Goal: Transaction & Acquisition: Obtain resource

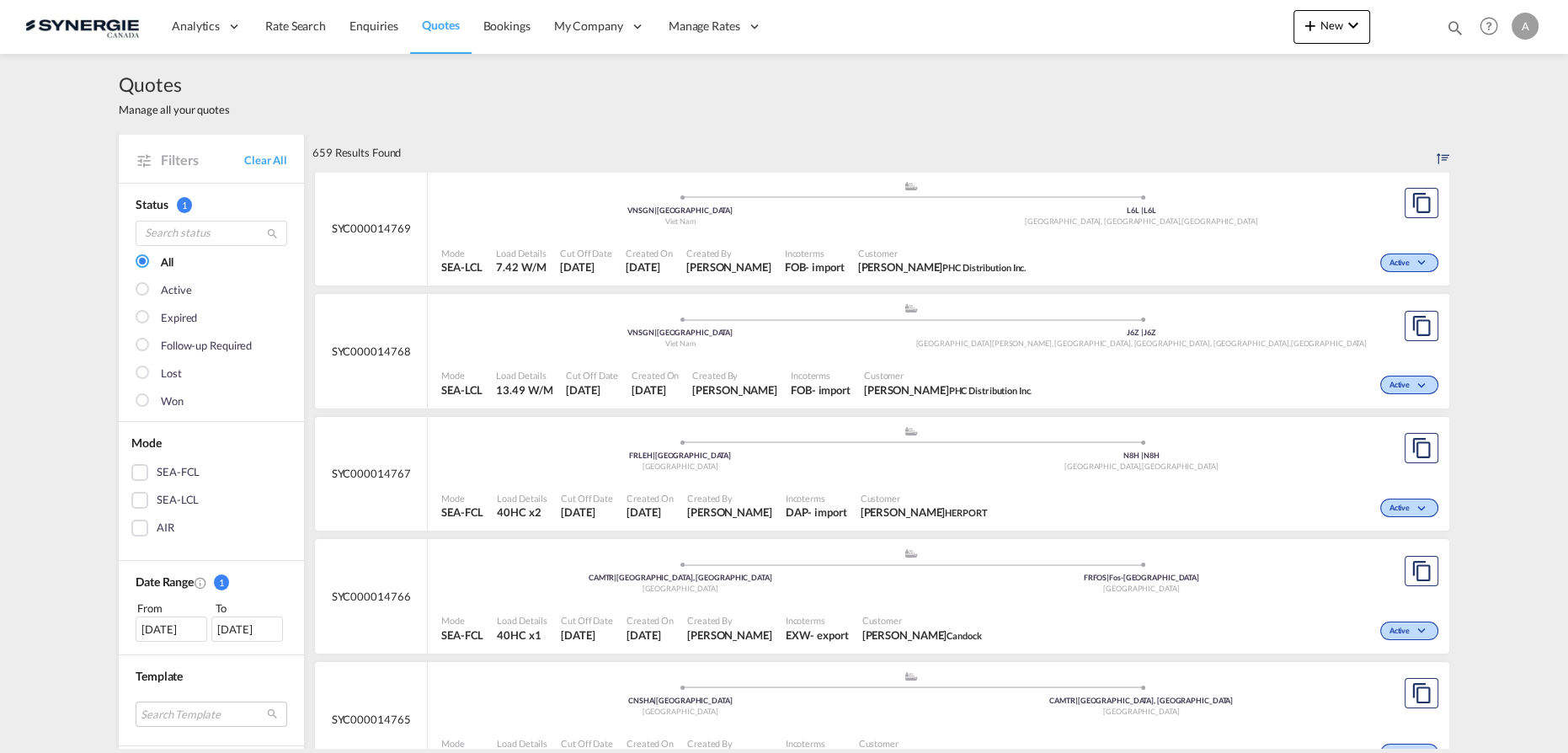
click at [1450, 28] on md-icon "icon-magnify" at bounding box center [1455, 27] width 19 height 19
drag, startPoint x: 1197, startPoint y: 28, endPoint x: 1195, endPoint y: 40, distance: 12.2
click at [1197, 28] on select "Bookings Quotes Enquiries" at bounding box center [1187, 27] width 80 height 30
click at [1147, 12] on select "Bookings Quotes Enquiries" at bounding box center [1187, 27] width 80 height 30
click at [1179, 80] on div "Quotes Manage all your quotes" at bounding box center [784, 94] width 1331 height 80
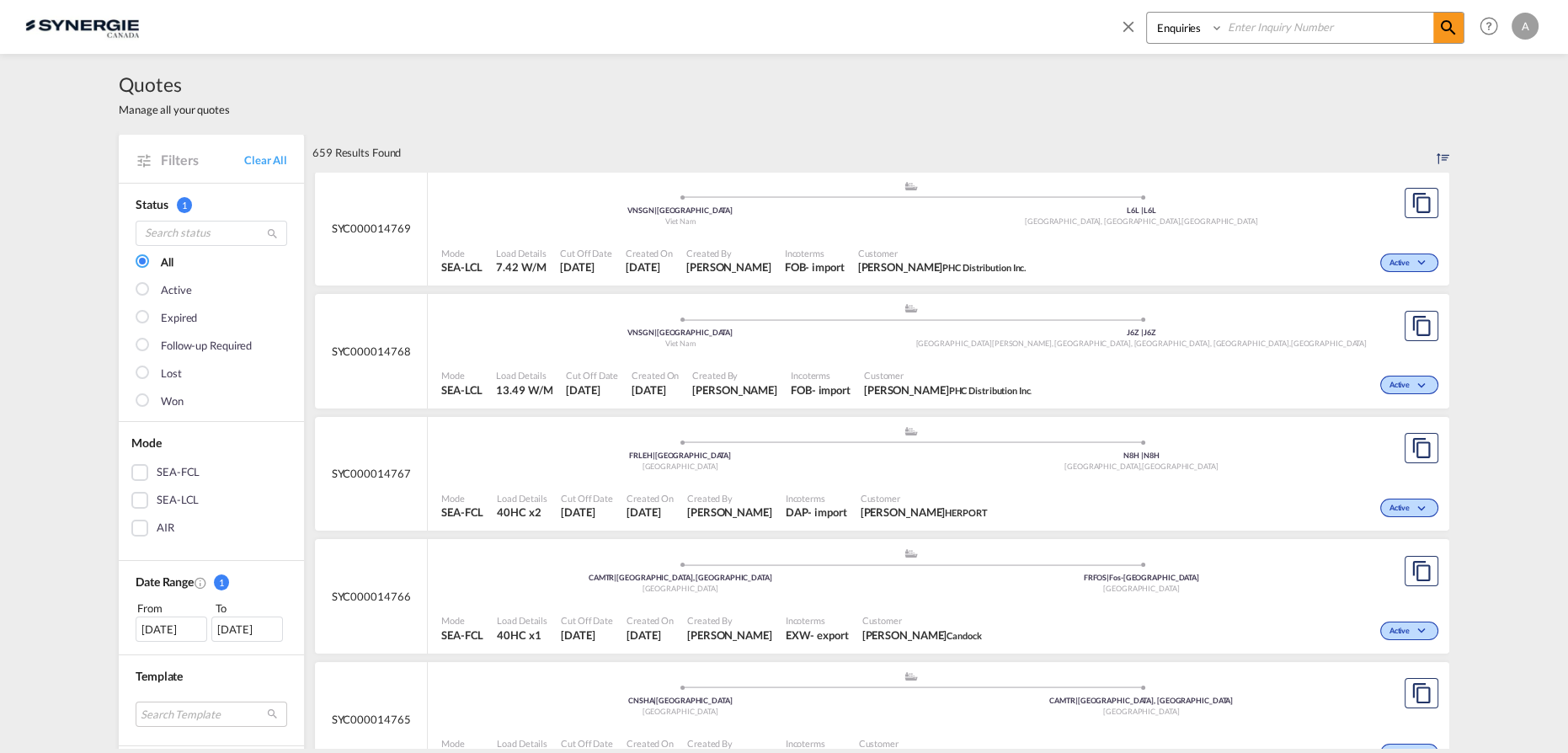
click at [1195, 28] on select "Bookings Quotes Enquiries" at bounding box center [1187, 27] width 80 height 30
select select "Quotes"
click at [1147, 12] on select "Bookings Quotes Enquiries" at bounding box center [1187, 27] width 80 height 30
click at [1233, 19] on input at bounding box center [1328, 27] width 210 height 29
click at [1232, 27] on input at bounding box center [1328, 27] width 210 height 29
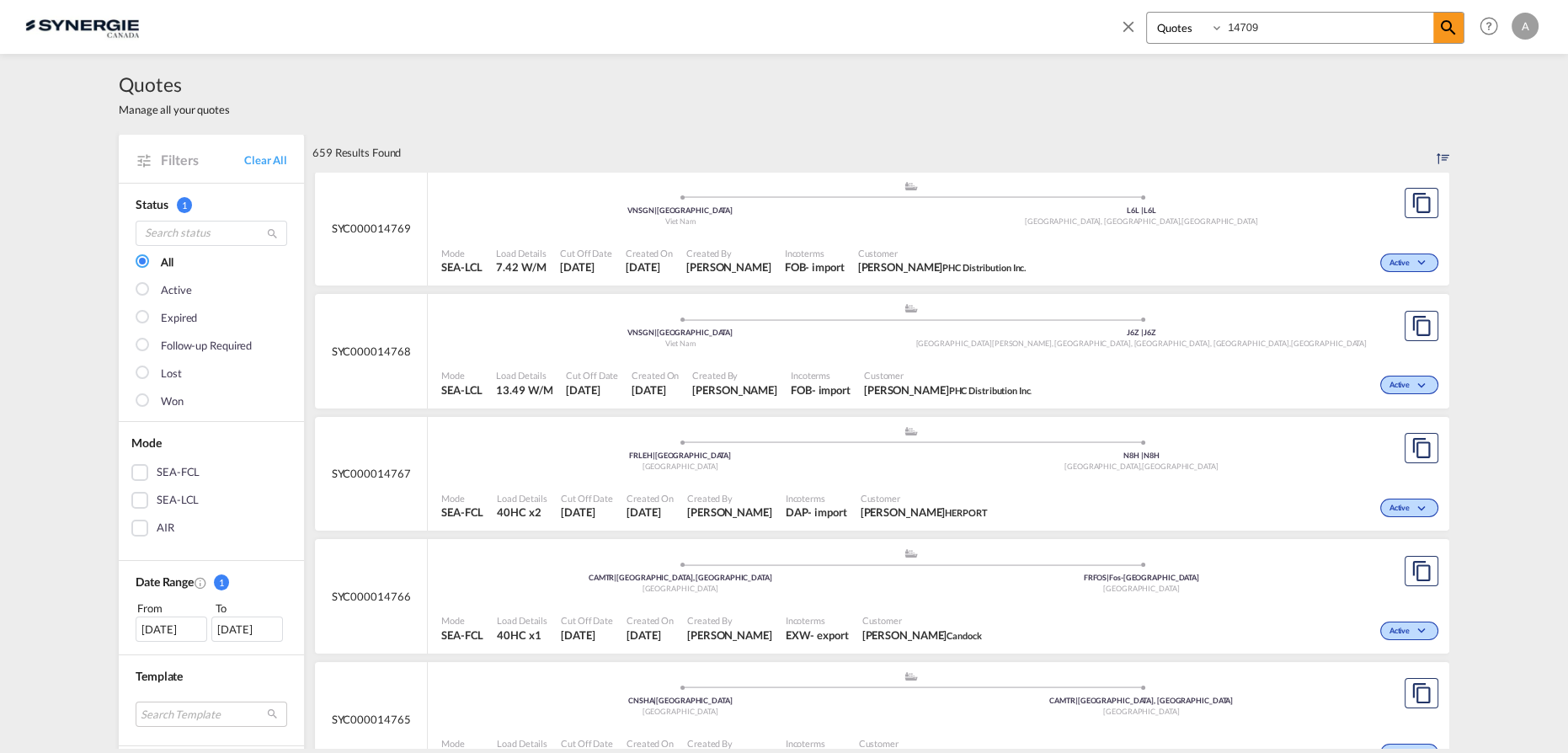
type input "14709"
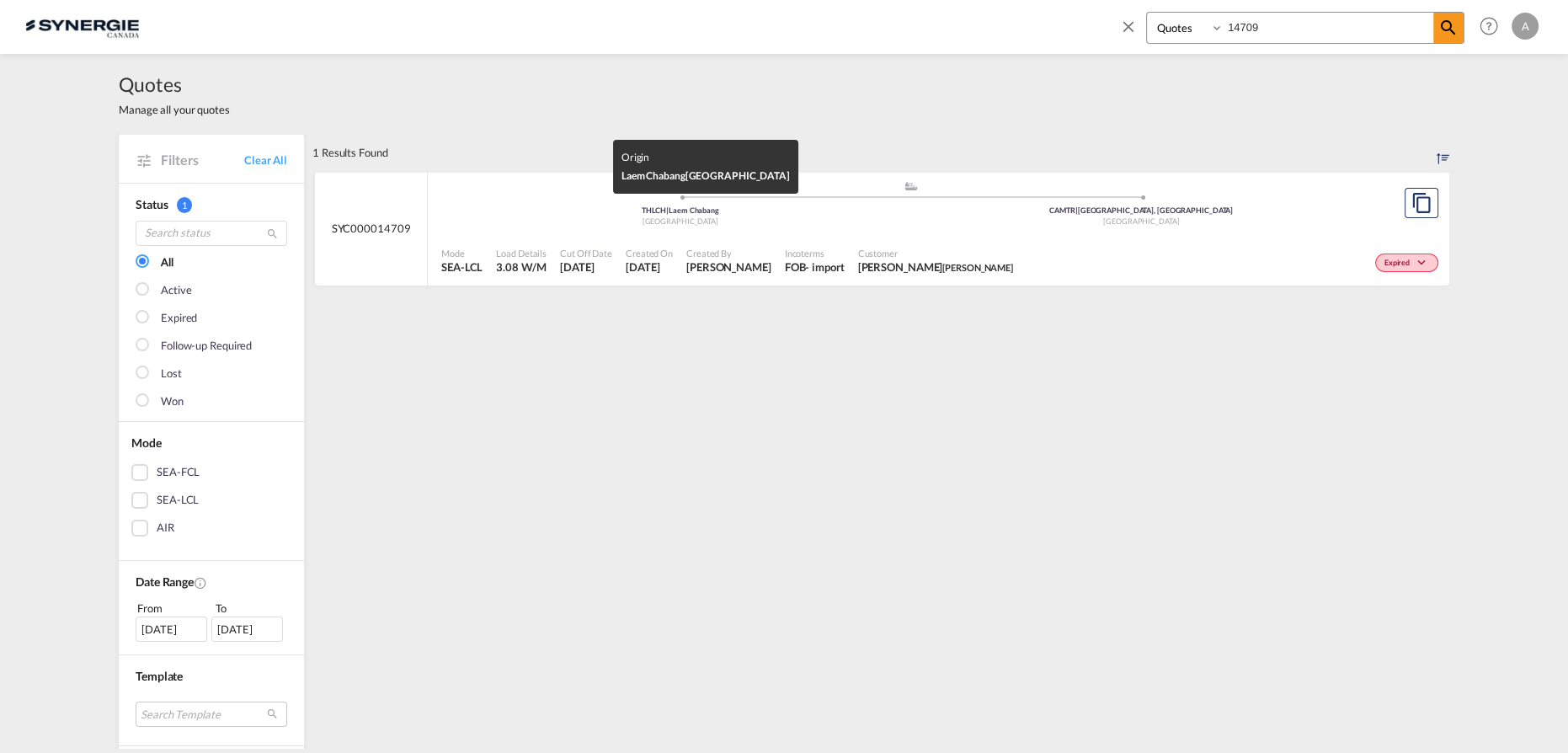
click at [769, 219] on div "[GEOGRAPHIC_DATA]" at bounding box center [681, 222] width 462 height 11
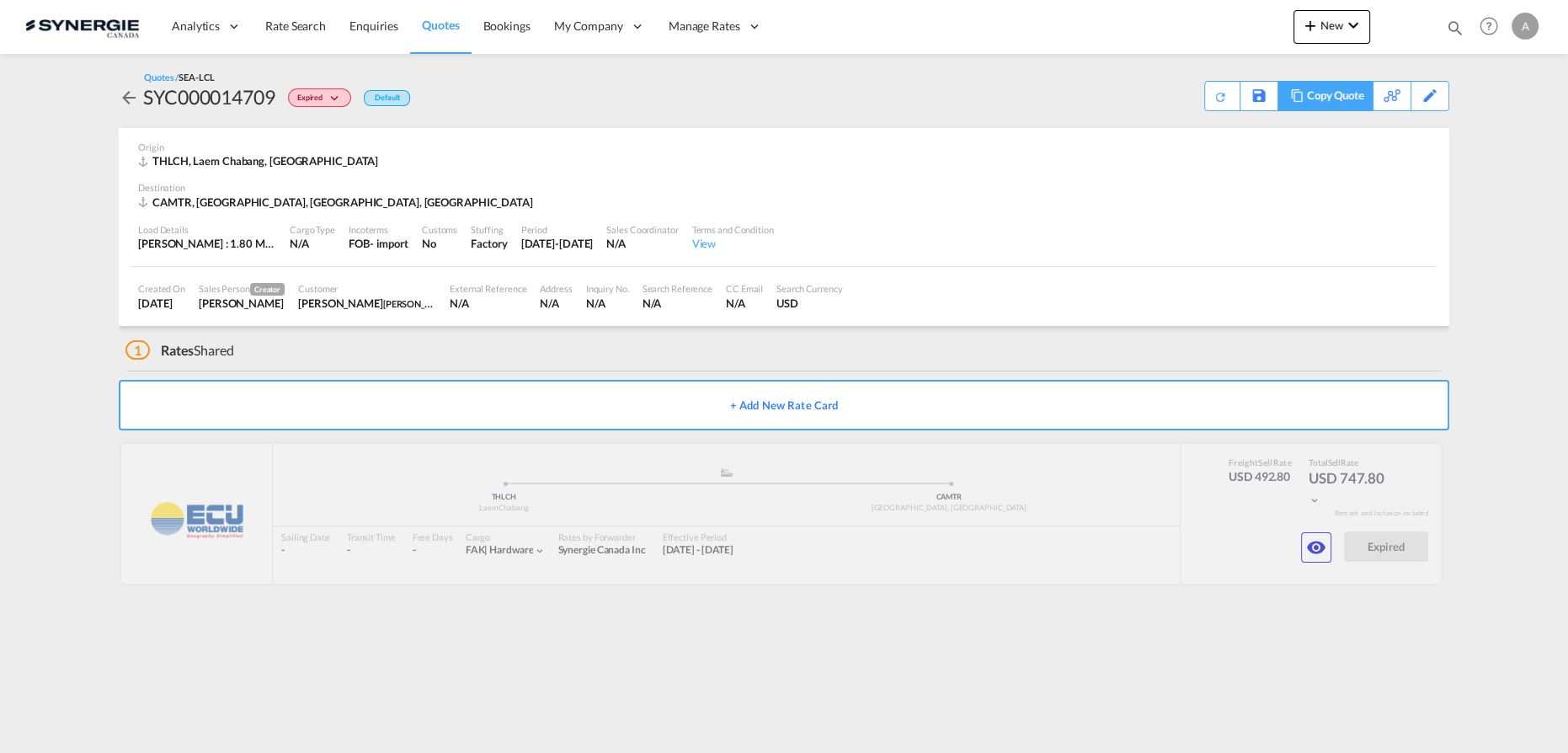
click at [1354, 104] on div "Copy Quote" at bounding box center [1335, 96] width 57 height 28
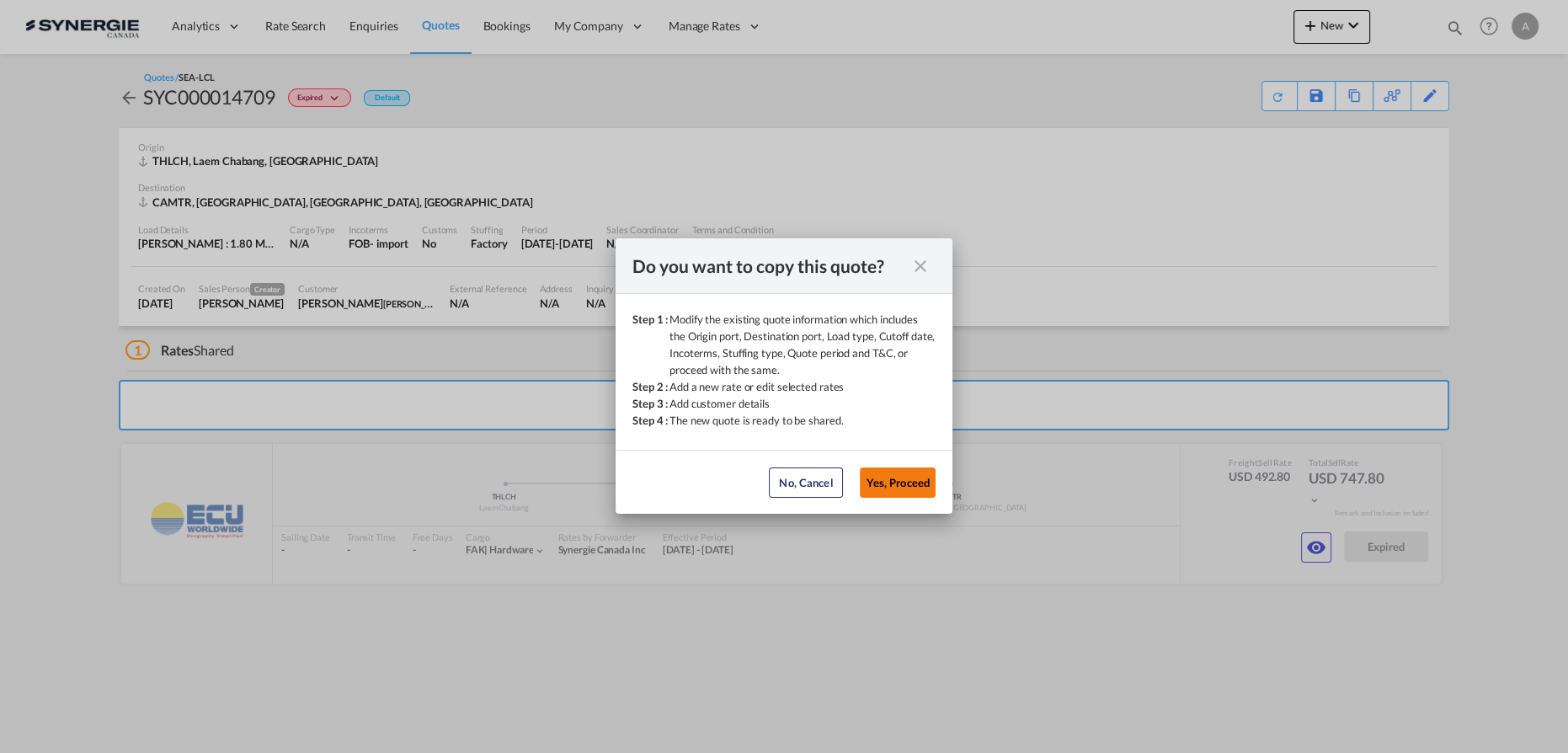
click at [884, 480] on button "Yes, Proceed" at bounding box center [898, 483] width 76 height 30
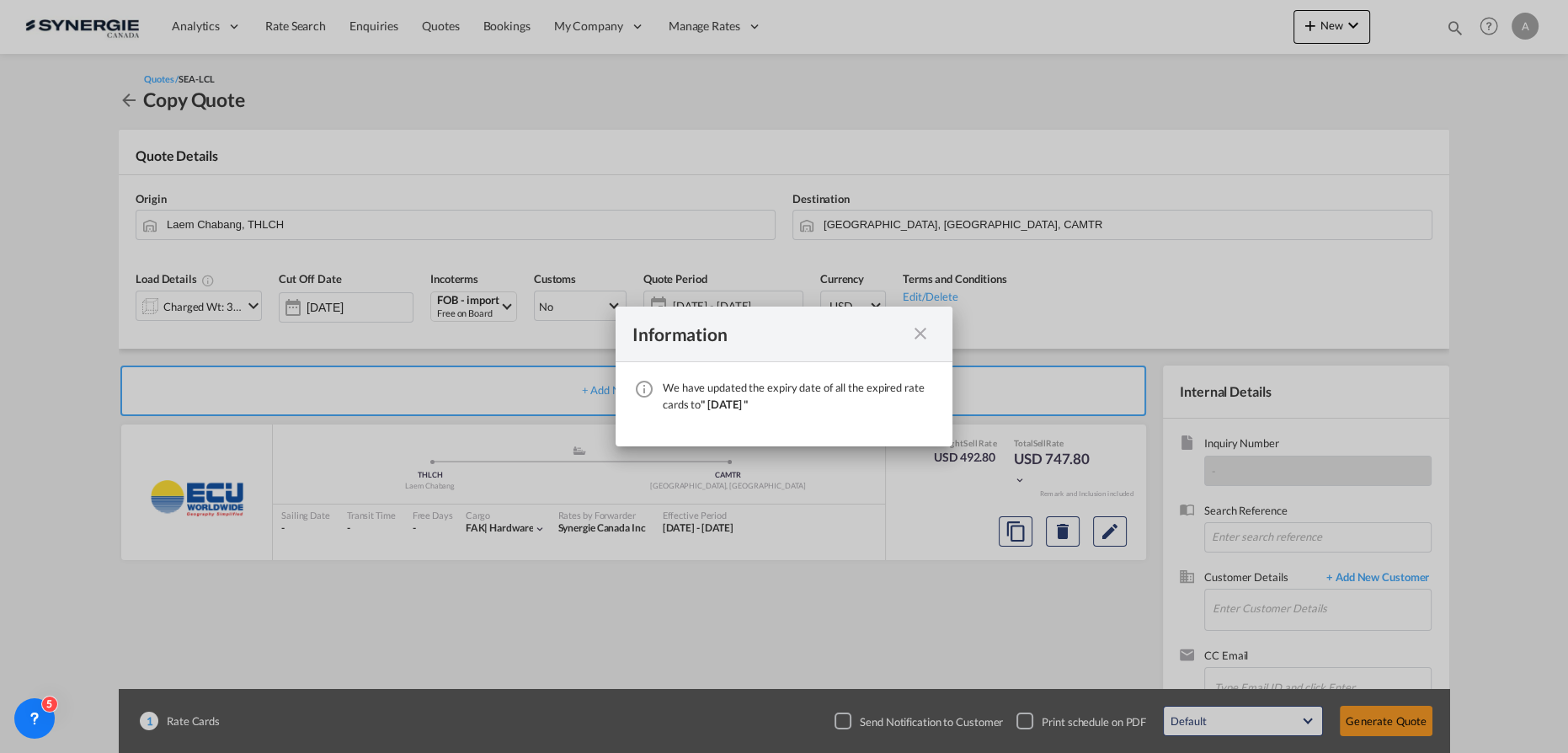
drag, startPoint x: 923, startPoint y: 334, endPoint x: 938, endPoint y: 374, distance: 42.7
click at [923, 334] on md-icon "icon-close fg-AAA8AD cursor" at bounding box center [920, 334] width 20 height 20
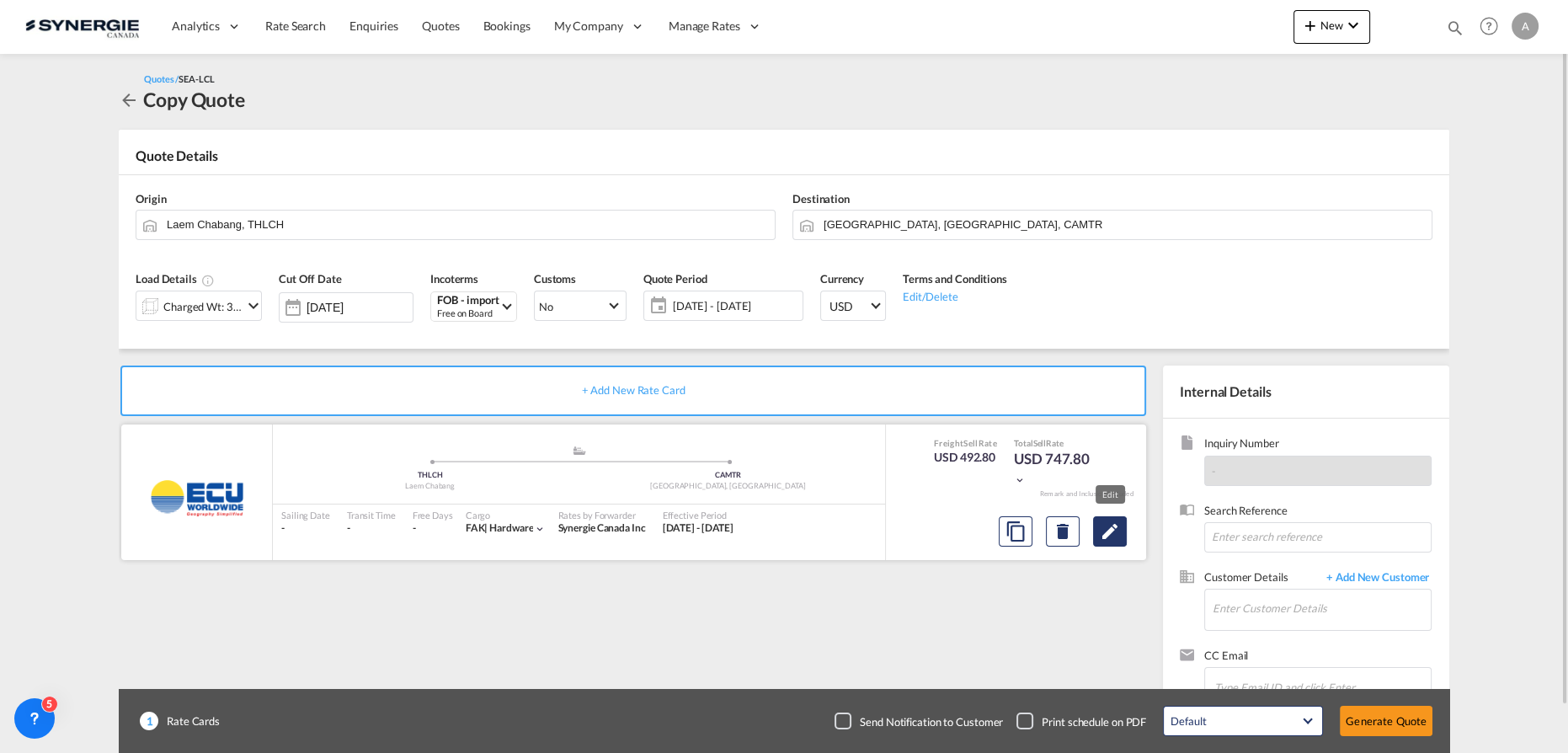
click at [1113, 519] on button "Edit" at bounding box center [1110, 532] width 34 height 30
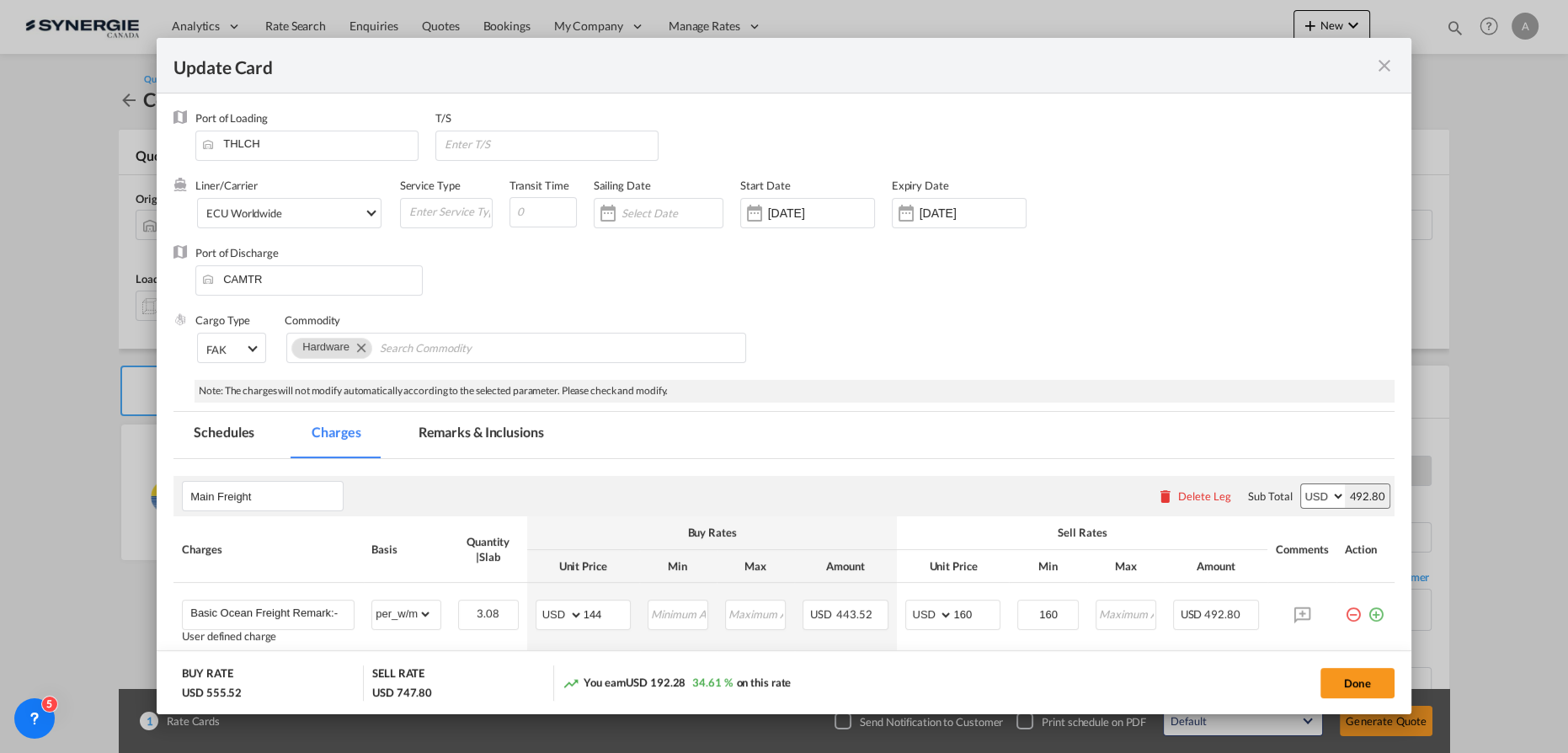
select select "per_w/m"
select select "flat"
select select "per_bl"
select select "per_kg"
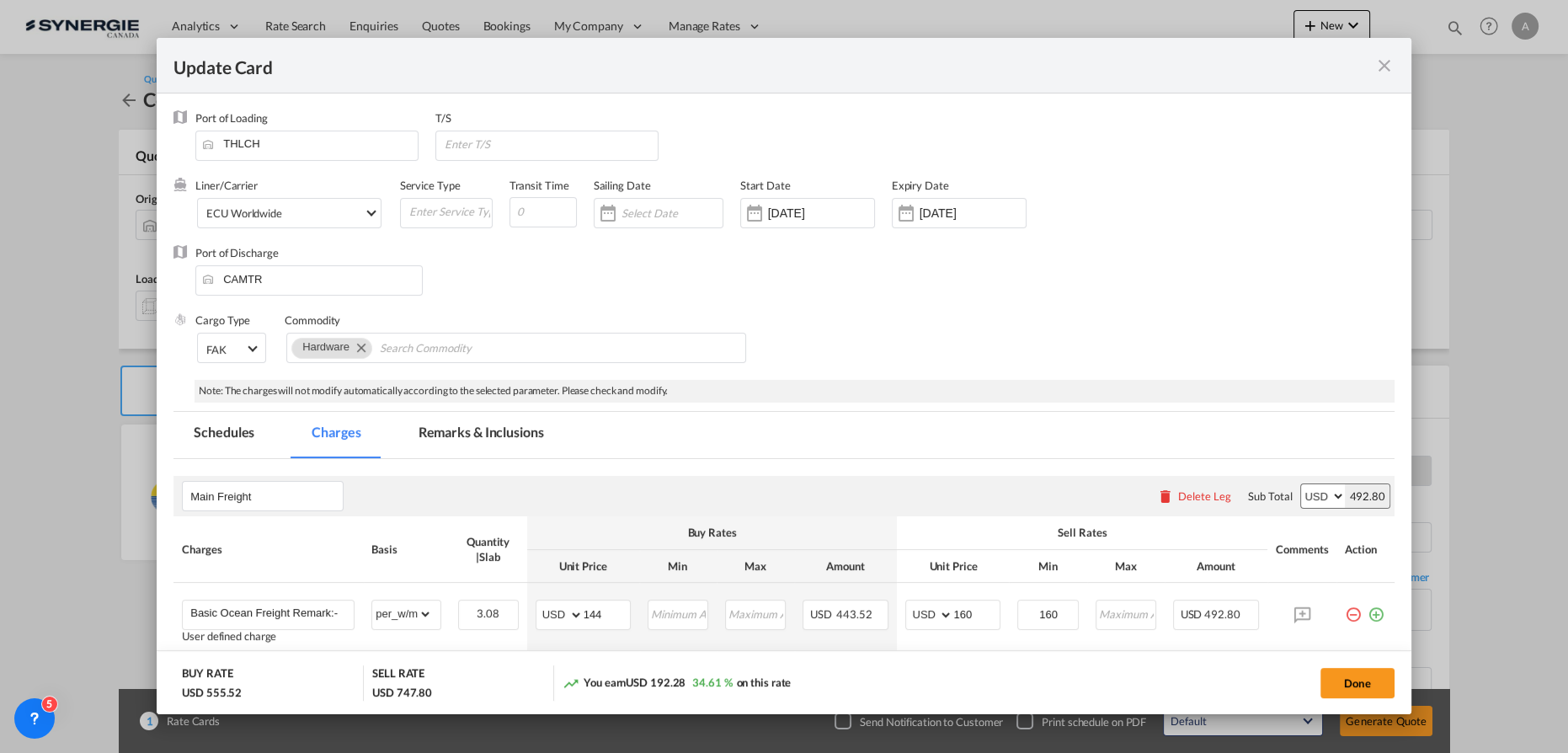
select select "flat"
select select "per_bl"
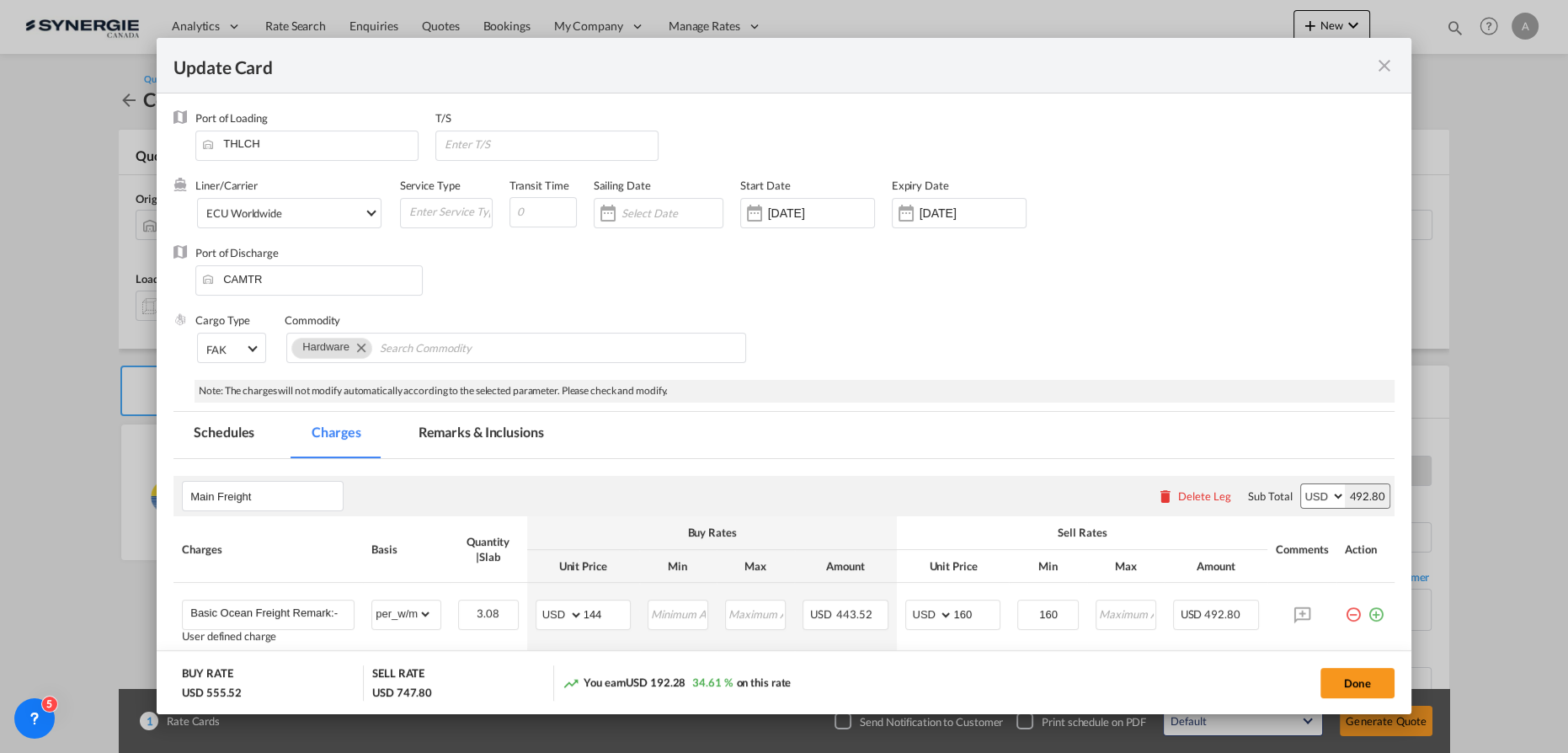
select select "per_shipment"
click at [273, 208] on div "ECU Worldwide" at bounding box center [244, 213] width 76 height 13
click at [300, 127] on input "search" at bounding box center [345, 126] width 287 height 41
type input "no carrier"
click at [261, 203] on md-option "No carrier" at bounding box center [293, 206] width 202 height 41
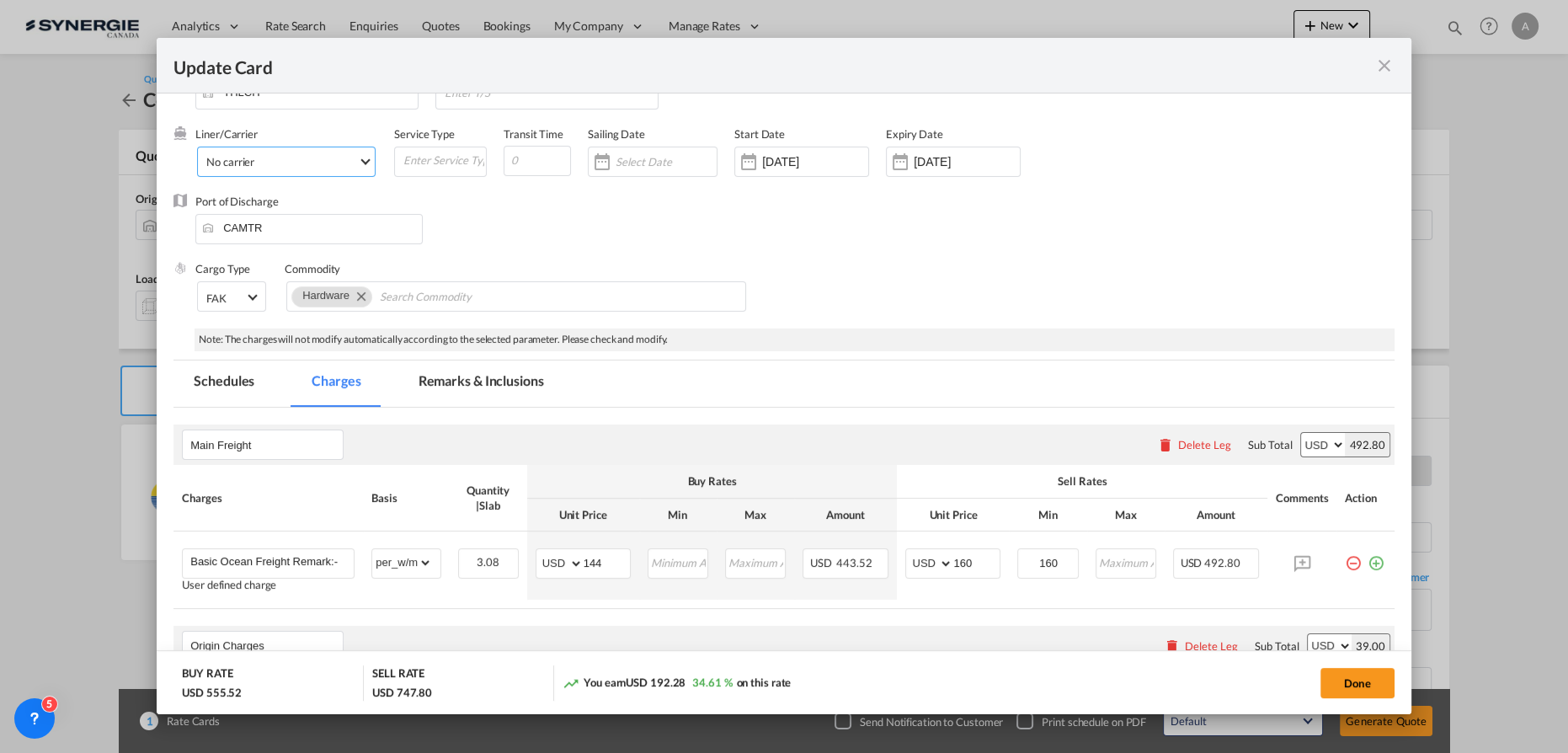
scroll to position [76, 0]
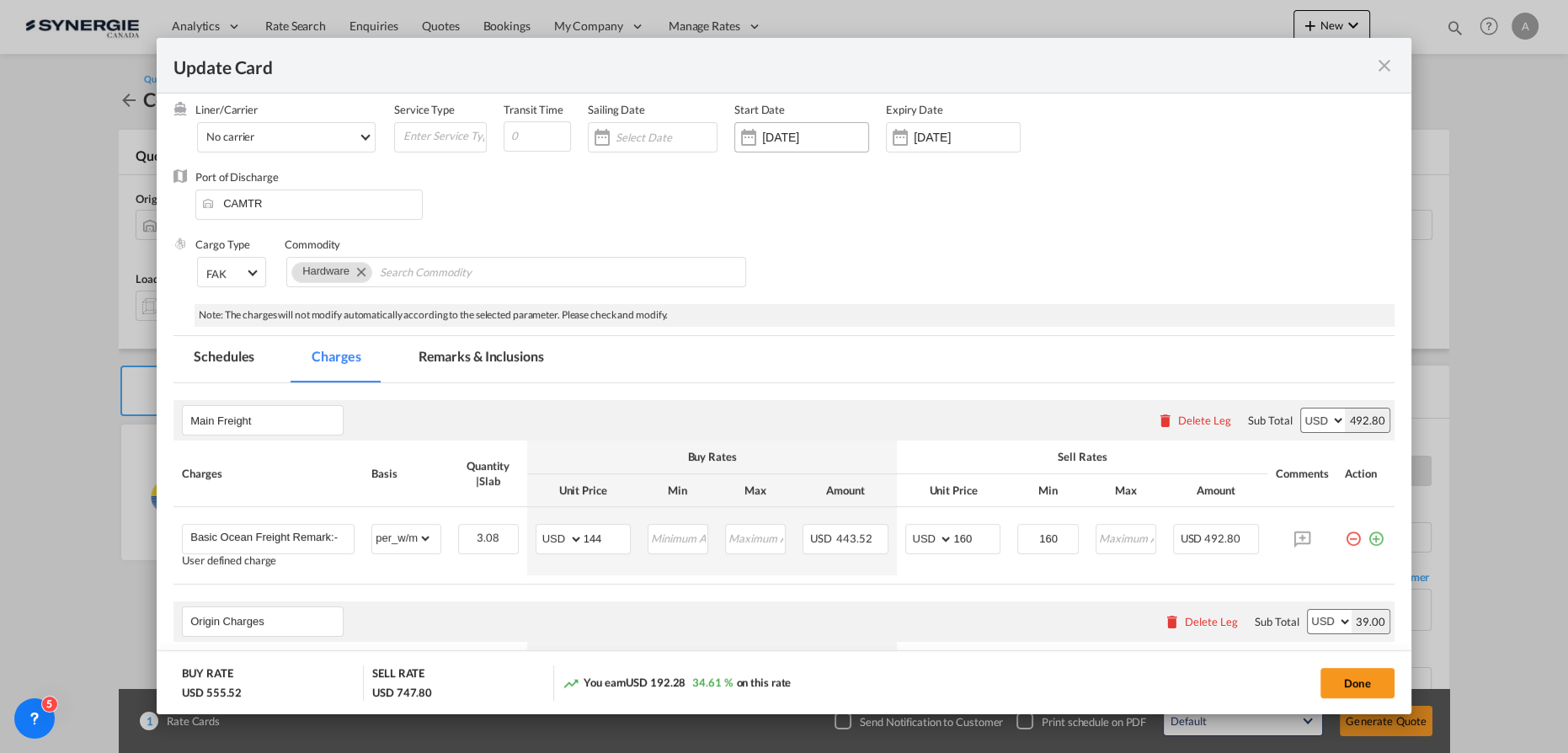
click at [794, 134] on input "11 Sep 2025" at bounding box center [815, 137] width 106 height 13
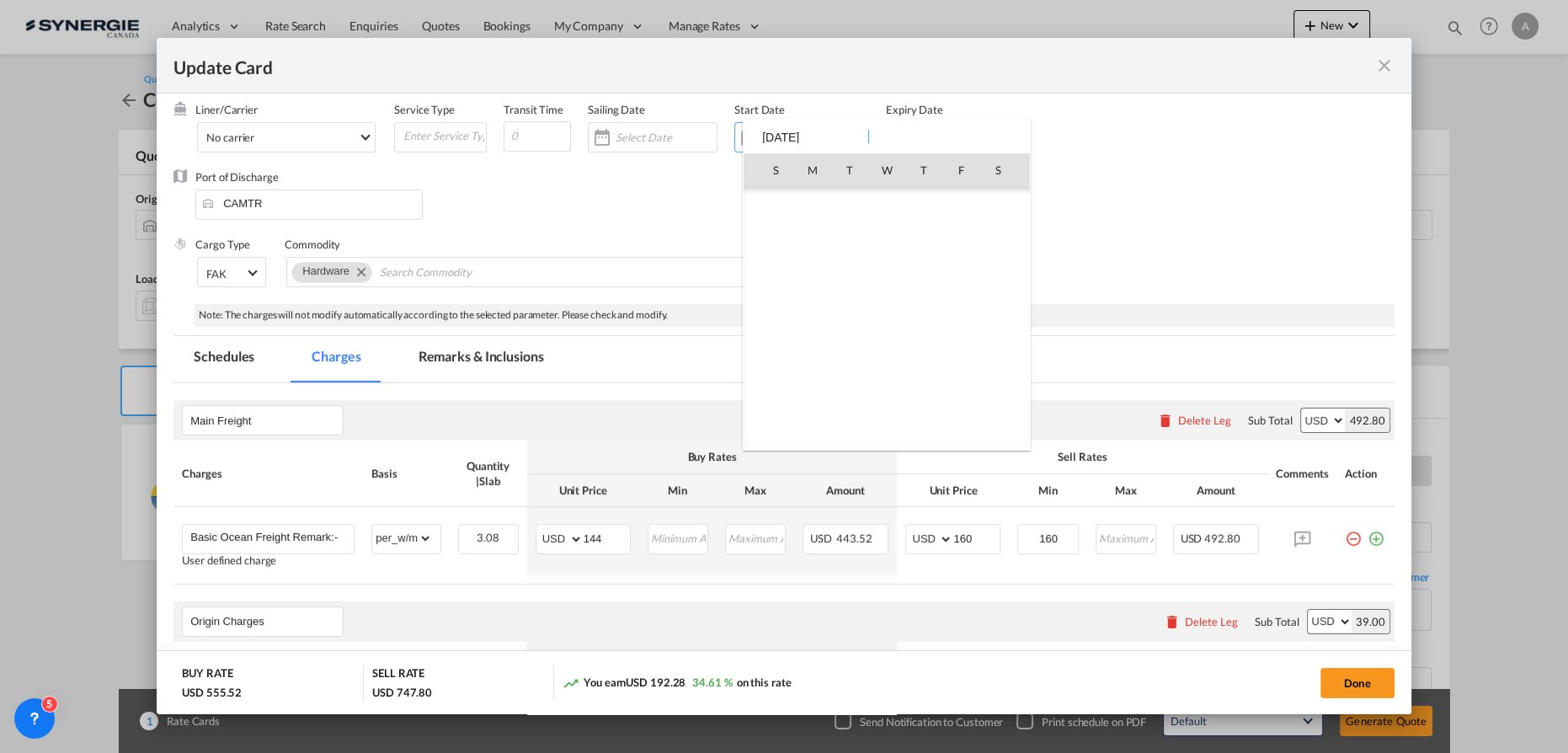
scroll to position [390342, 0]
click at [813, 311] on span "15" at bounding box center [813, 318] width 35 height 35
type input "15 Sep 2025"
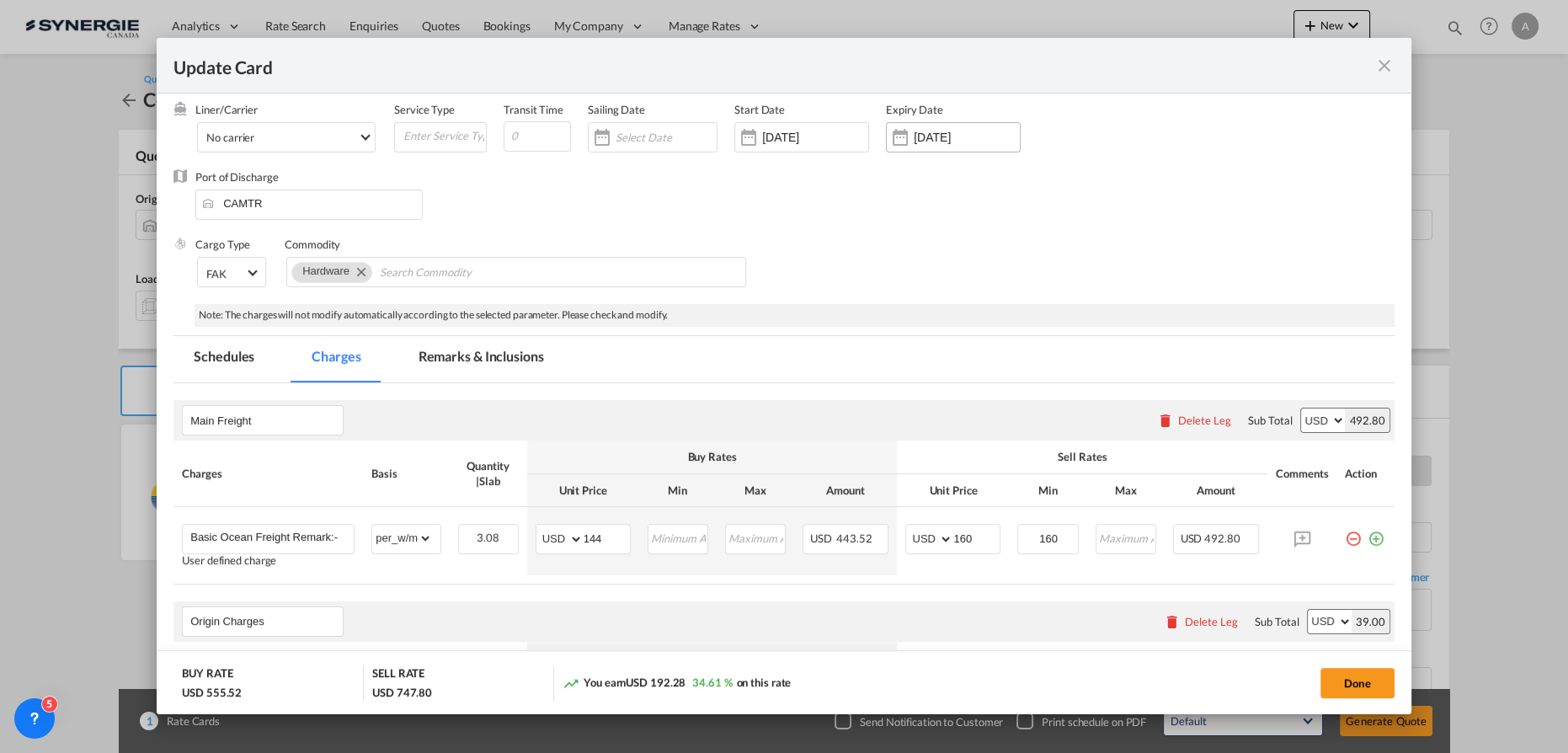
click at [929, 130] on div "15 Oct 2025" at bounding box center [967, 137] width 106 height 15
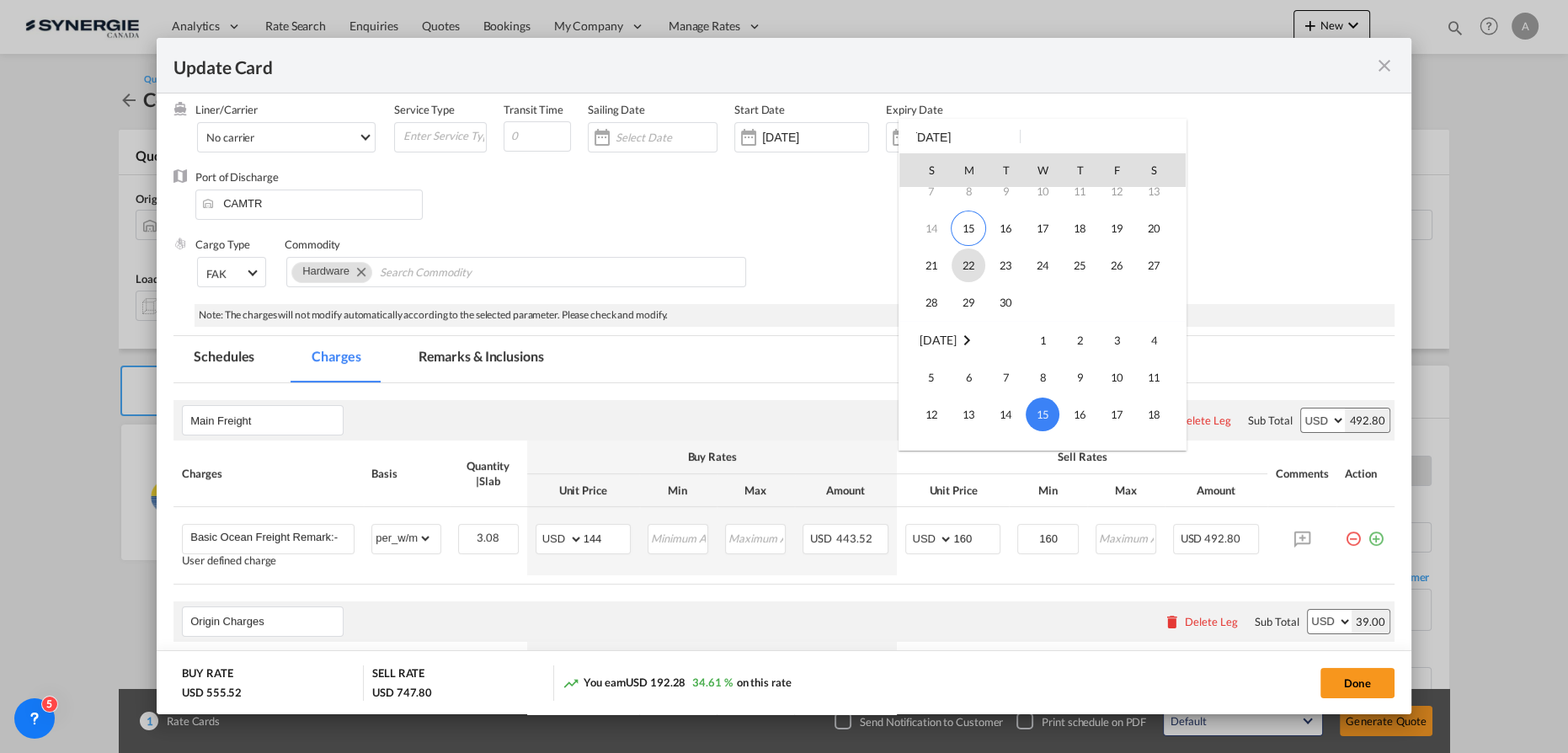
scroll to position [69, 0]
click at [999, 322] on span "30" at bounding box center [1006, 323] width 34 height 34
type input "[DATE]"
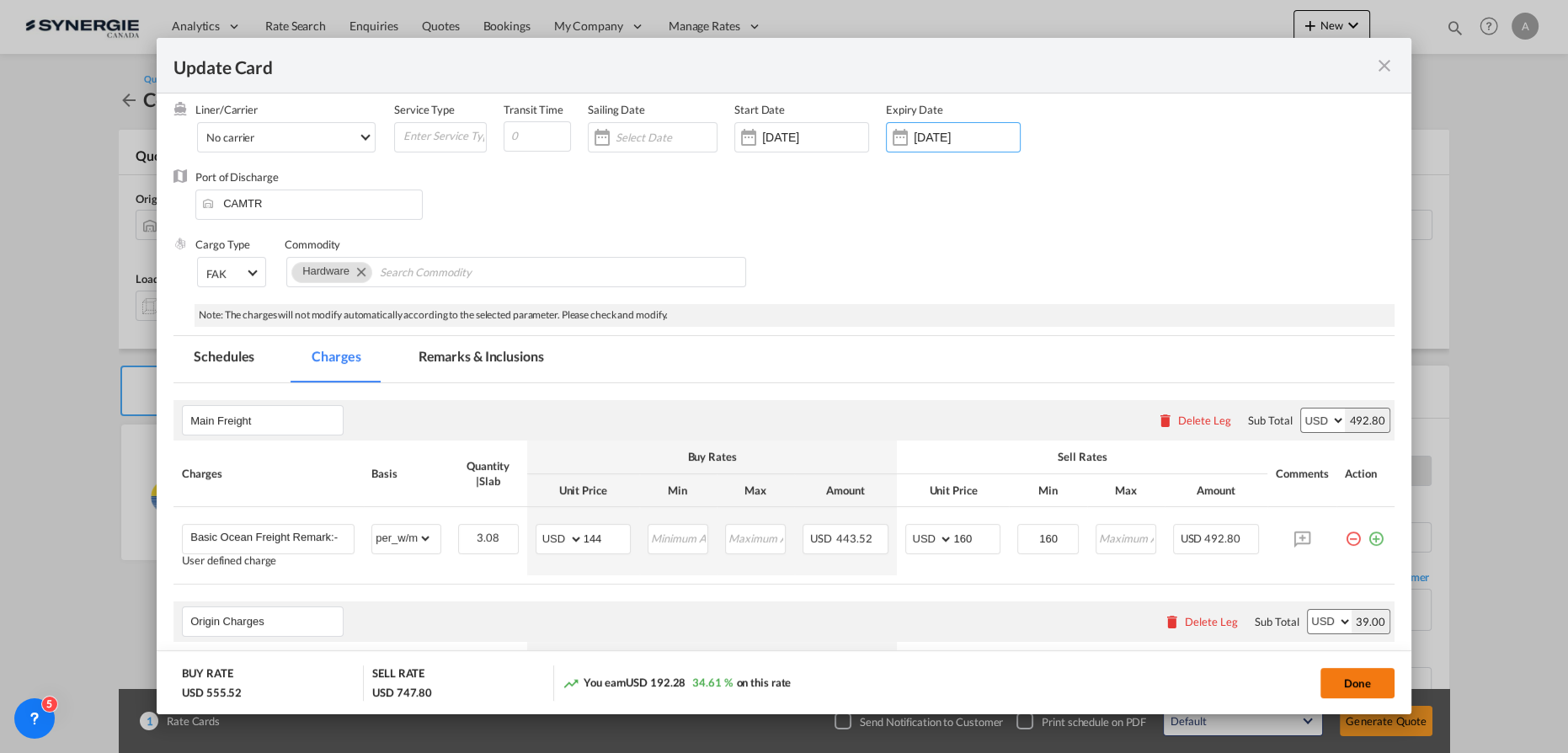
click at [1354, 681] on button "Done" at bounding box center [1358, 683] width 74 height 30
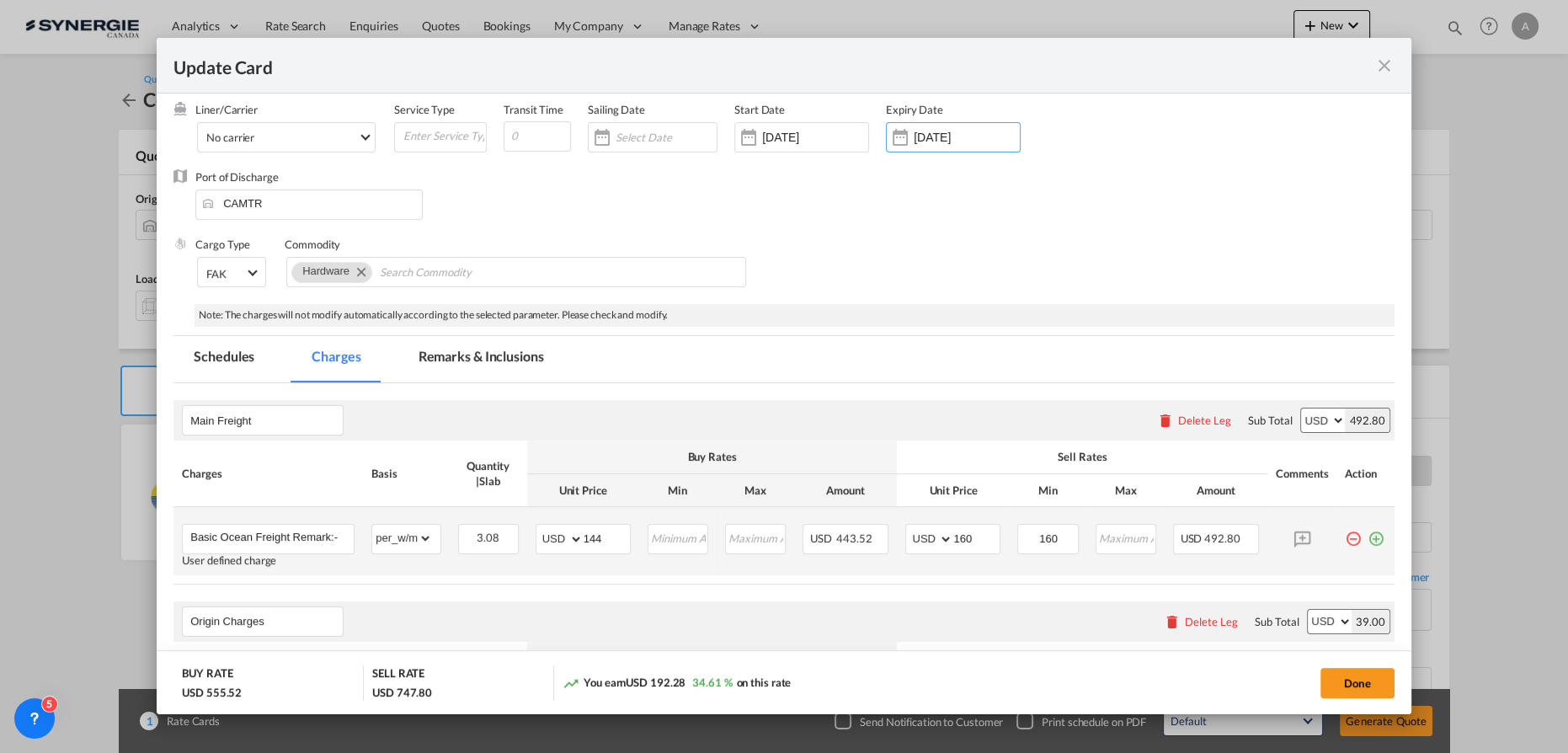
type input "14 Sep 2025"
type input "29 Sep 2025"
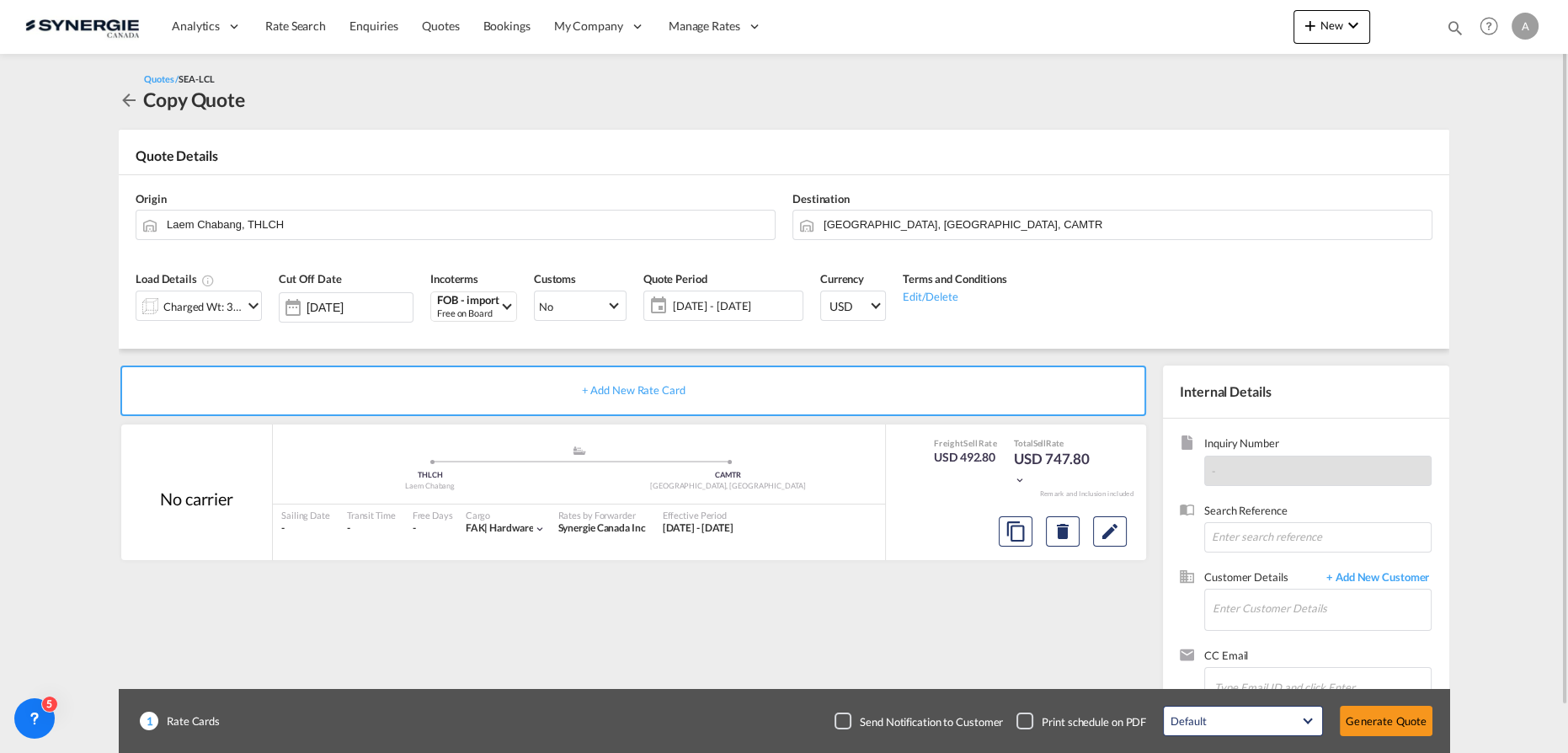
click at [763, 300] on span "15 Sep - 15 Oct 2025" at bounding box center [736, 305] width 126 height 15
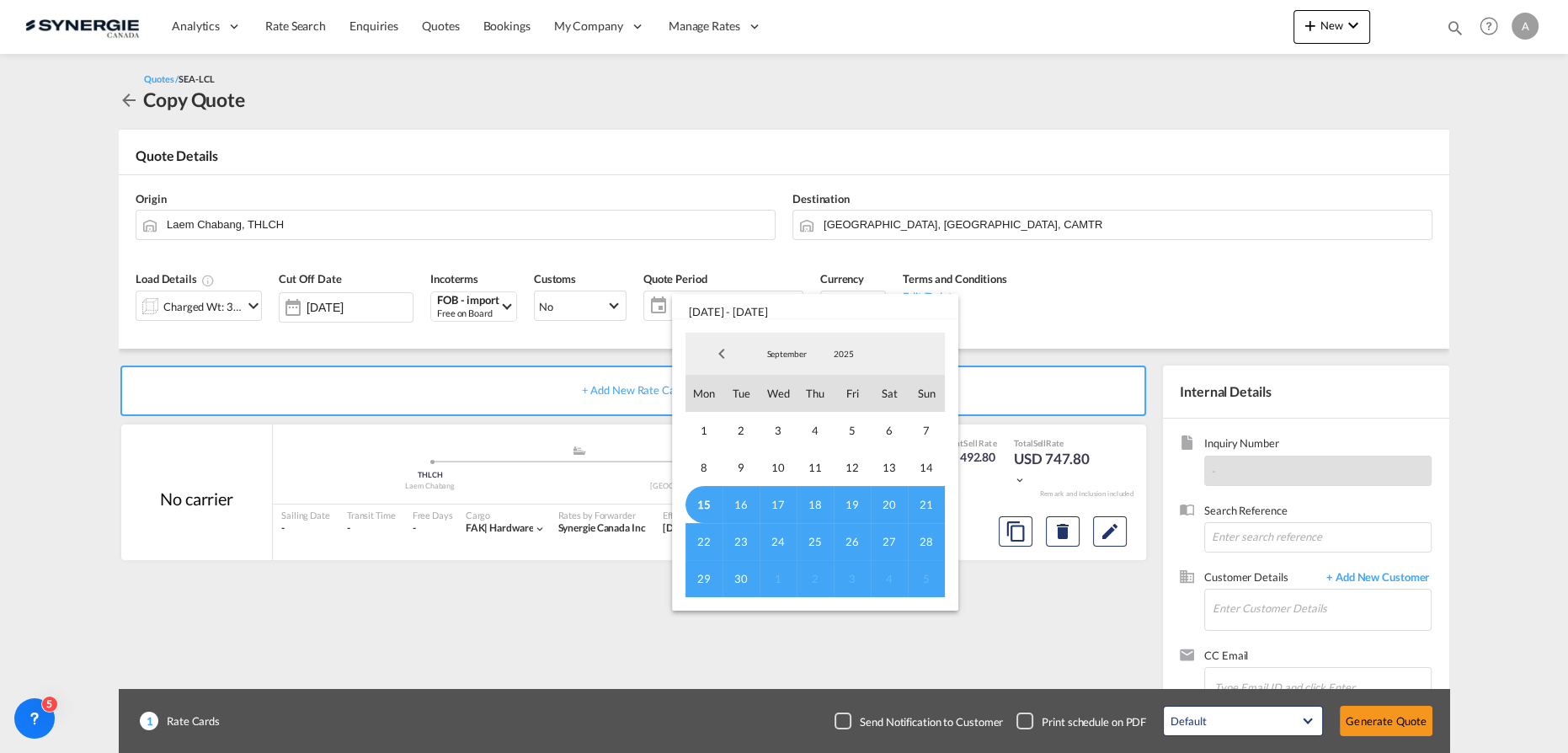
drag, startPoint x: 698, startPoint y: 504, endPoint x: 746, endPoint y: 598, distance: 105.5
click at [699, 504] on span "15" at bounding box center [704, 505] width 37 height 37
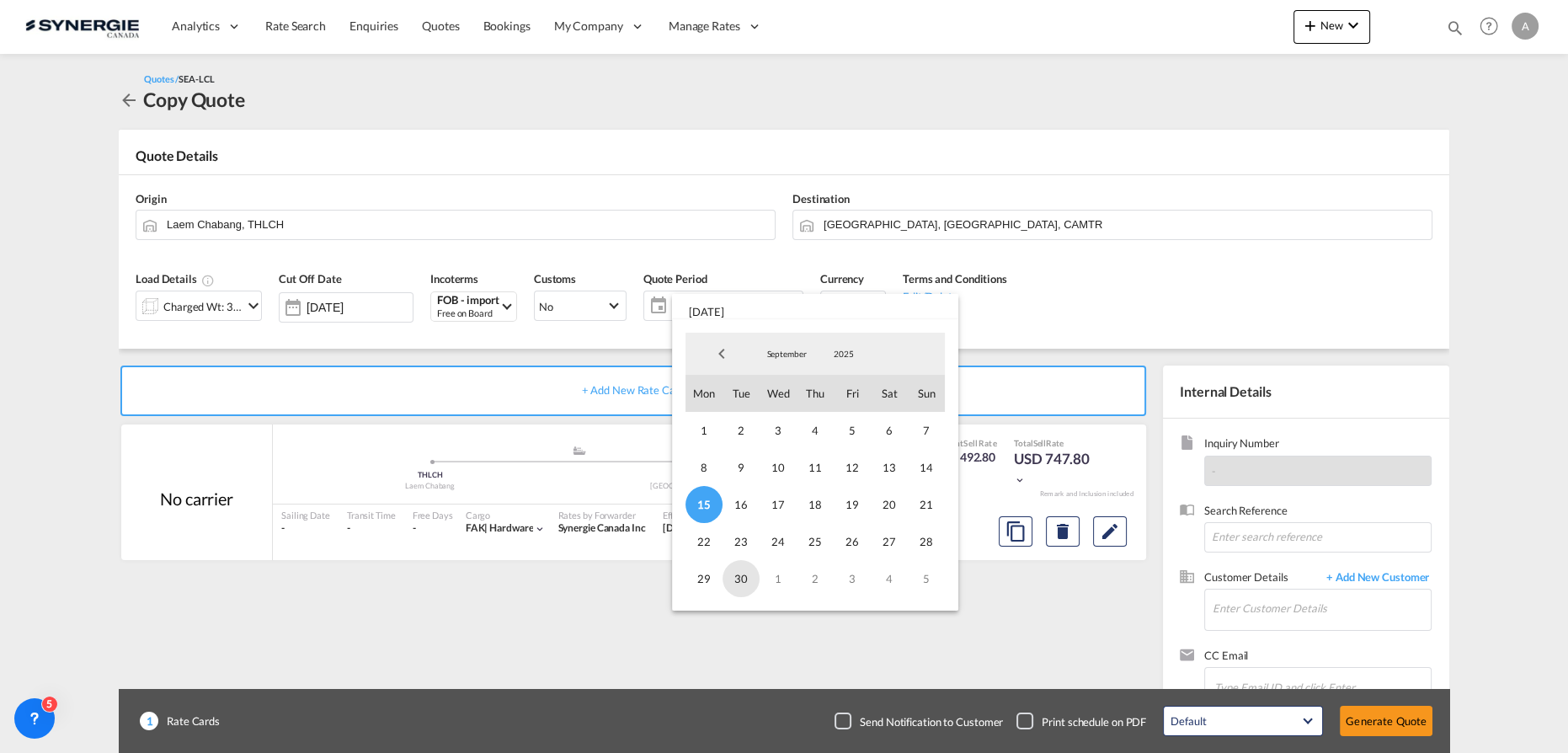
click at [740, 576] on span "30" at bounding box center [741, 579] width 37 height 37
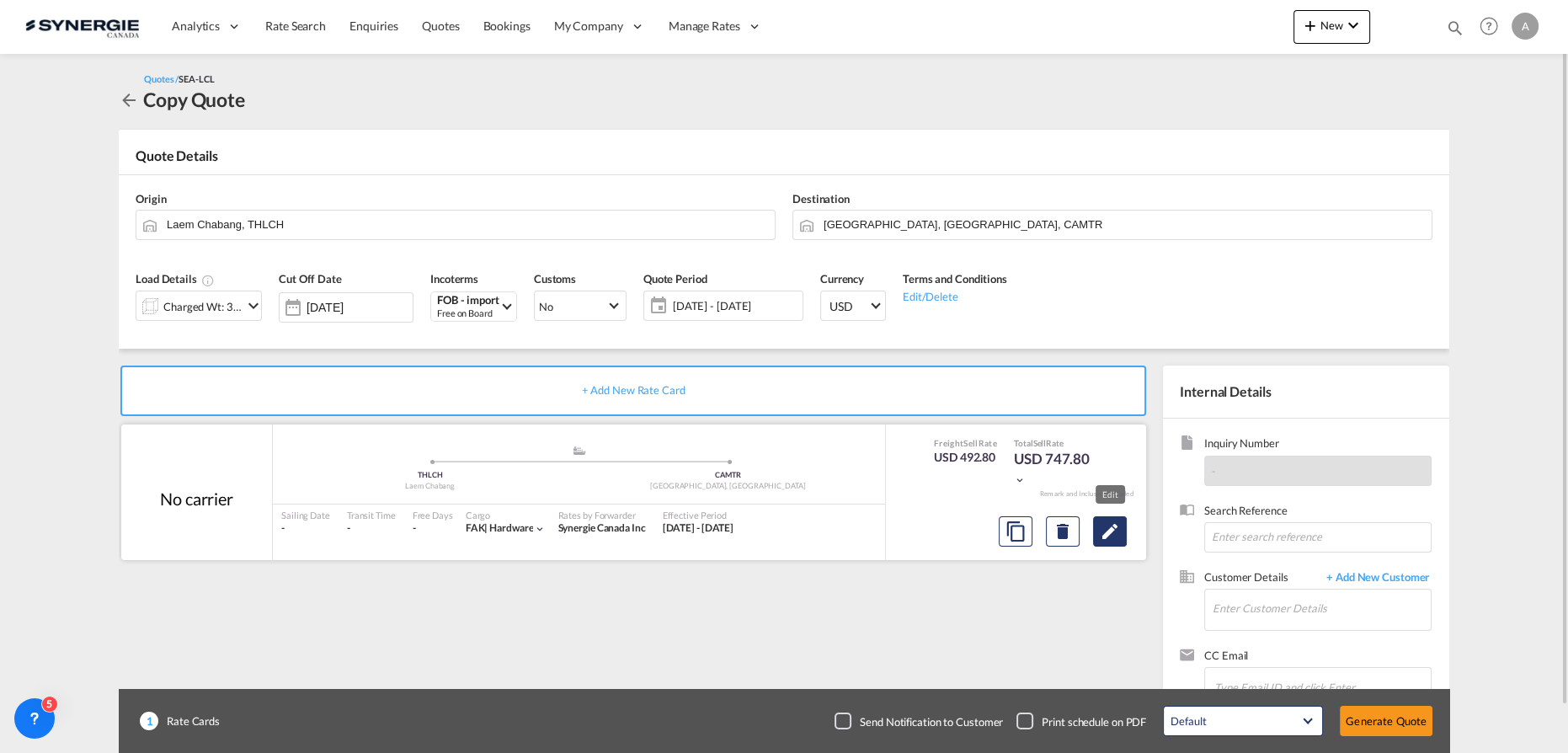
click at [1096, 536] on button "Edit" at bounding box center [1110, 532] width 34 height 30
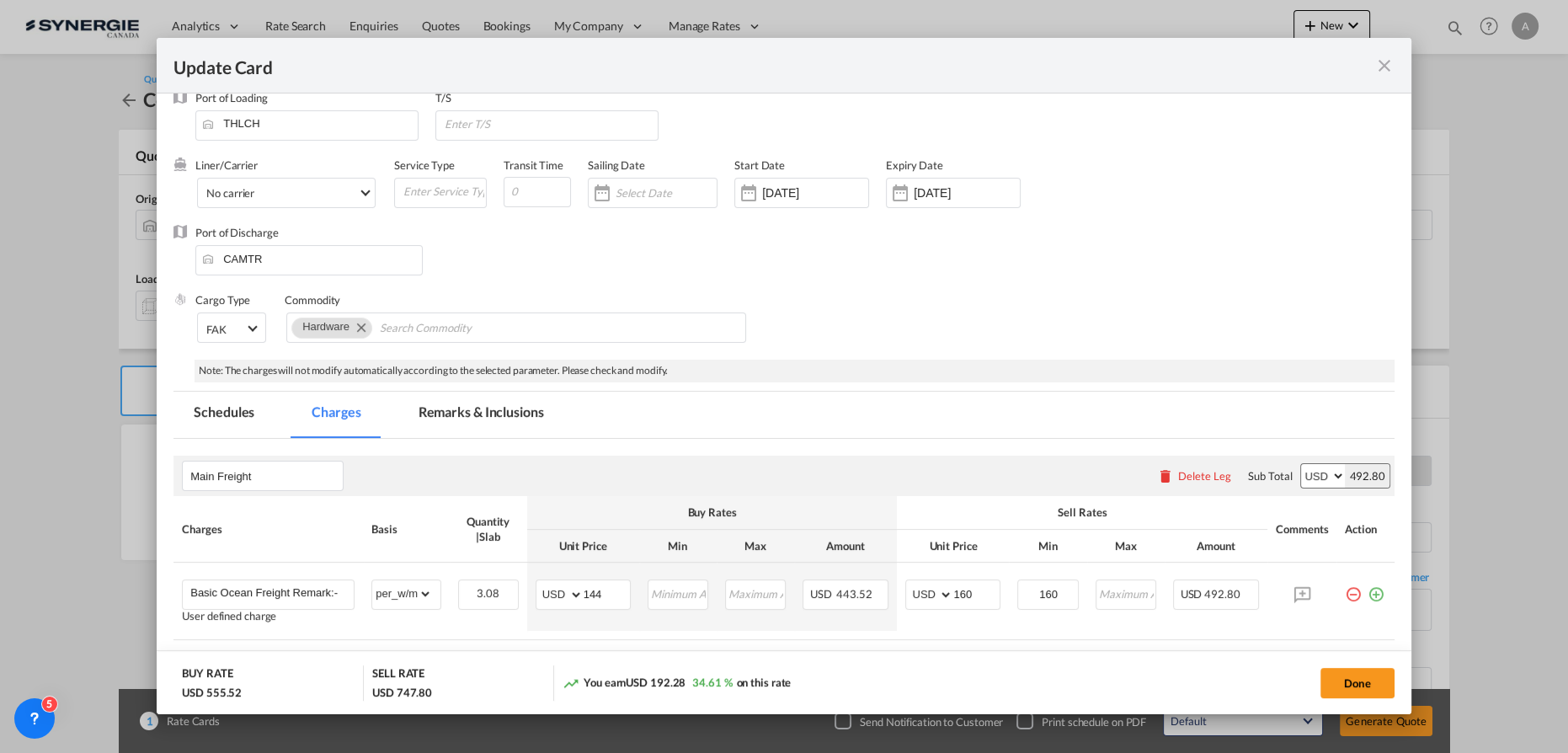
scroll to position [0, 0]
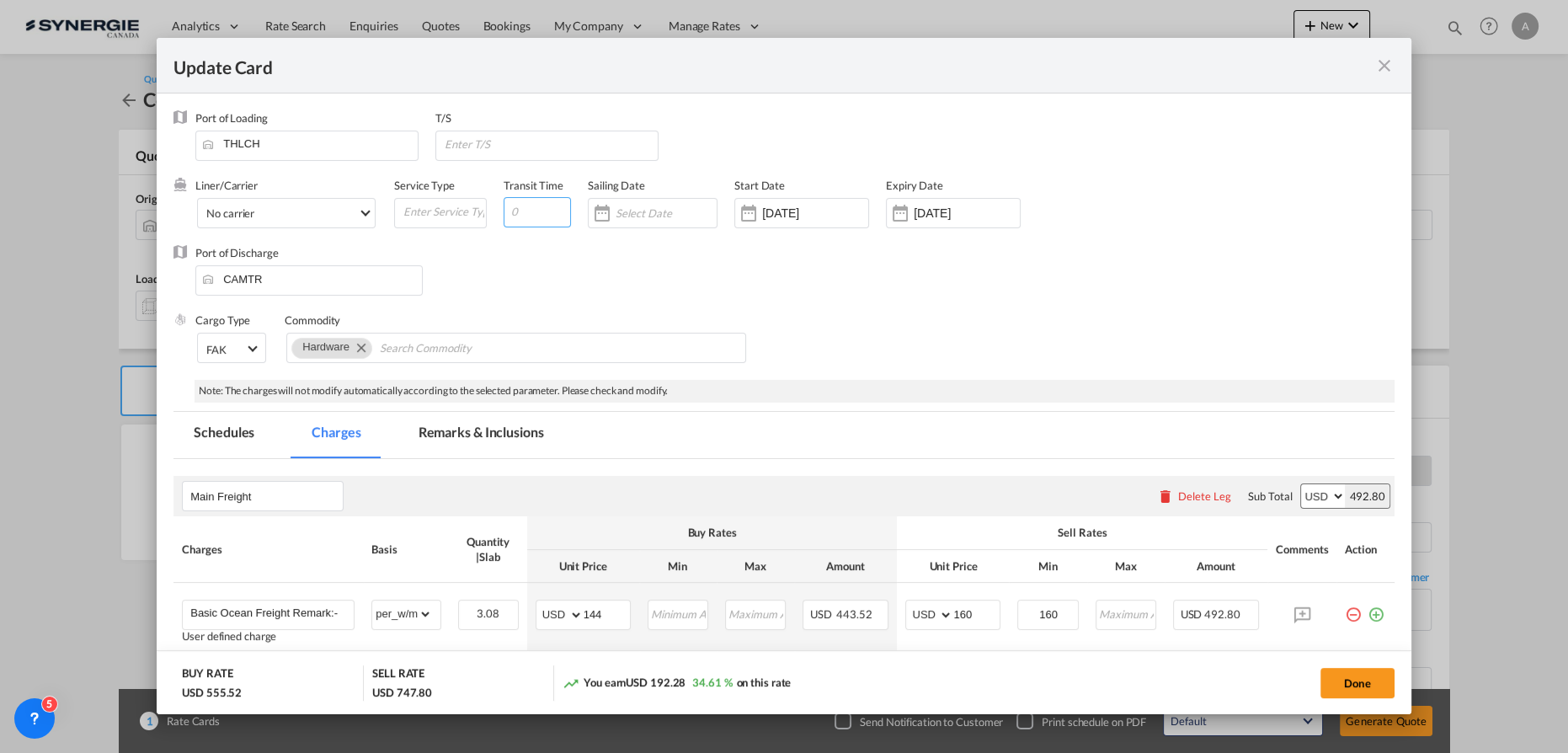
click at [532, 216] on input "Update Card Port ..." at bounding box center [538, 212] width 67 height 30
type input "35"
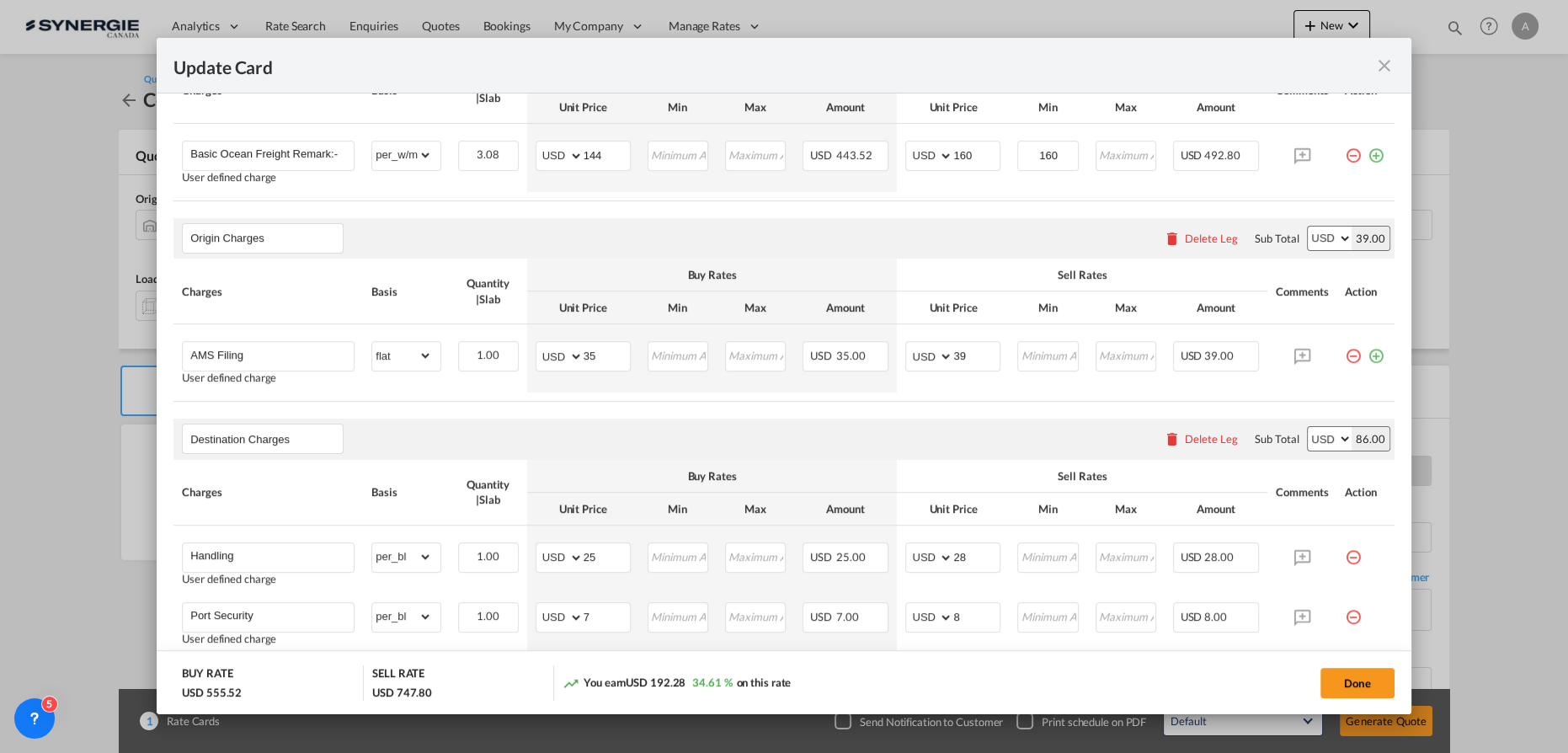
scroll to position [306, 0]
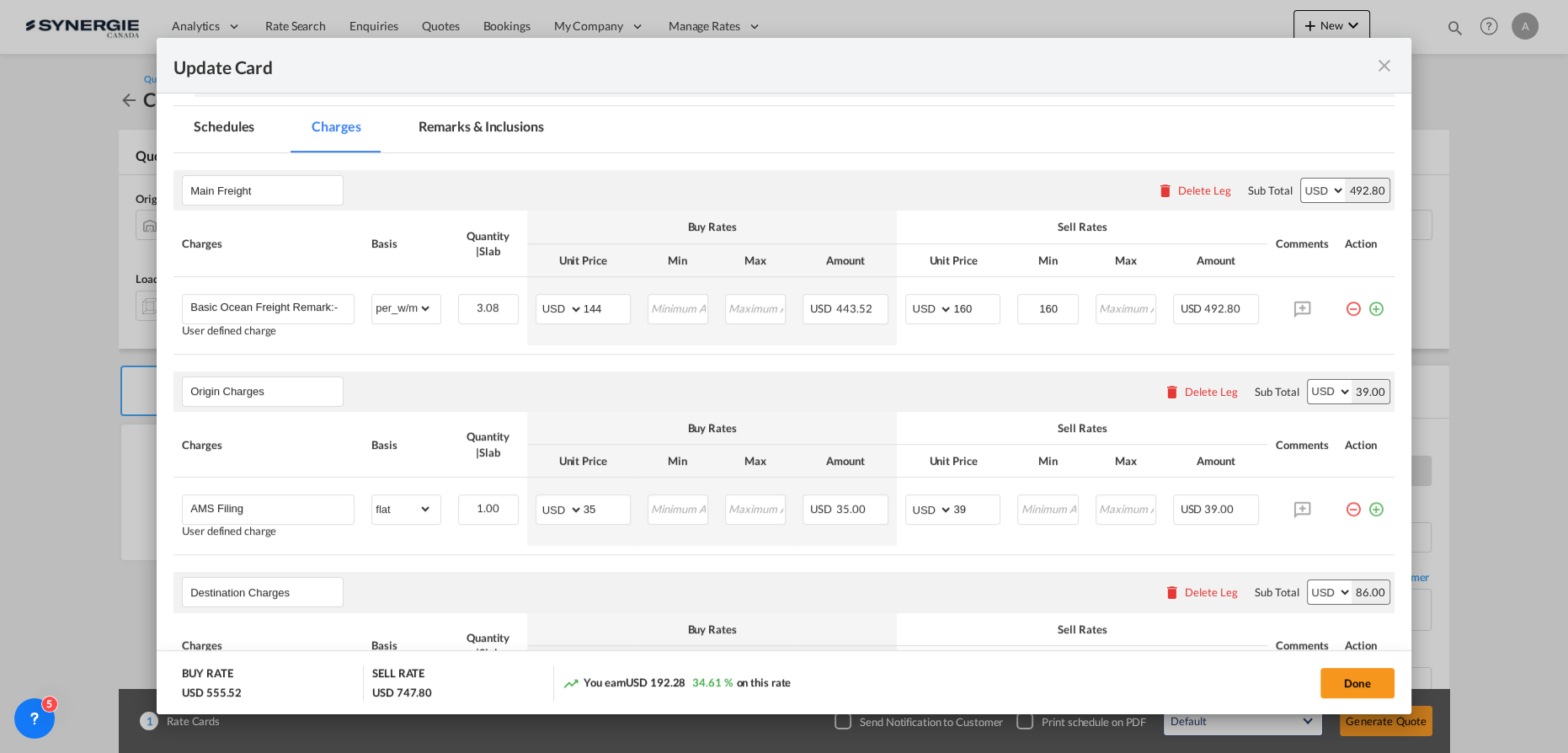
drag, startPoint x: 449, startPoint y: 130, endPoint x: 451, endPoint y: 140, distance: 10.2
click at [449, 130] on md-tab-item "Remarks & Inclusions" at bounding box center [481, 129] width 166 height 46
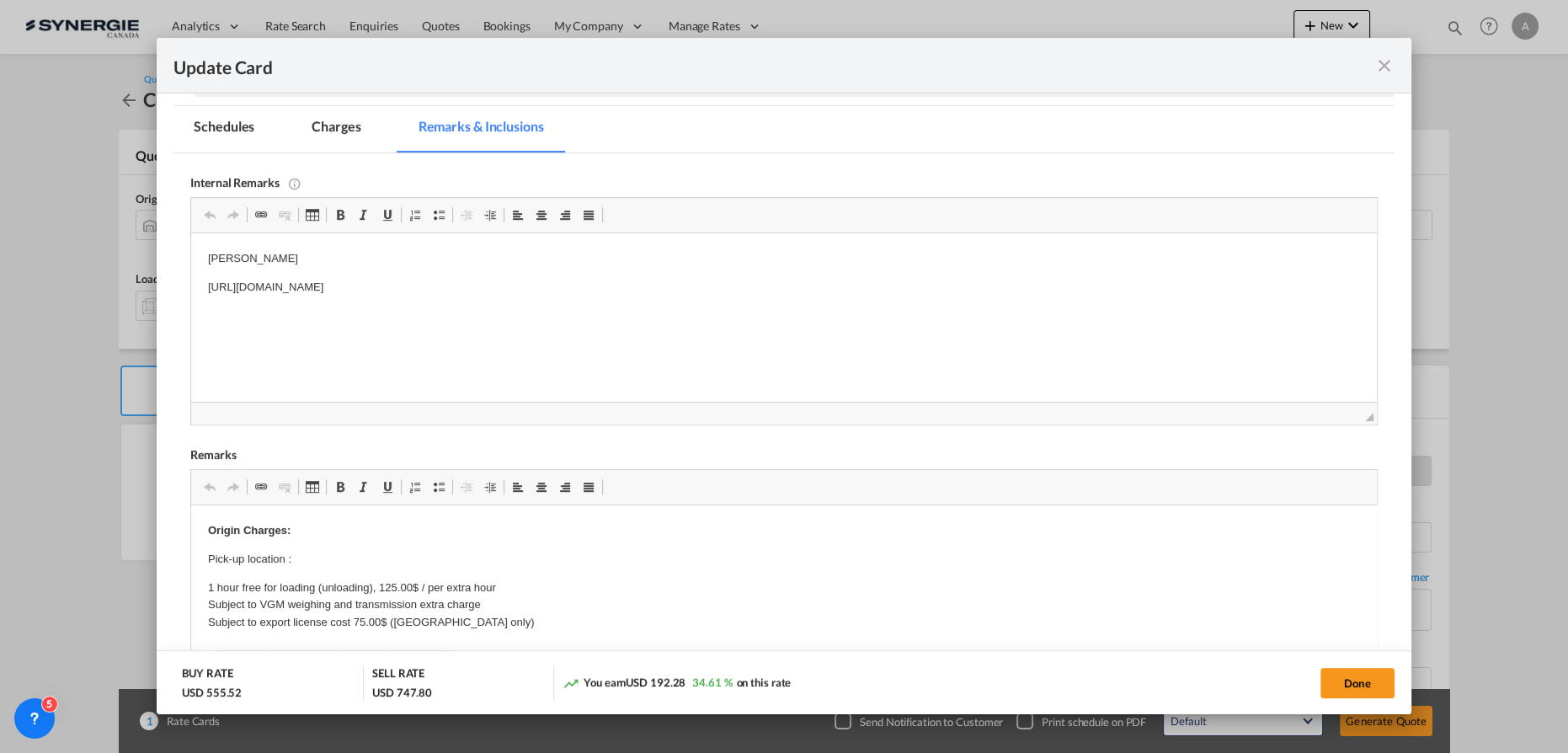
scroll to position [0, 0]
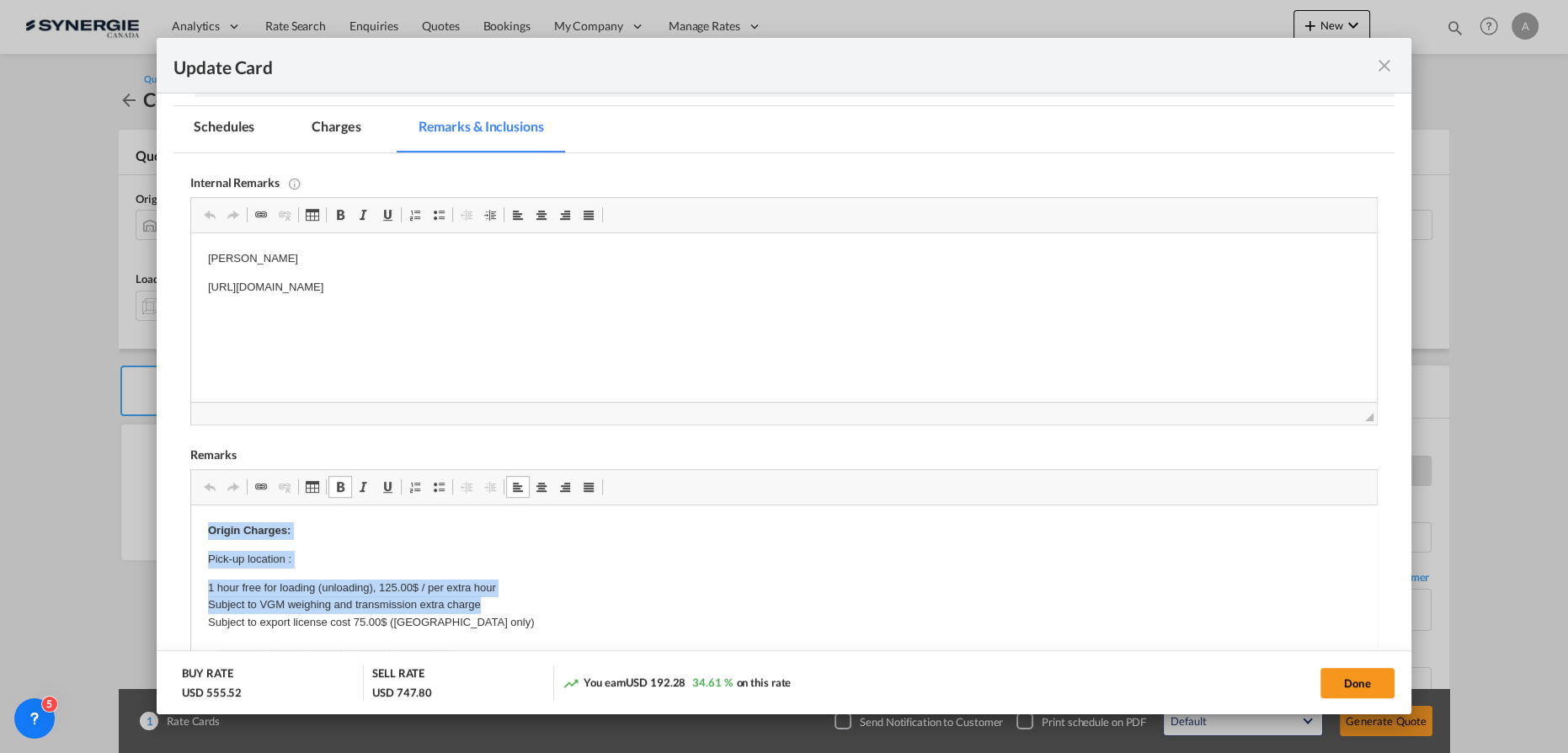
drag, startPoint x: 205, startPoint y: 521, endPoint x: 484, endPoint y: 614, distance: 294.1
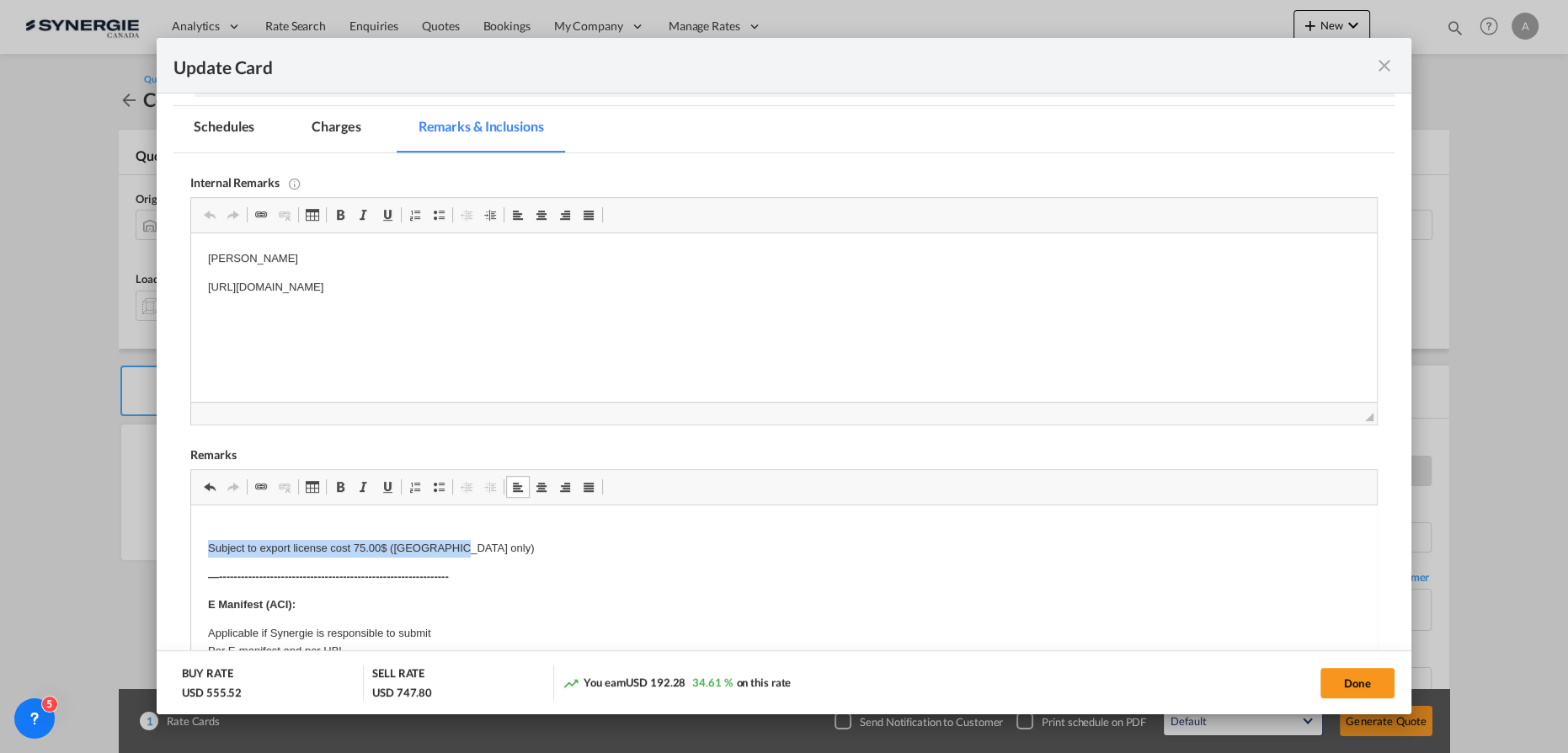
drag, startPoint x: 458, startPoint y: 552, endPoint x: 379, endPoint y: 1047, distance: 501.3
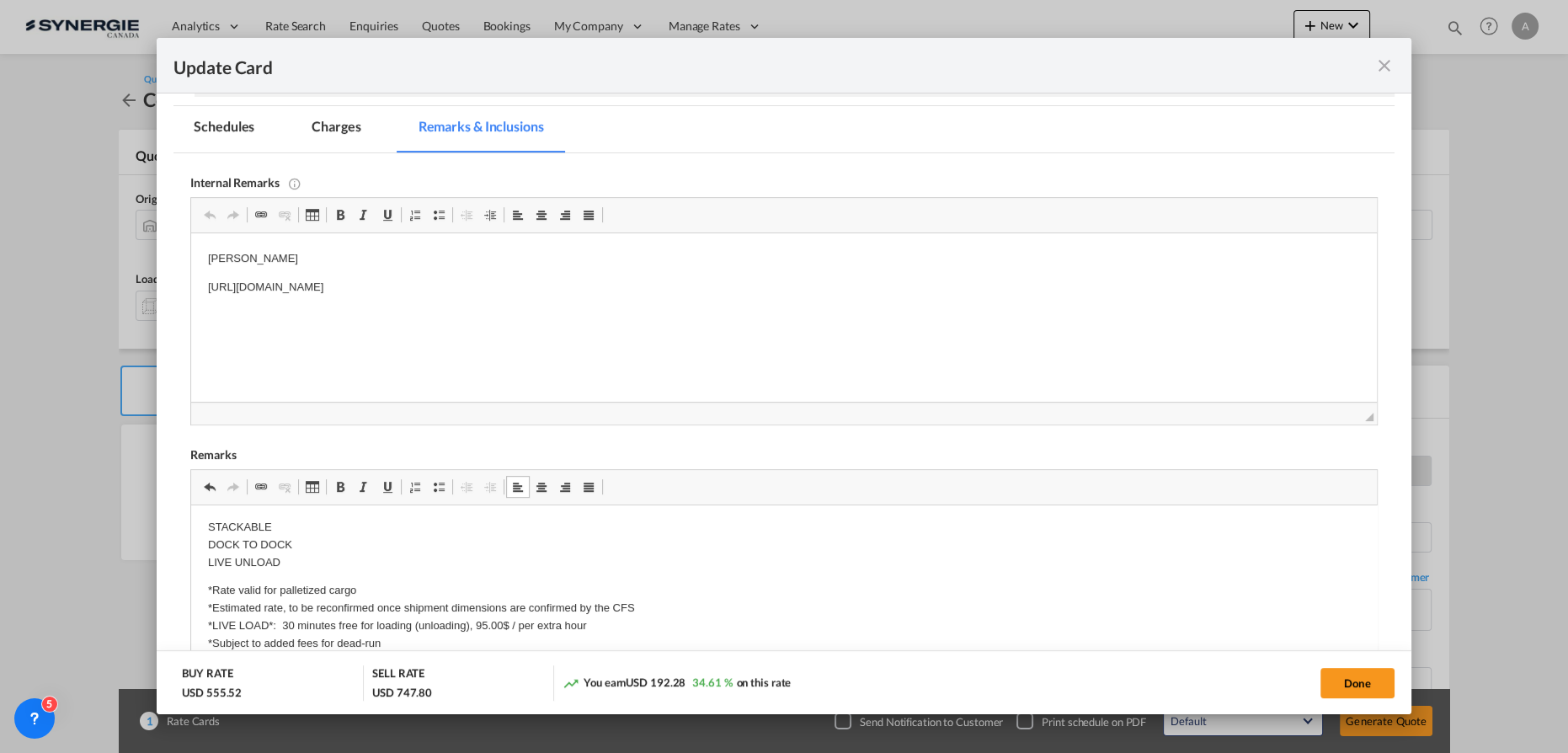
scroll to position [459, 0]
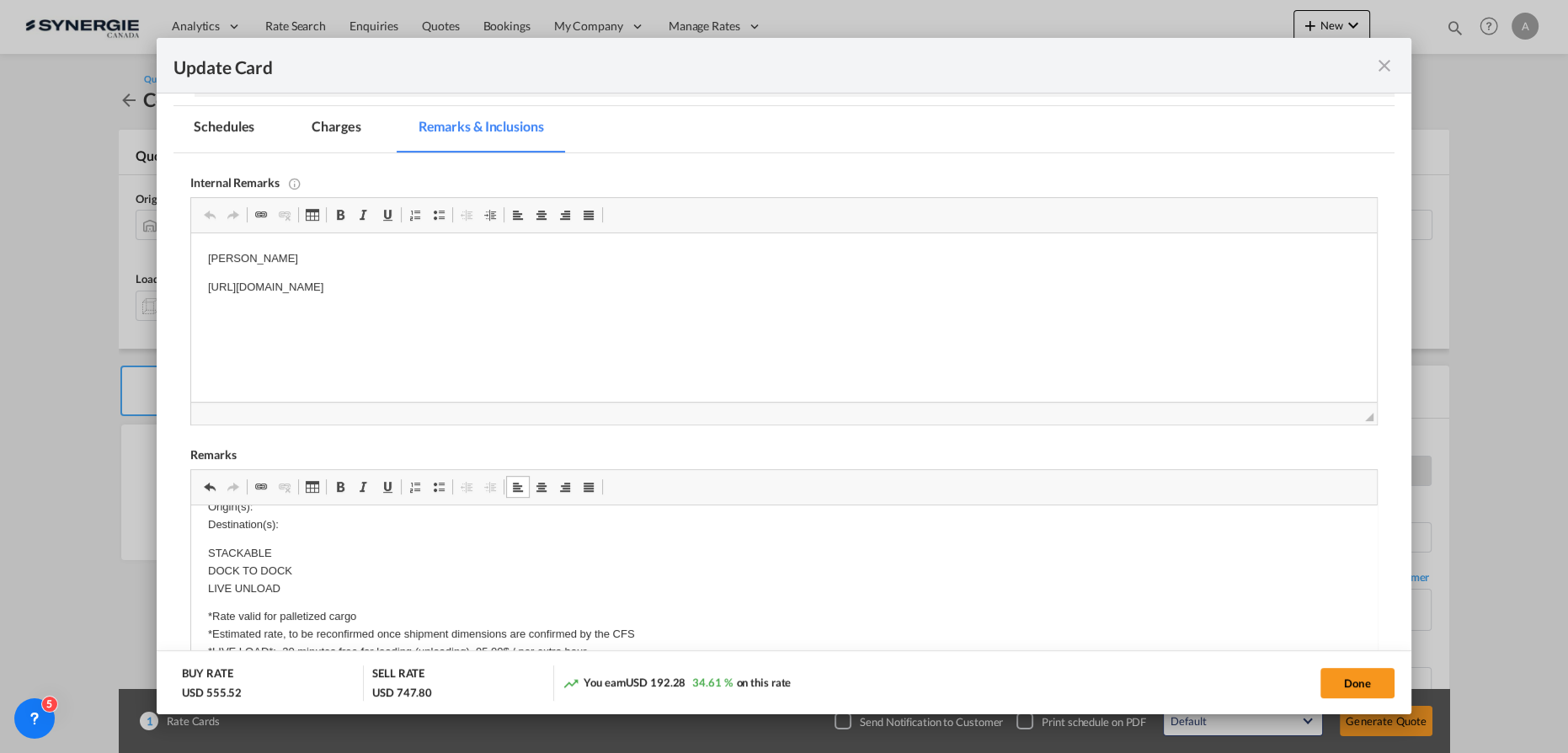
click at [311, 523] on p "Origin(s): Destination(s):" at bounding box center [784, 517] width 1152 height 35
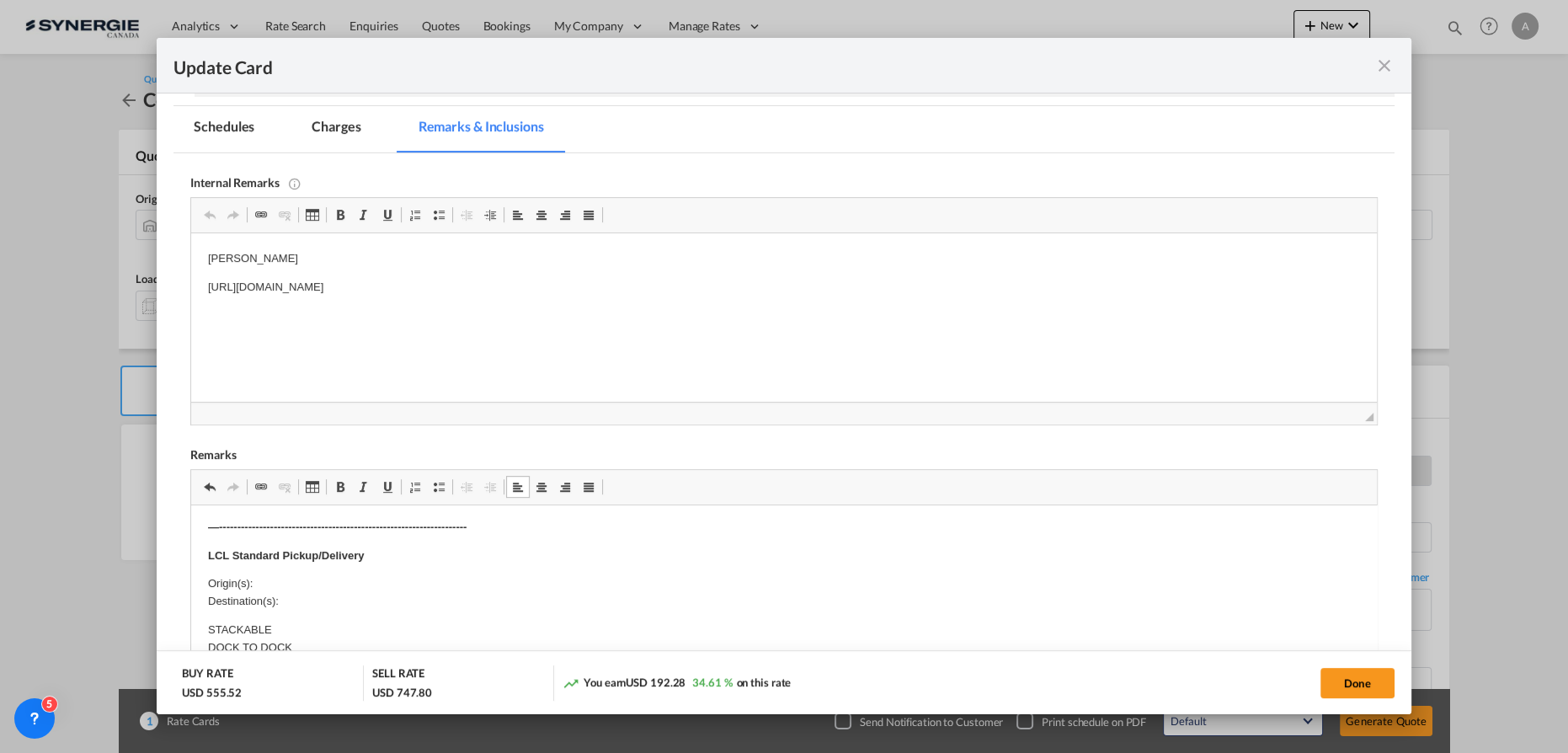
click at [290, 585] on p "Origin(s): Destination(s):" at bounding box center [784, 593] width 1152 height 35
click at [300, 598] on p "Origin(s): MONTREAL CFS, QC Destination(s):" at bounding box center [784, 593] width 1152 height 35
click at [317, 131] on md-tab-item "Charges" at bounding box center [336, 129] width 89 height 46
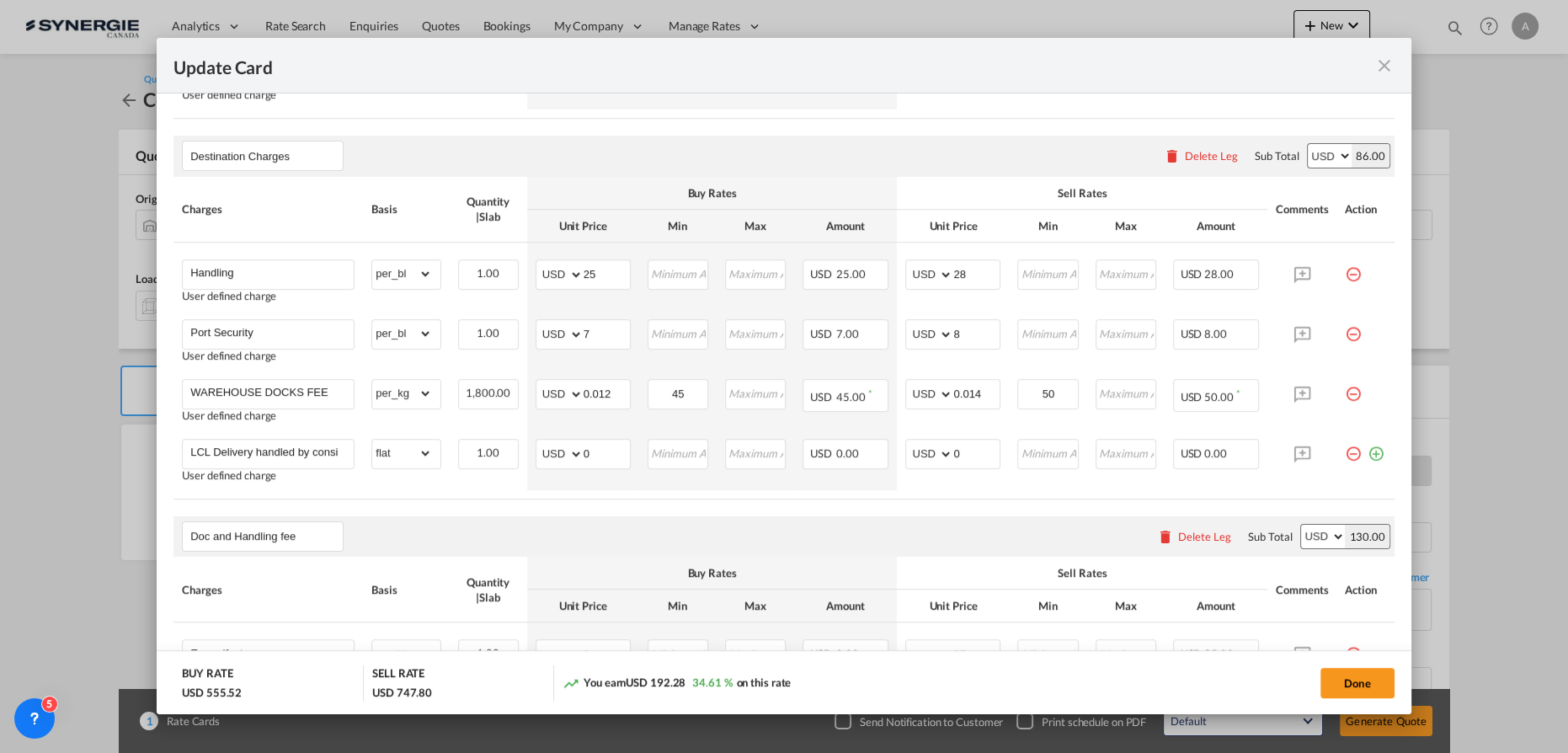
scroll to position [734, 0]
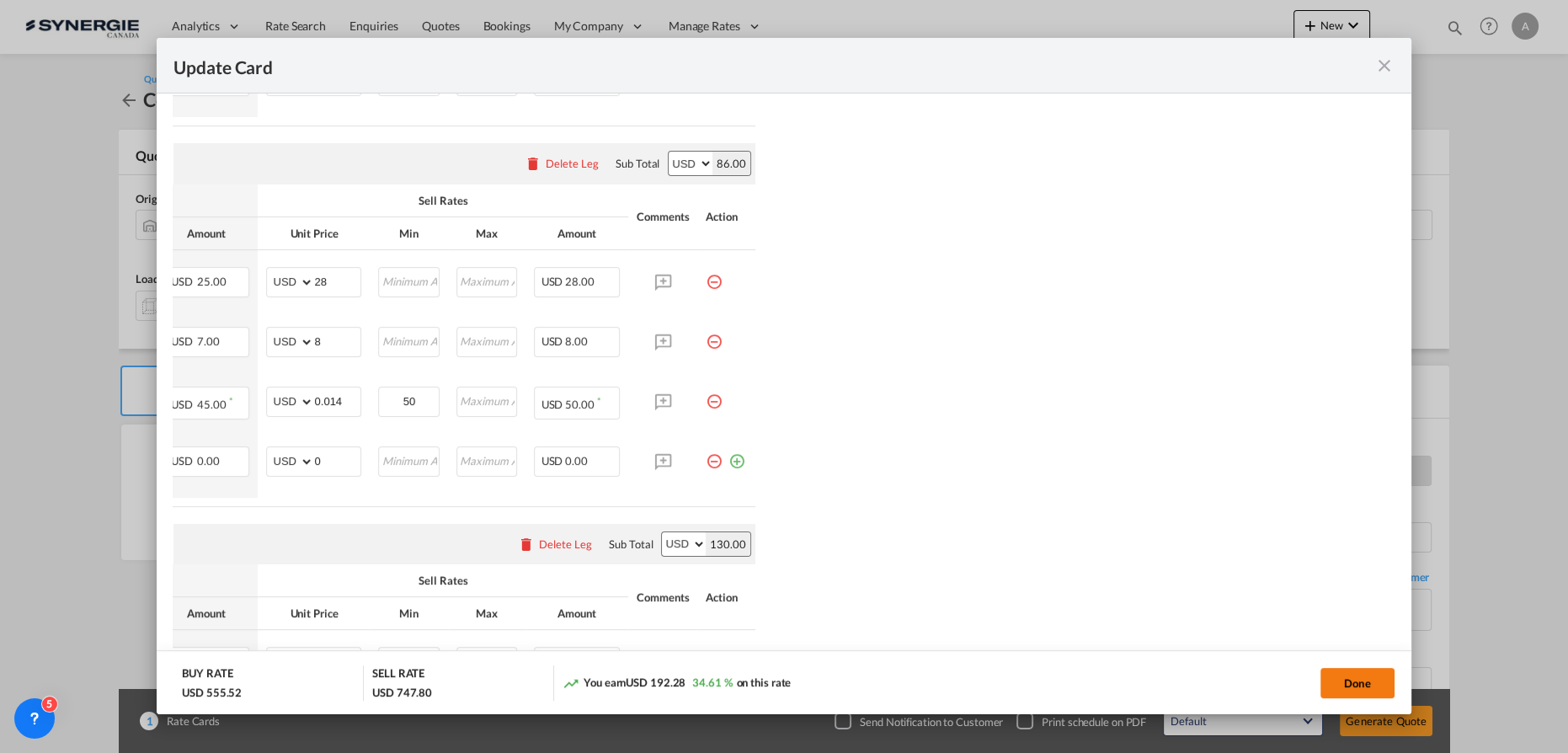
click at [1352, 672] on button "Done" at bounding box center [1358, 683] width 74 height 30
type input "14 Sep 2025"
type input "29 Sep 2025"
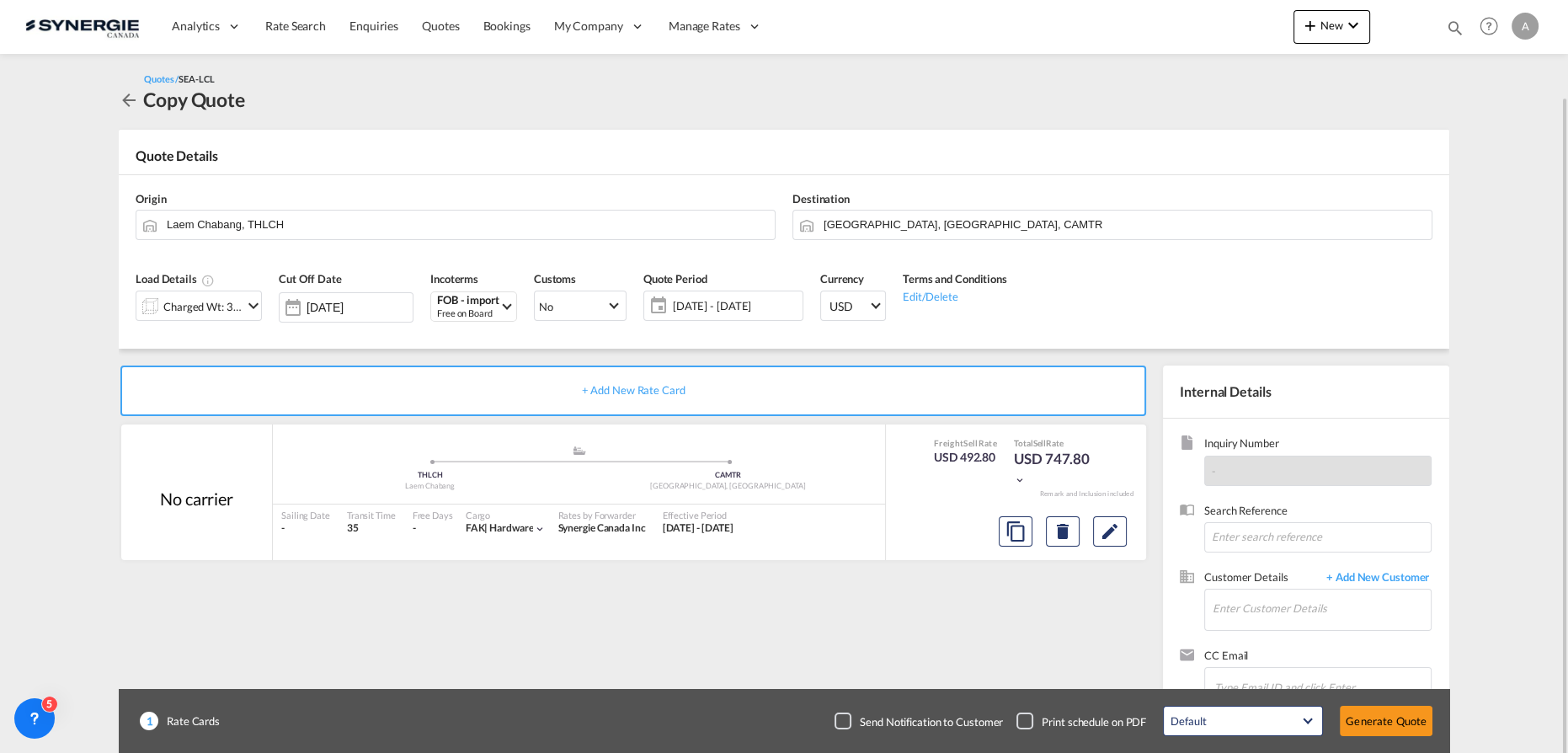
scroll to position [49, 0]
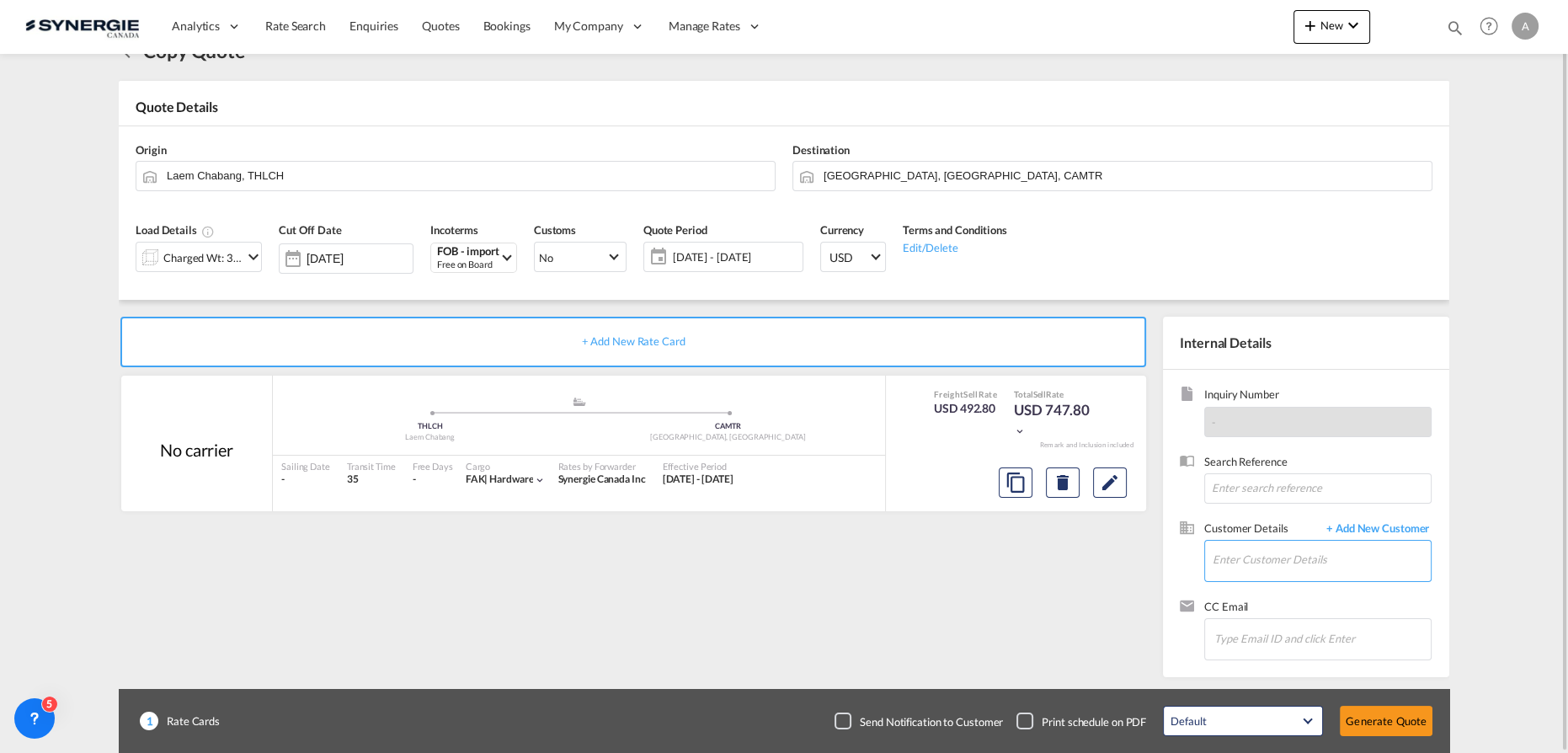
click at [1249, 555] on input "Enter Customer Details" at bounding box center [1321, 559] width 218 height 38
click at [1265, 557] on body "Analytics Reports Dashboard Rate Search Enquiries Quotes Bookings" at bounding box center [784, 376] width 1568 height 753
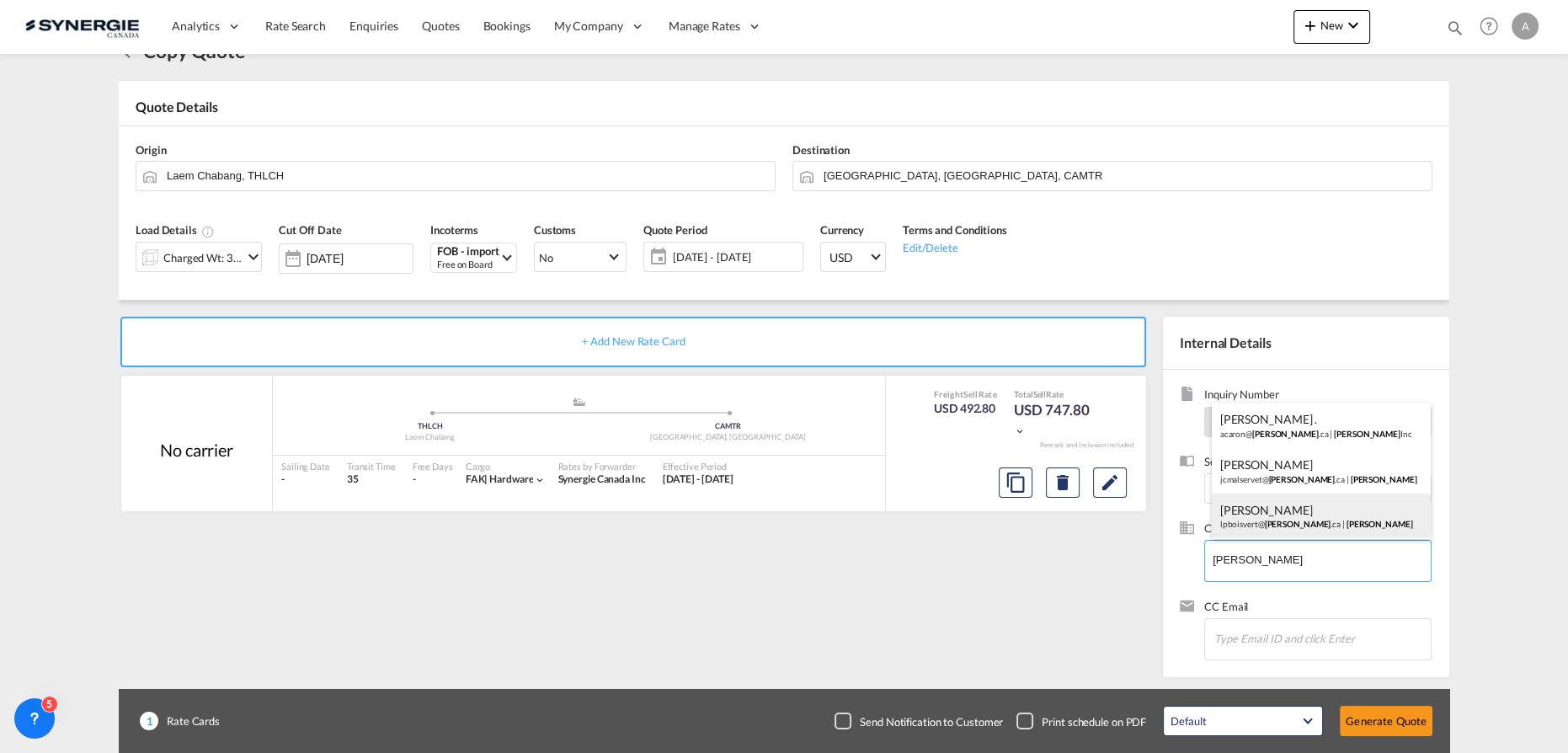
click at [1274, 525] on div "Louis-Philippe Boisvert lpboisvert@ rocheleau .ca | Rocheleau" at bounding box center [1321, 516] width 220 height 45
type input "Rocheleau, Louis-Philippe Boisvert, lpboisvert@rocheleau.ca"
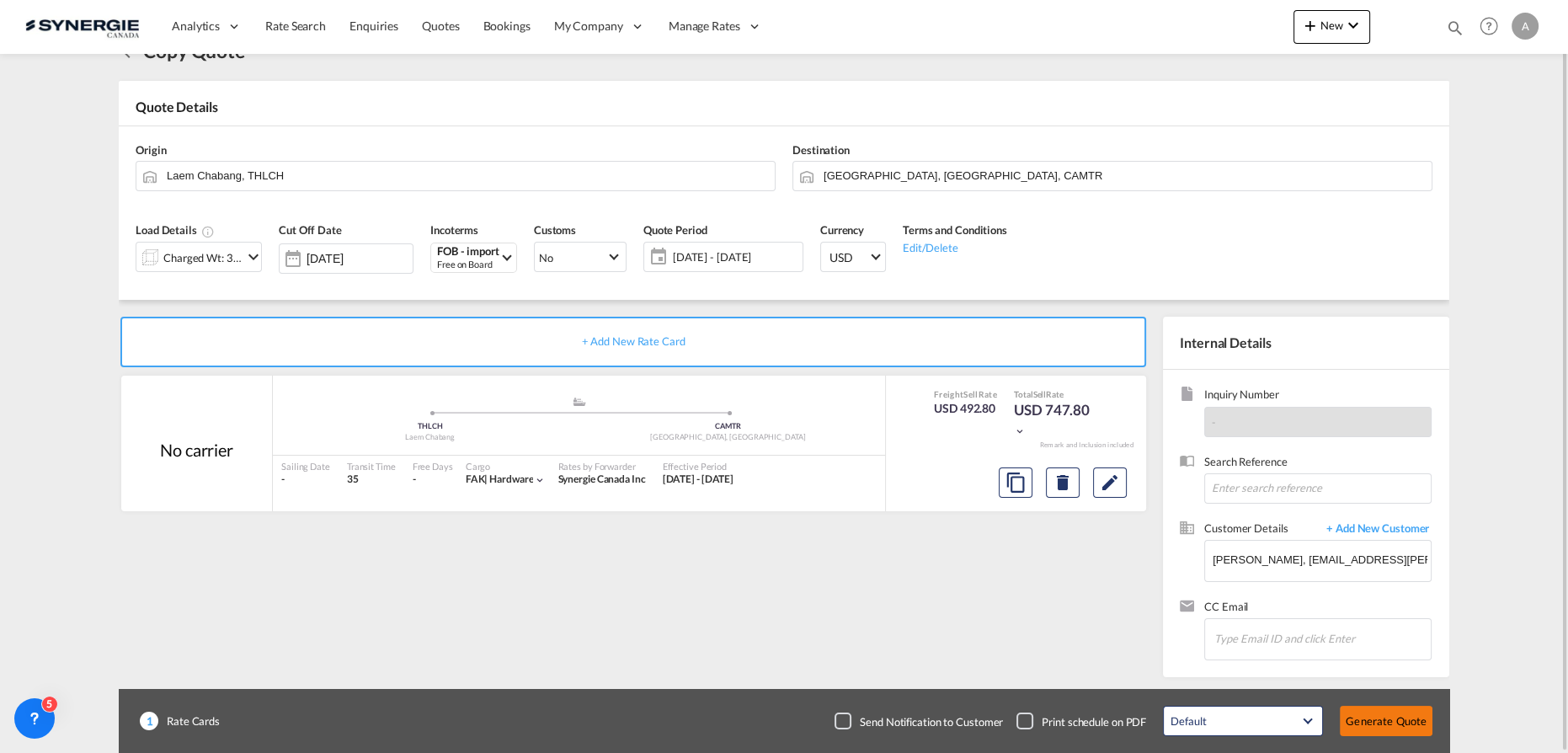
click at [1423, 711] on button "Generate Quote" at bounding box center [1386, 721] width 93 height 30
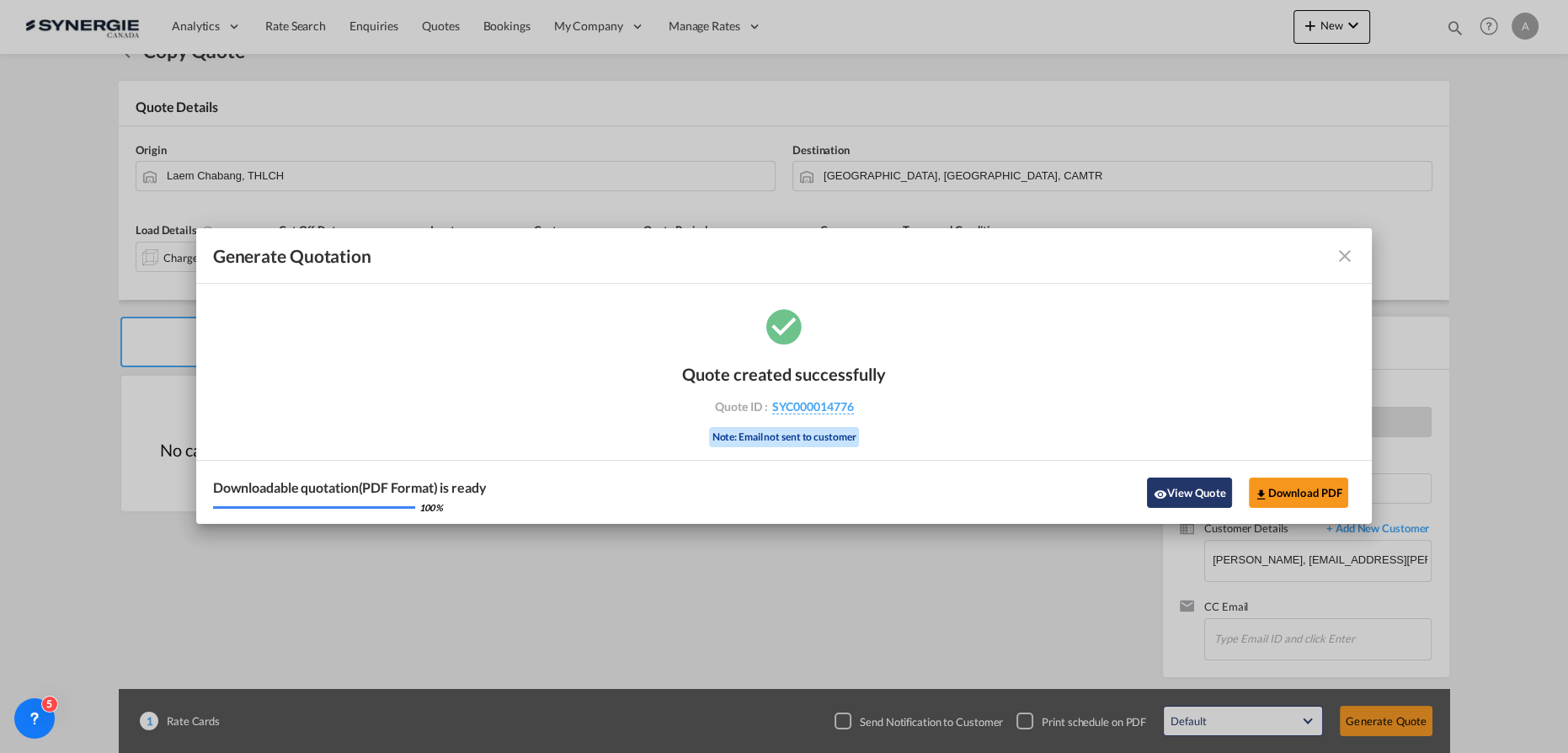
click at [1183, 496] on button "View Quote" at bounding box center [1189, 493] width 84 height 30
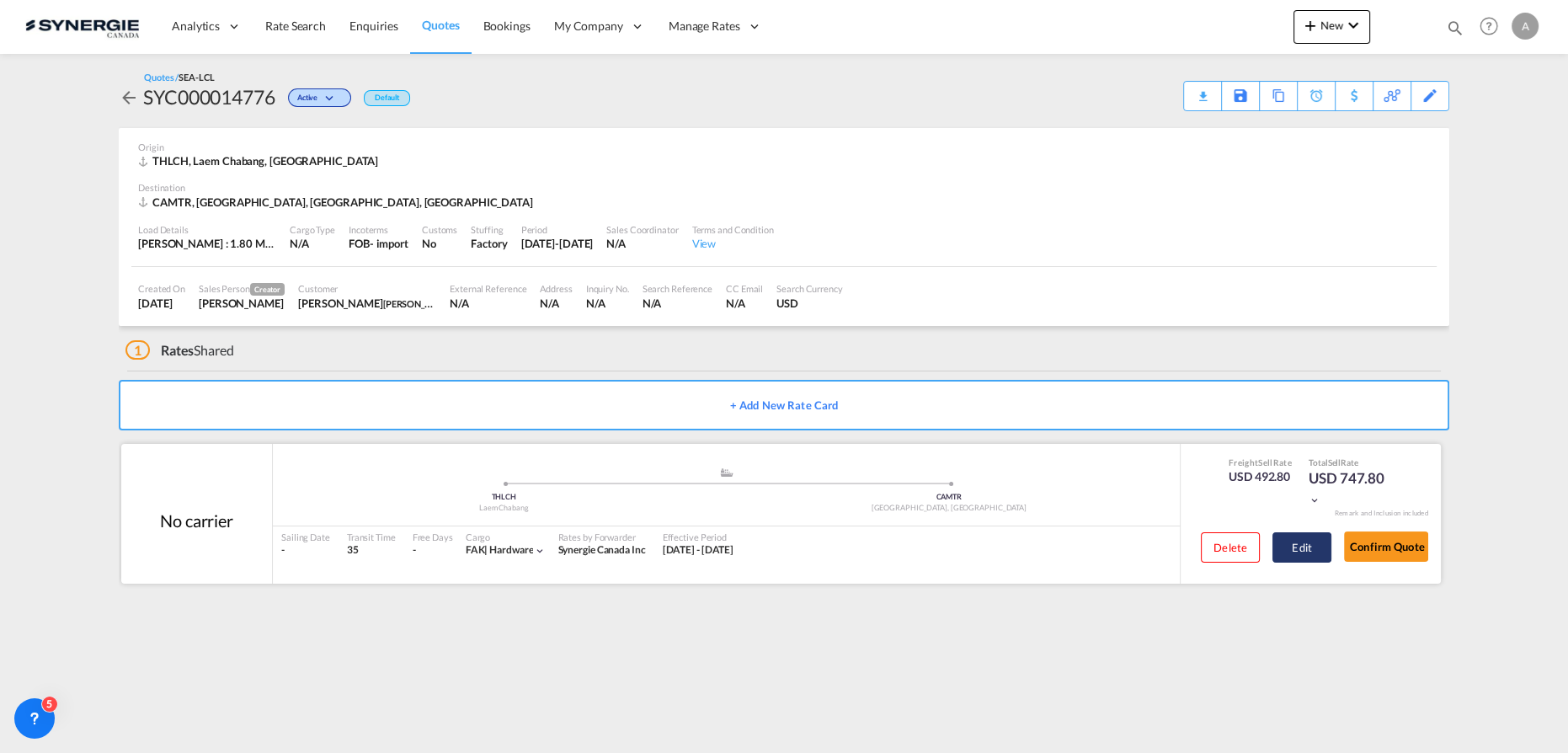
click at [1294, 542] on button "Edit" at bounding box center [1302, 548] width 59 height 30
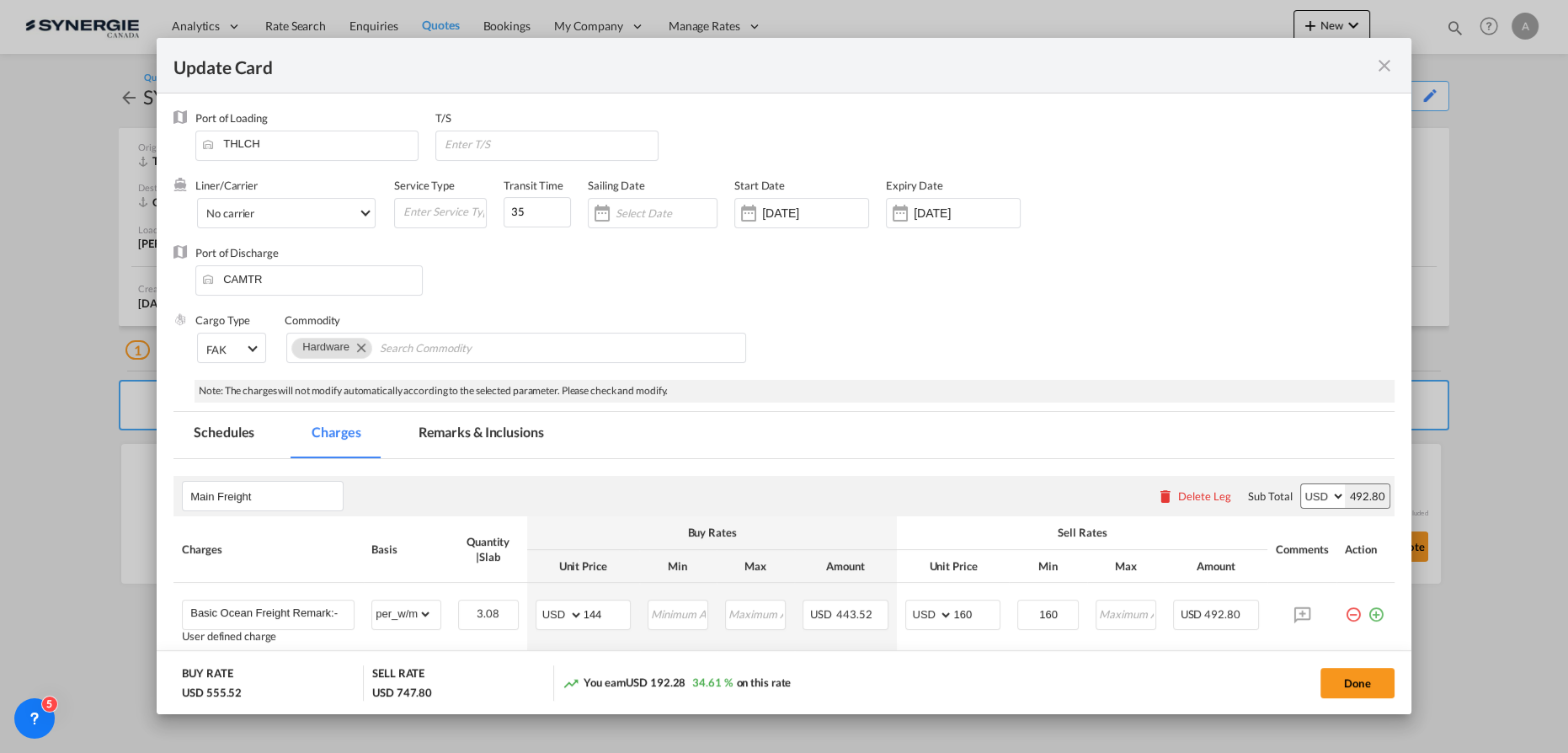
click at [477, 423] on md-tab-item "Remarks & Inclusions" at bounding box center [481, 435] width 166 height 46
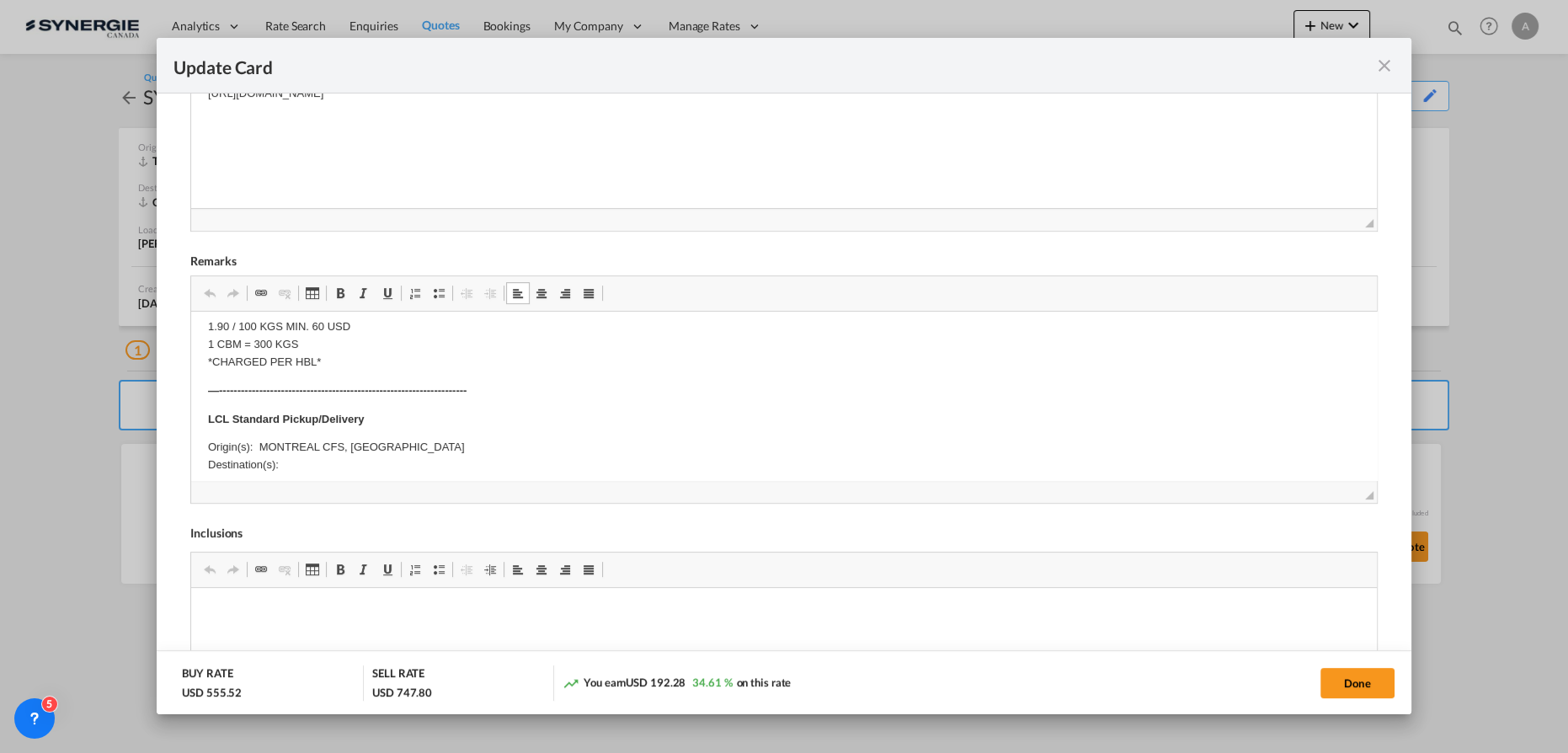
scroll to position [382, 0]
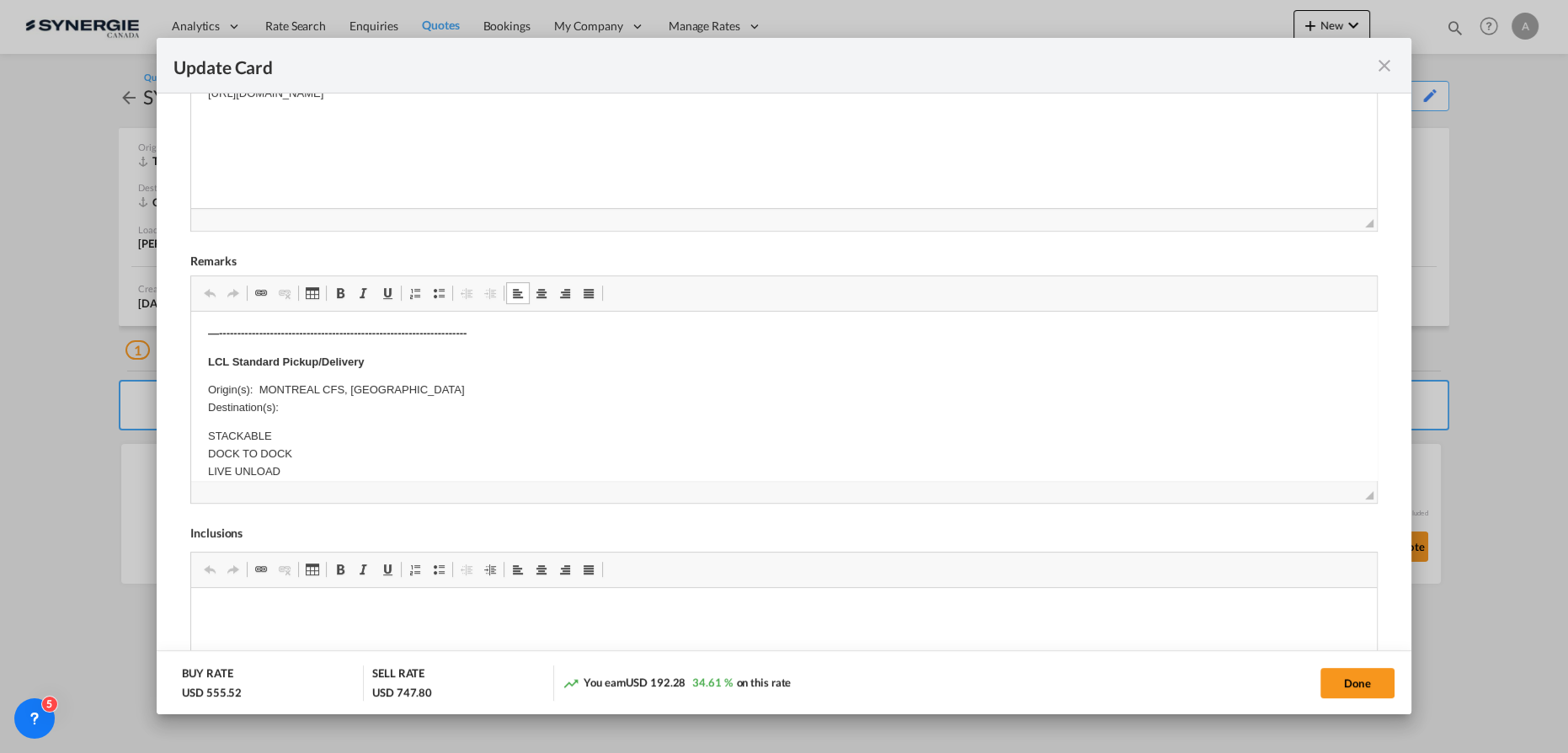
click at [340, 404] on p "Origin(s): MONTREAL CFS, QC Destination(s):" at bounding box center [784, 399] width 1152 height 35
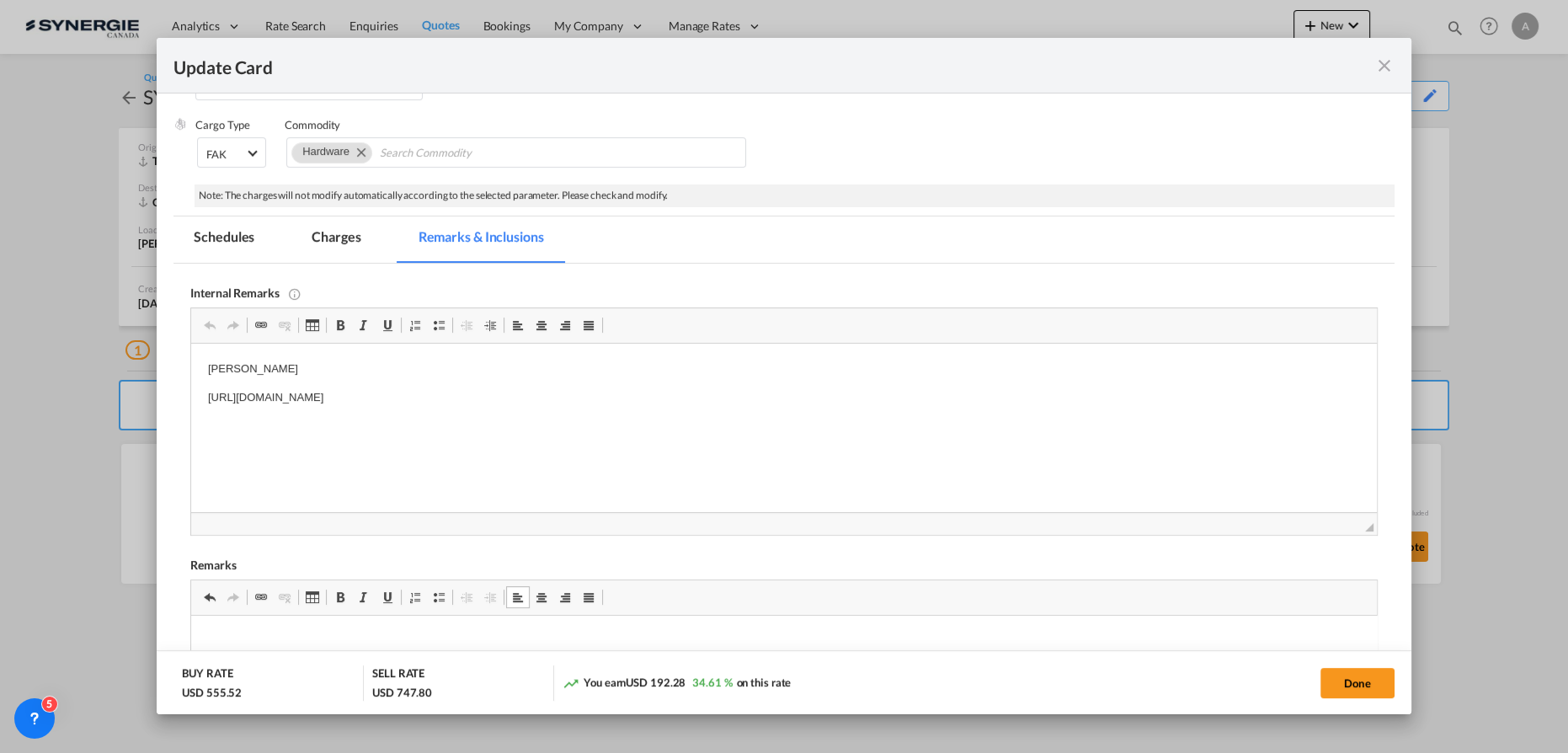
scroll to position [193, 0]
click at [333, 242] on md-tab-item "Charges" at bounding box center [336, 242] width 89 height 46
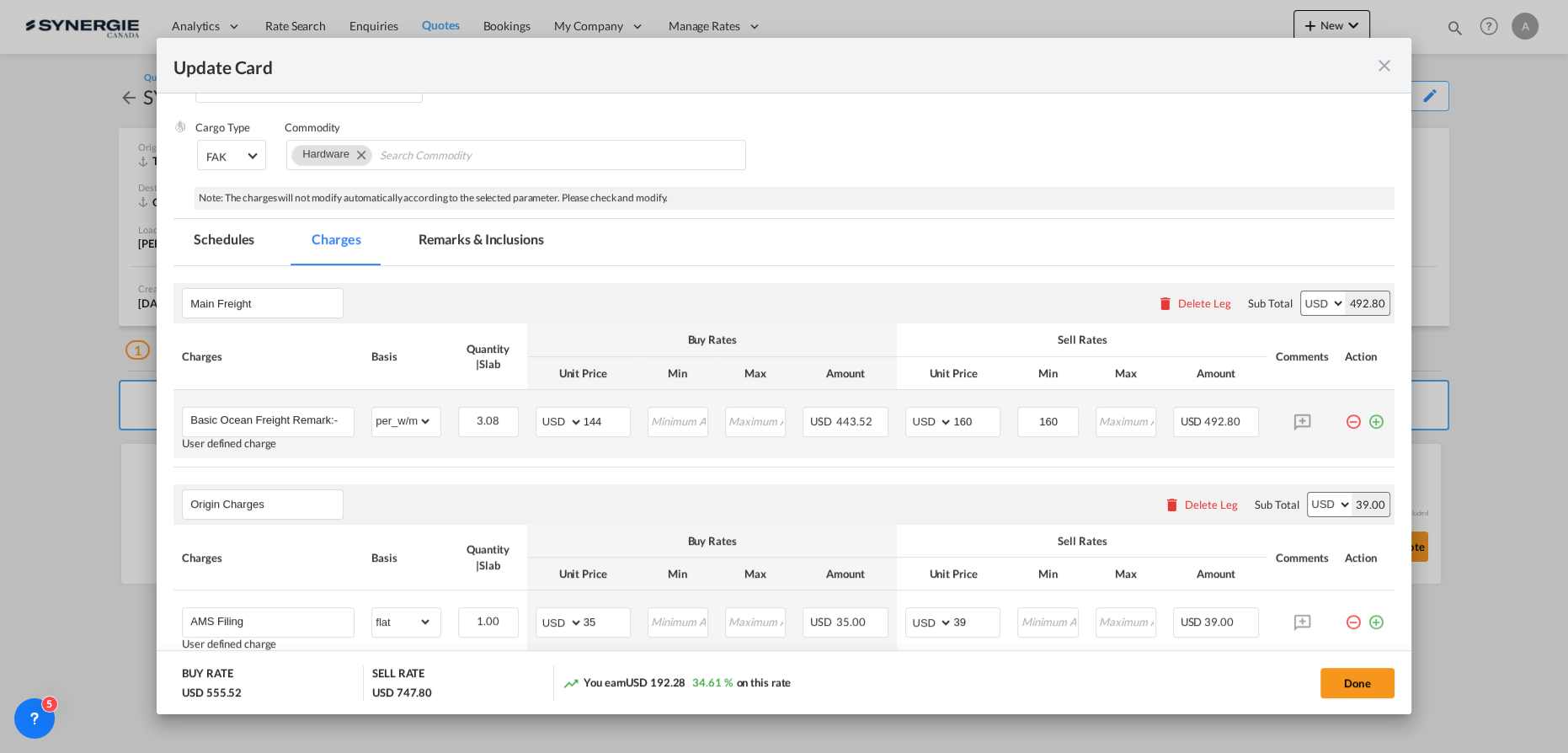
click at [1345, 685] on button "Done" at bounding box center [1358, 683] width 74 height 30
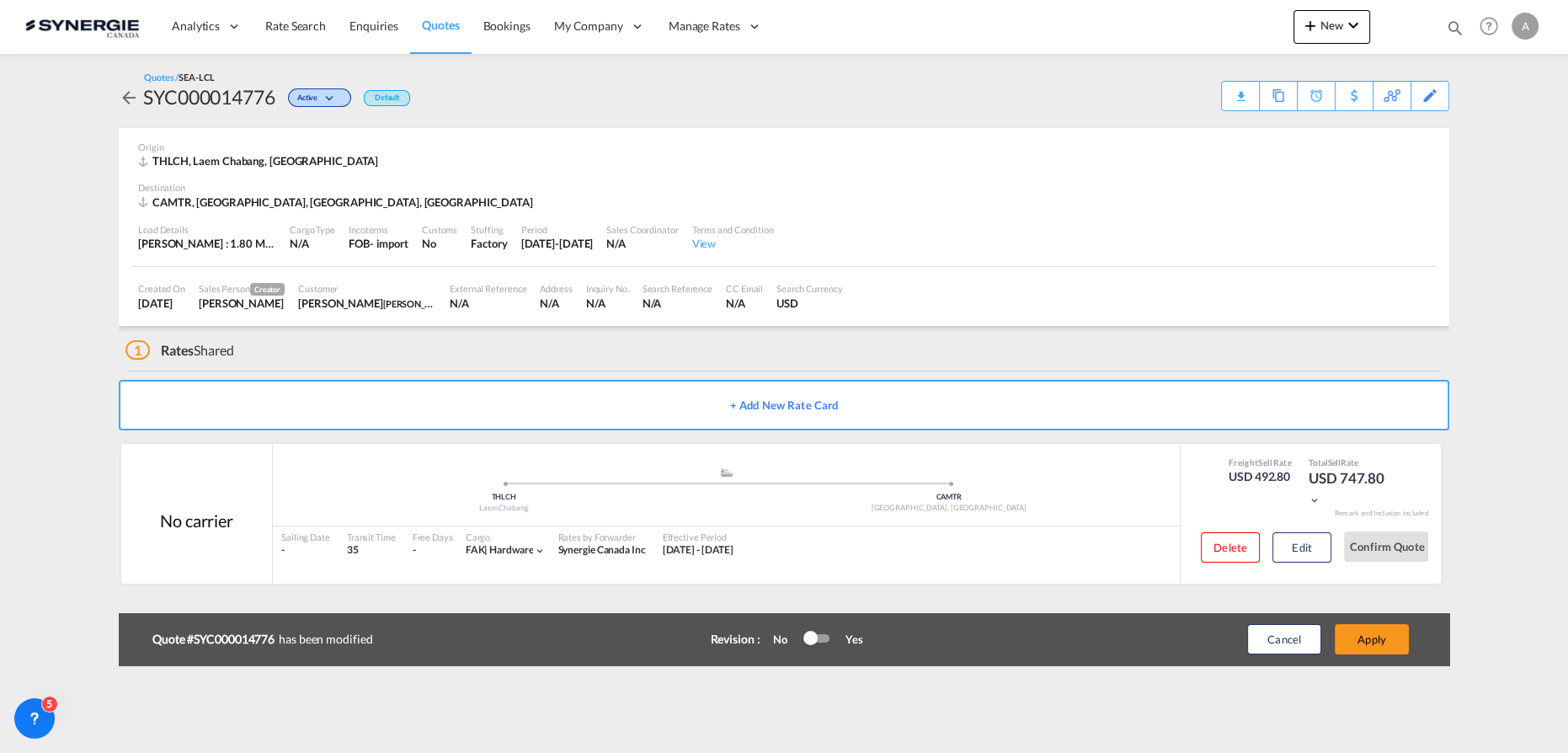
type input "14 Sep 2025"
type input "29 Sep 2025"
click at [1365, 643] on button "Apply" at bounding box center [1372, 640] width 74 height 30
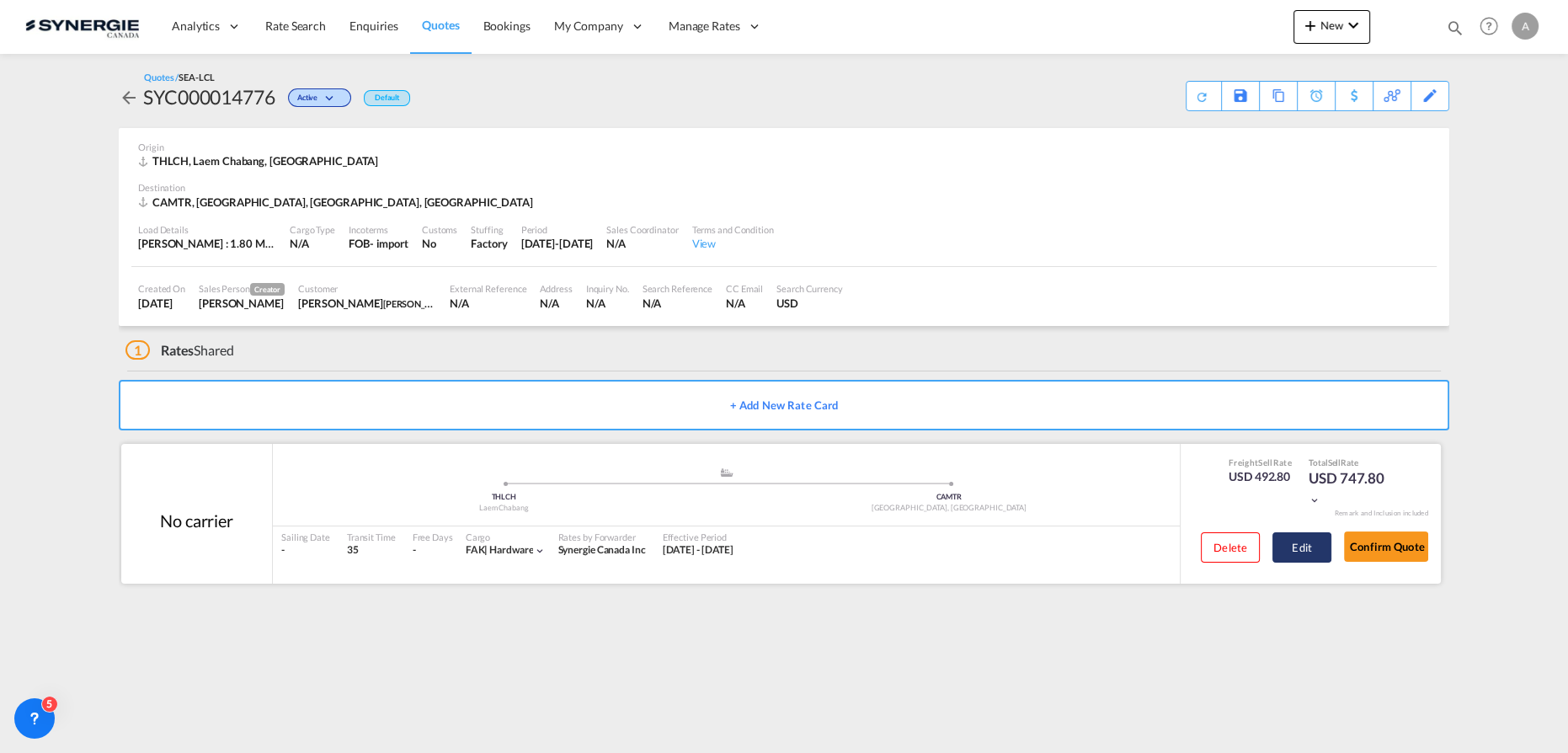
click at [1292, 557] on button "Edit" at bounding box center [1302, 548] width 59 height 30
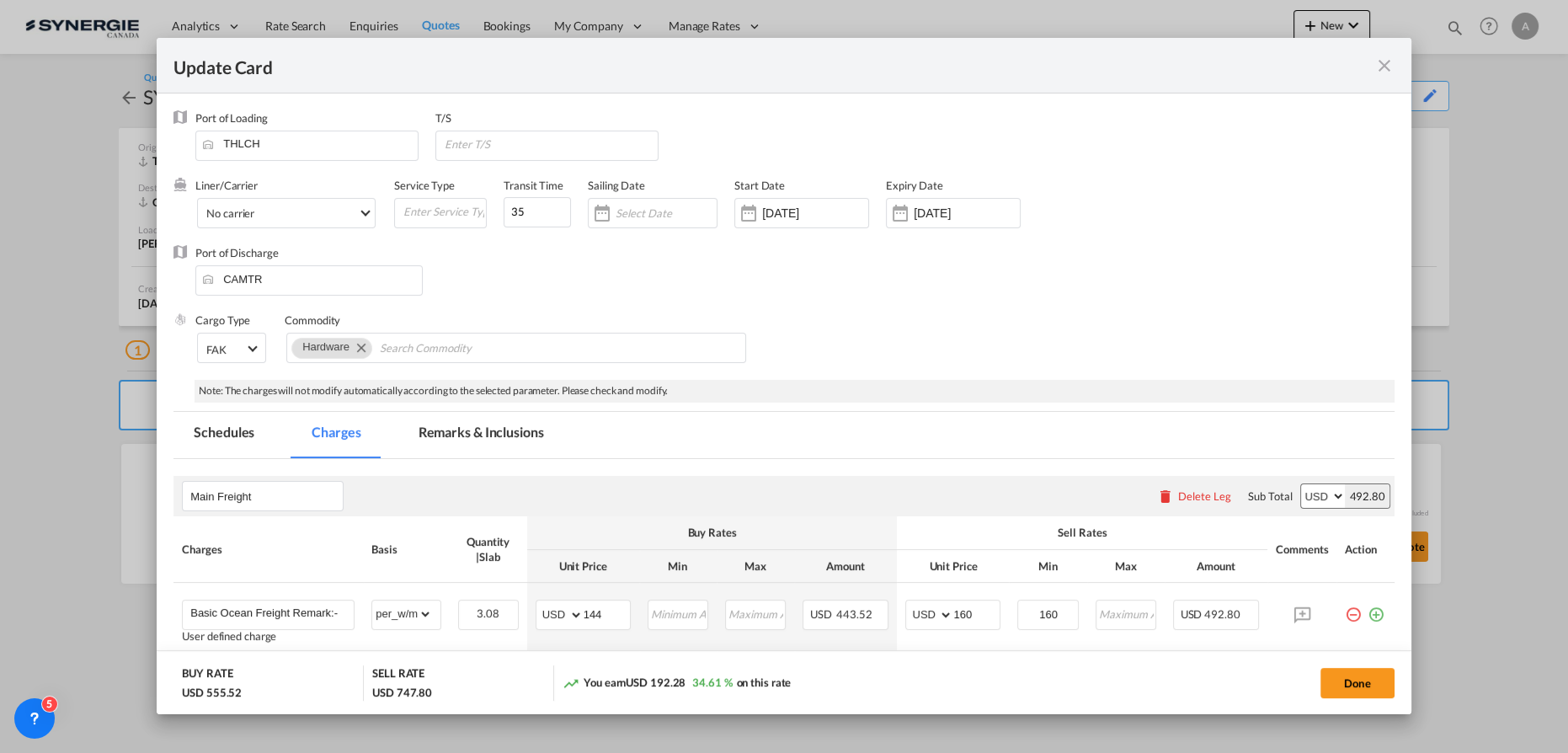
click at [454, 440] on md-tab-item "Remarks & Inclusions" at bounding box center [481, 435] width 166 height 46
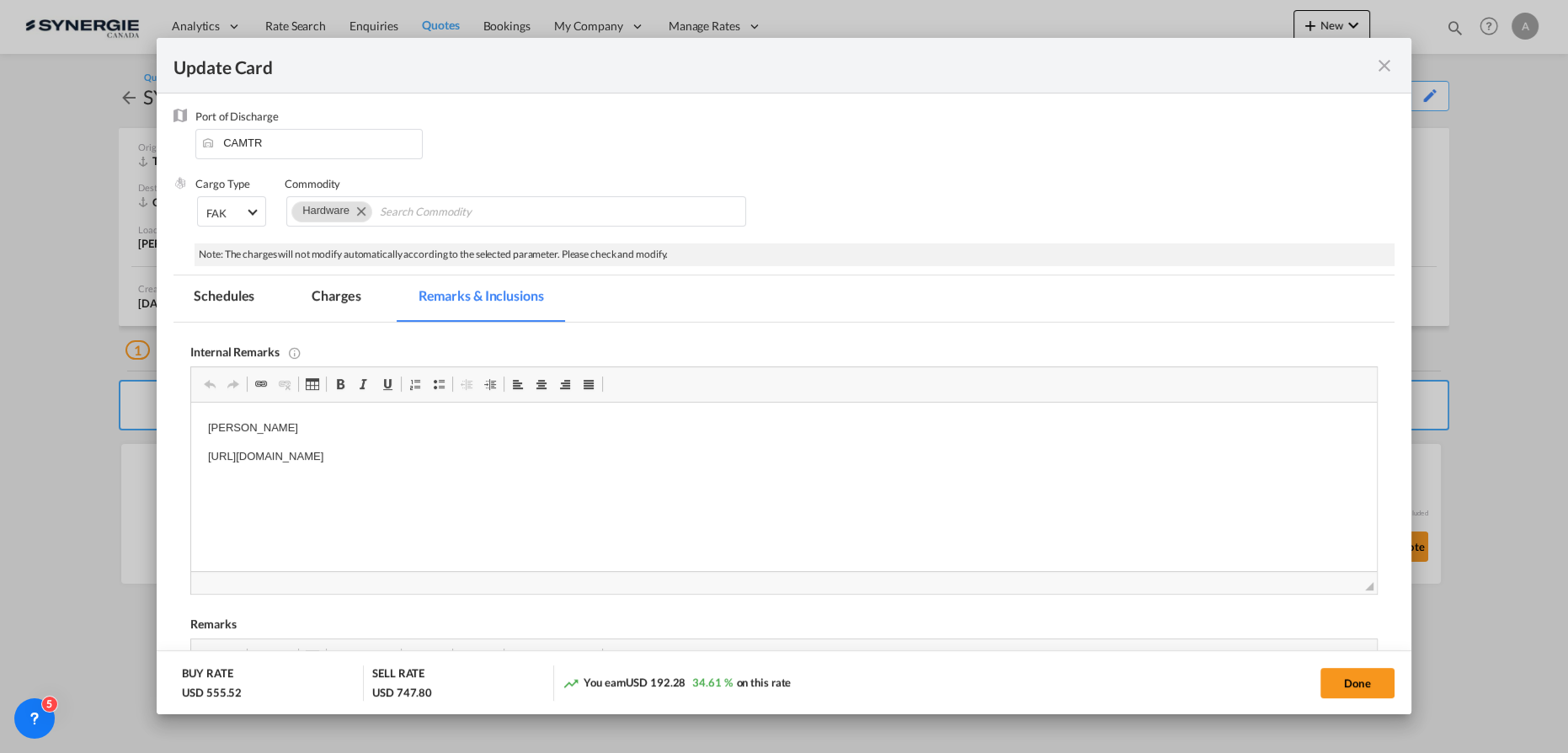
scroll to position [0, 0]
click at [660, 463] on p "https://app.frontapp.com/open/cnv_qdwhci7?key=kpOB7McZ8n1j0XIIEaYR4fFJt-dfm_w-" at bounding box center [784, 457] width 1152 height 18
click at [443, 534] on p "Soumission rapide - 8362844" at bounding box center [784, 542] width 1152 height 18
click at [413, 525] on body "Rocheleau https://app.frontapp.com/open/cnv_qdwhci7?key=kpOB7McZ8n1j0XIIEaYR4fF…" at bounding box center [784, 613] width 1152 height 388
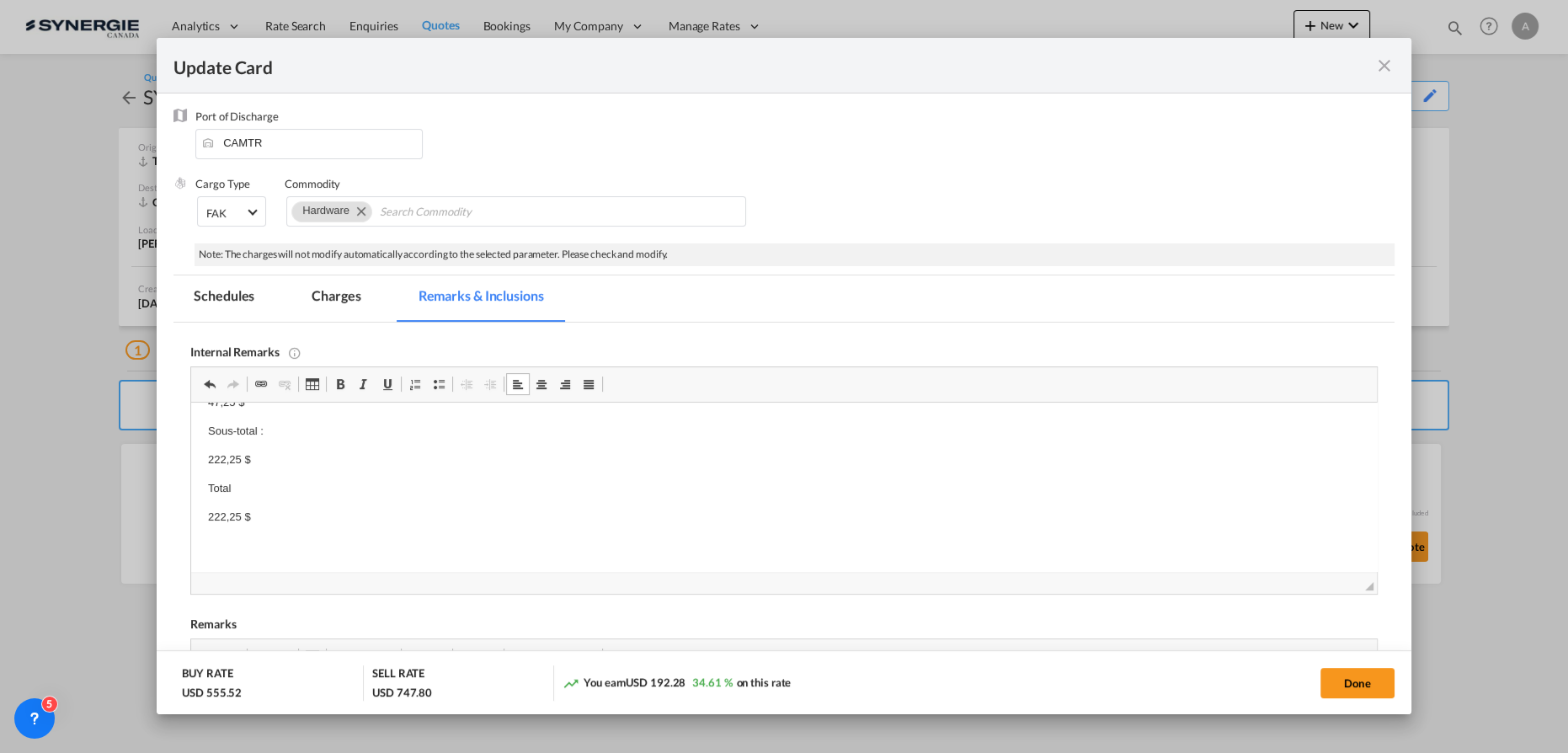
click at [296, 518] on p "222,25 $" at bounding box center [784, 518] width 1152 height 18
drag, startPoint x: 348, startPoint y: 298, endPoint x: 379, endPoint y: 342, distance: 53.8
click at [348, 298] on md-tab-item "Charges" at bounding box center [336, 298] width 89 height 46
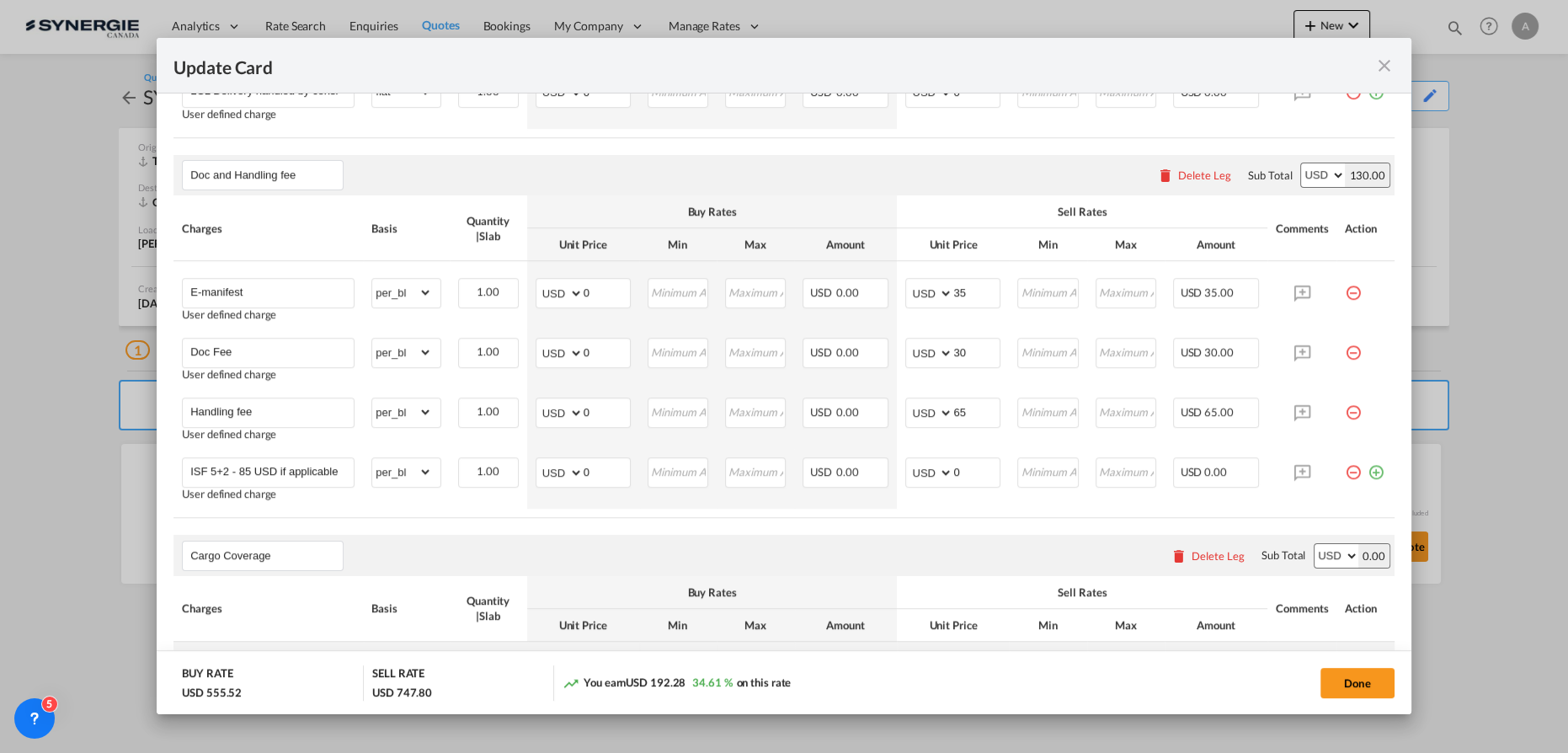
scroll to position [1133, 0]
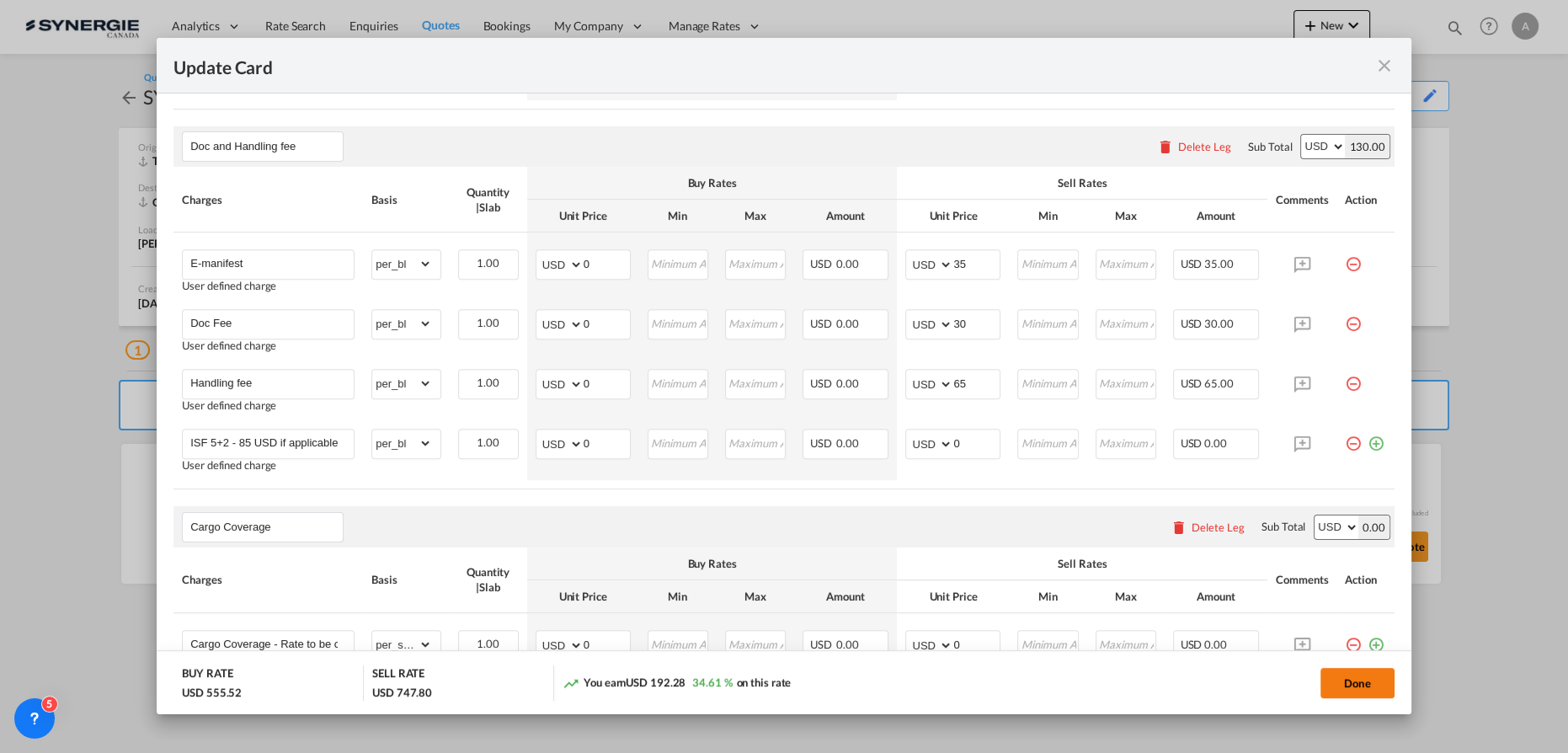
click at [1340, 684] on button "Done" at bounding box center [1358, 683] width 74 height 30
type input "14 Sep 2025"
type input "29 Sep 2025"
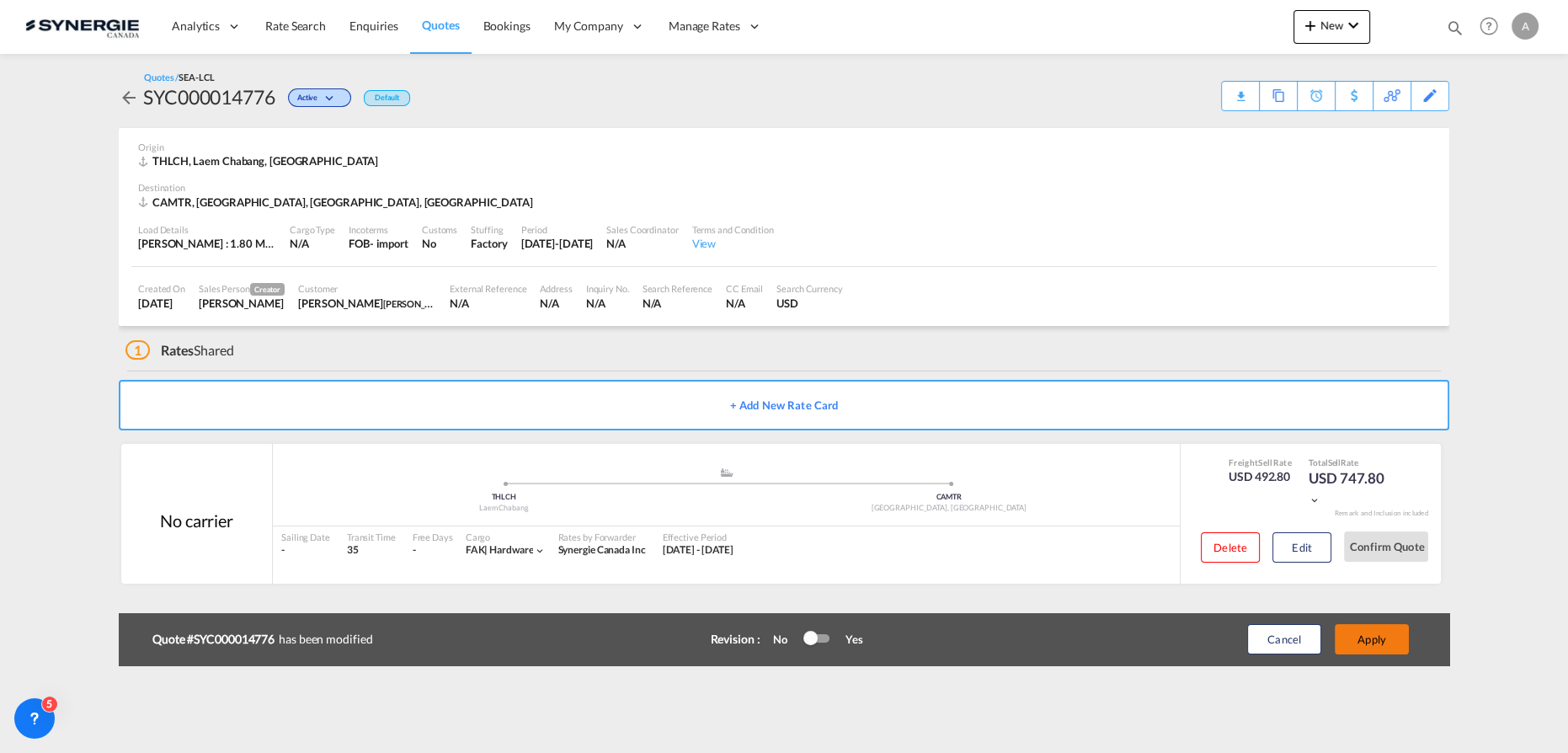
click at [1370, 642] on button "Apply" at bounding box center [1372, 640] width 74 height 30
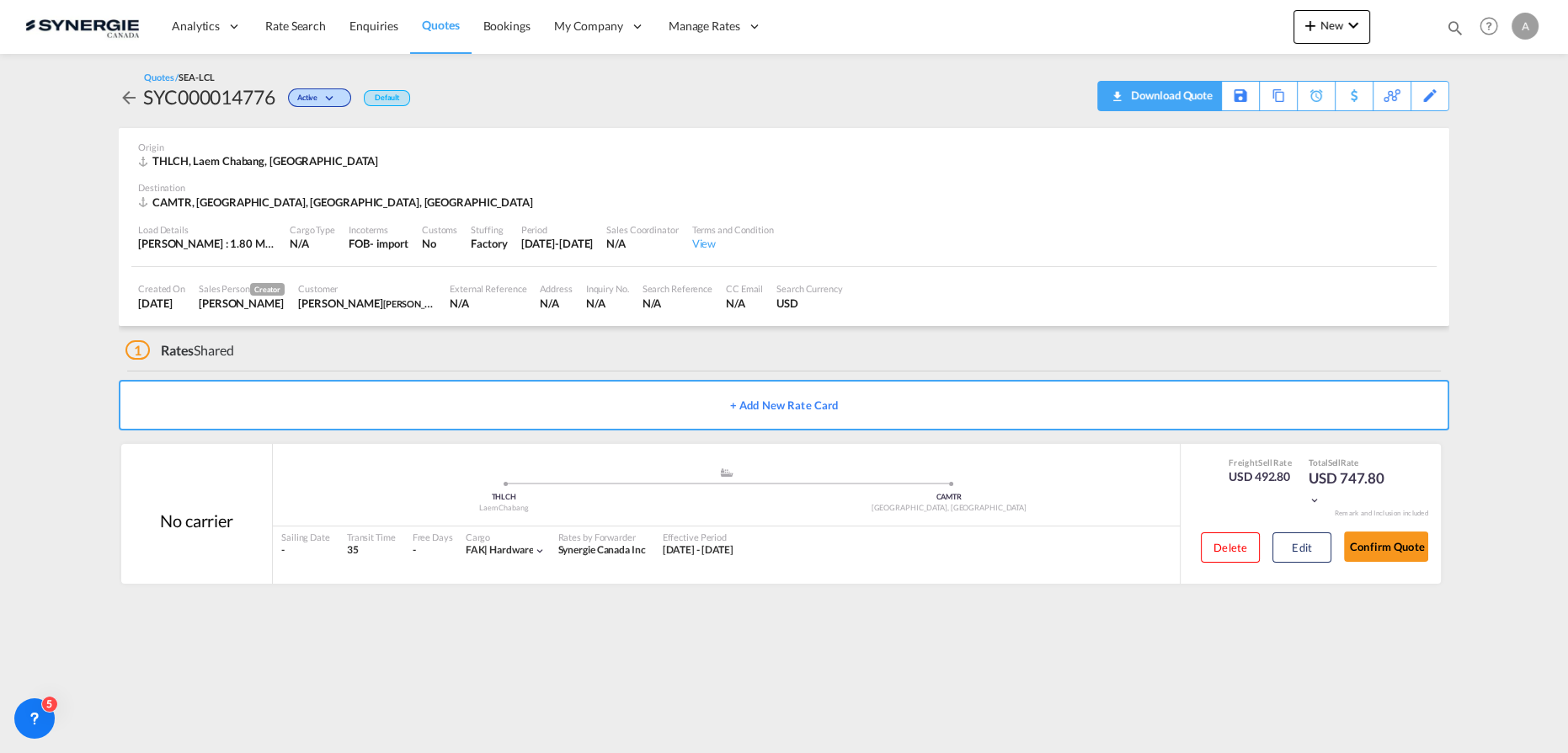
click at [1198, 101] on div "Download Quote" at bounding box center [1169, 95] width 86 height 27
click at [1281, 541] on button "Edit" at bounding box center [1302, 548] width 59 height 30
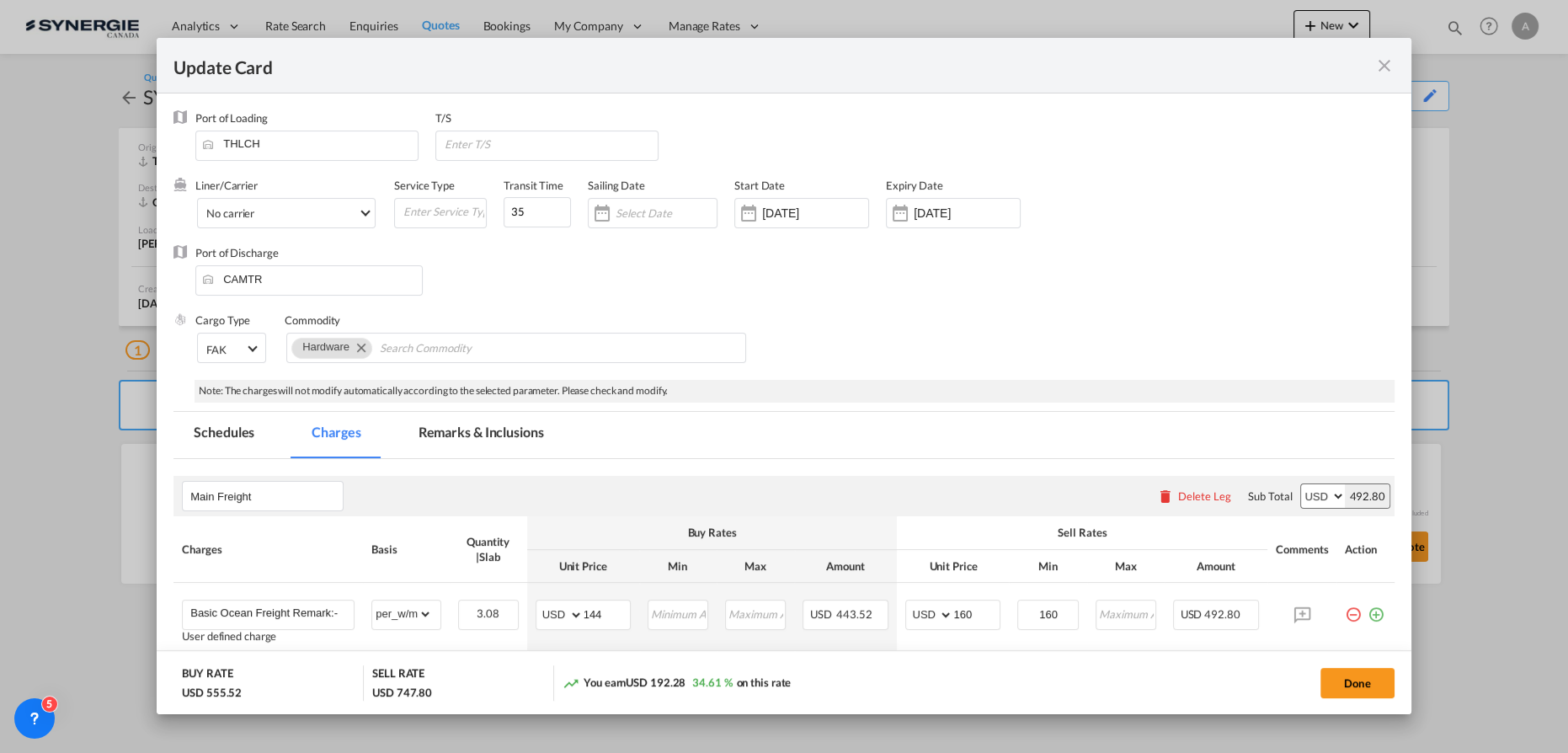
click at [436, 441] on md-tab-item "Remarks & Inclusions" at bounding box center [481, 435] width 166 height 46
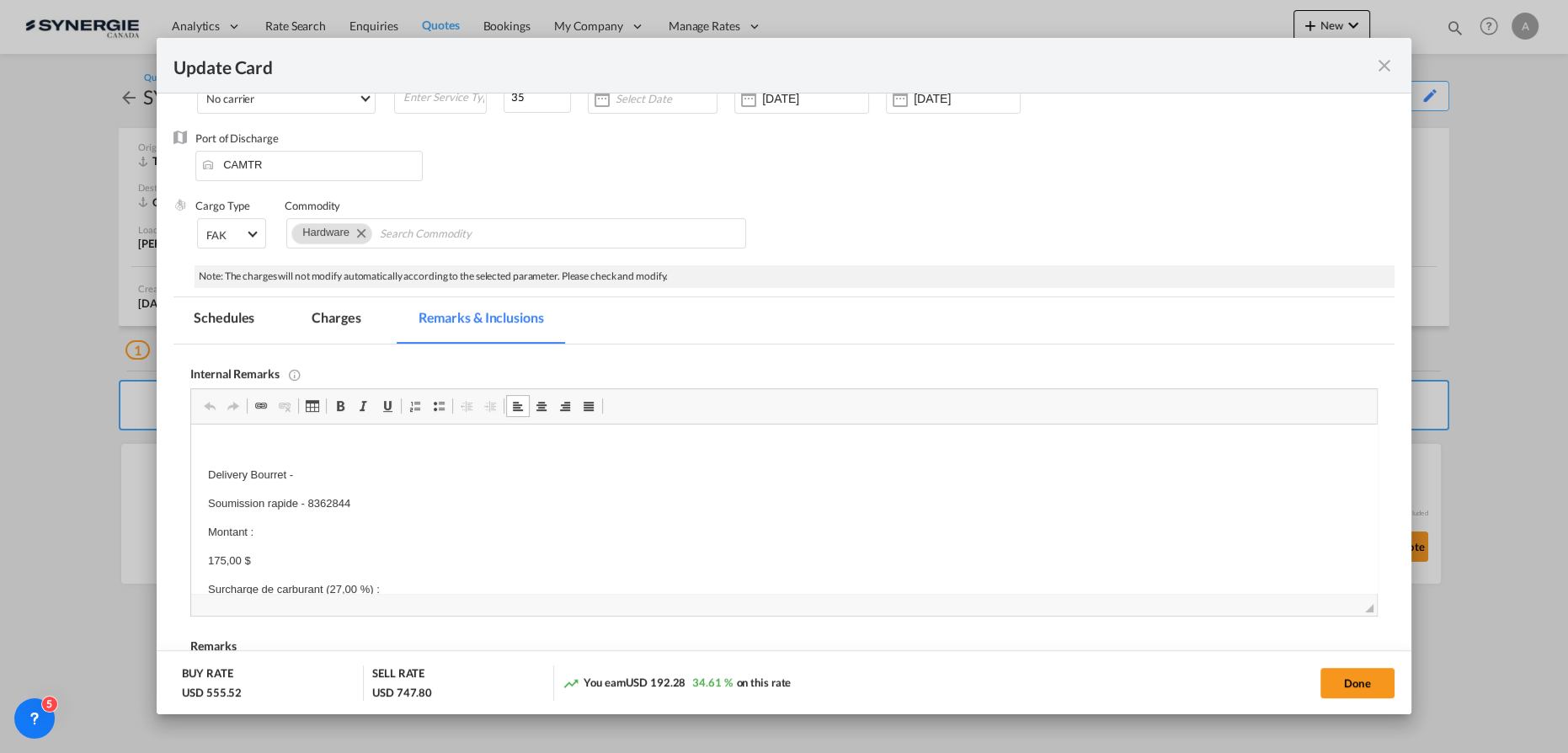
scroll to position [0, 0]
click at [645, 499] on p "Editor, editor22" at bounding box center [784, 508] width 1152 height 18
click at [356, 319] on md-tab-item "Charges" at bounding box center [336, 320] width 89 height 46
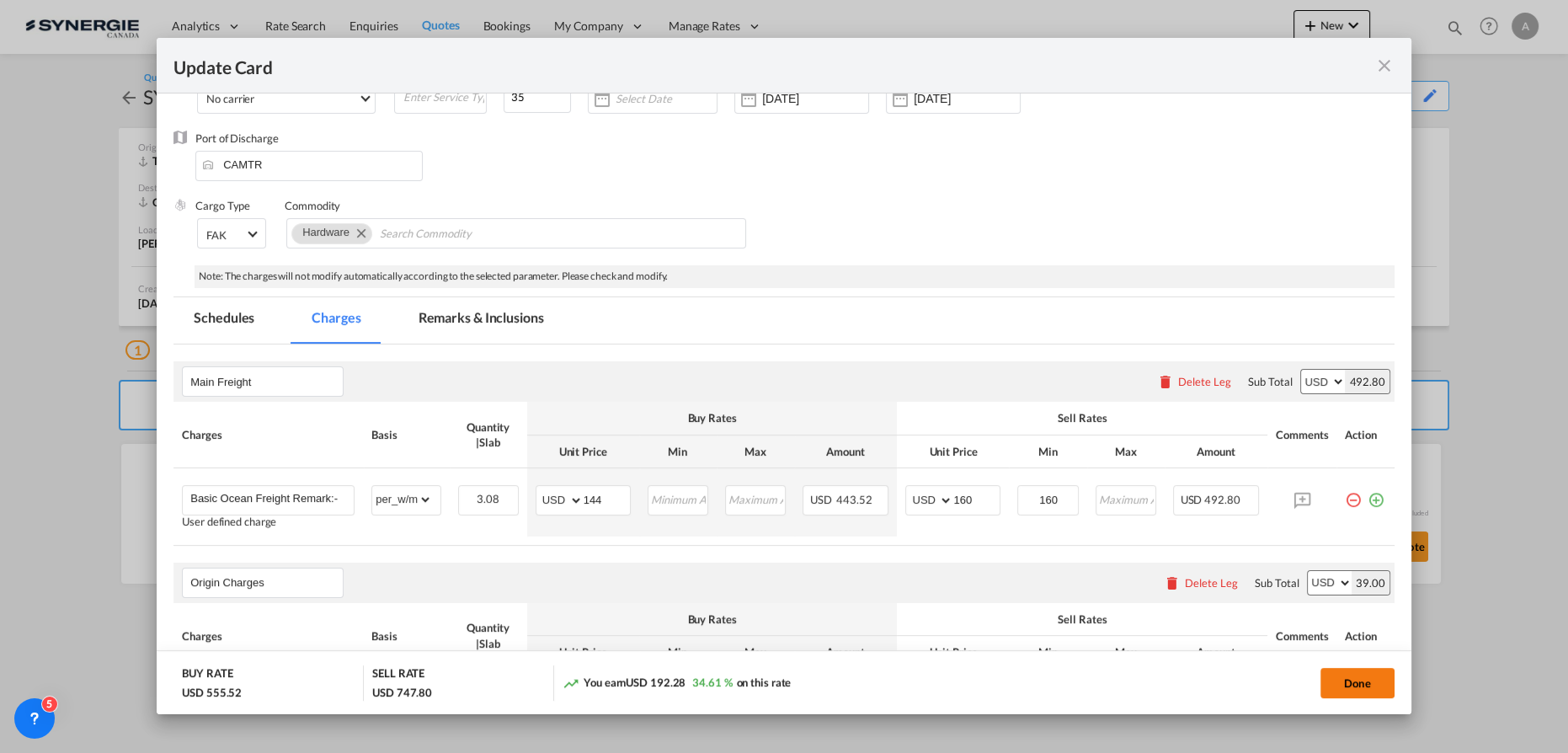
click at [1363, 689] on button "Done" at bounding box center [1358, 683] width 74 height 30
type input "14 Sep 2025"
type input "29 Sep 2025"
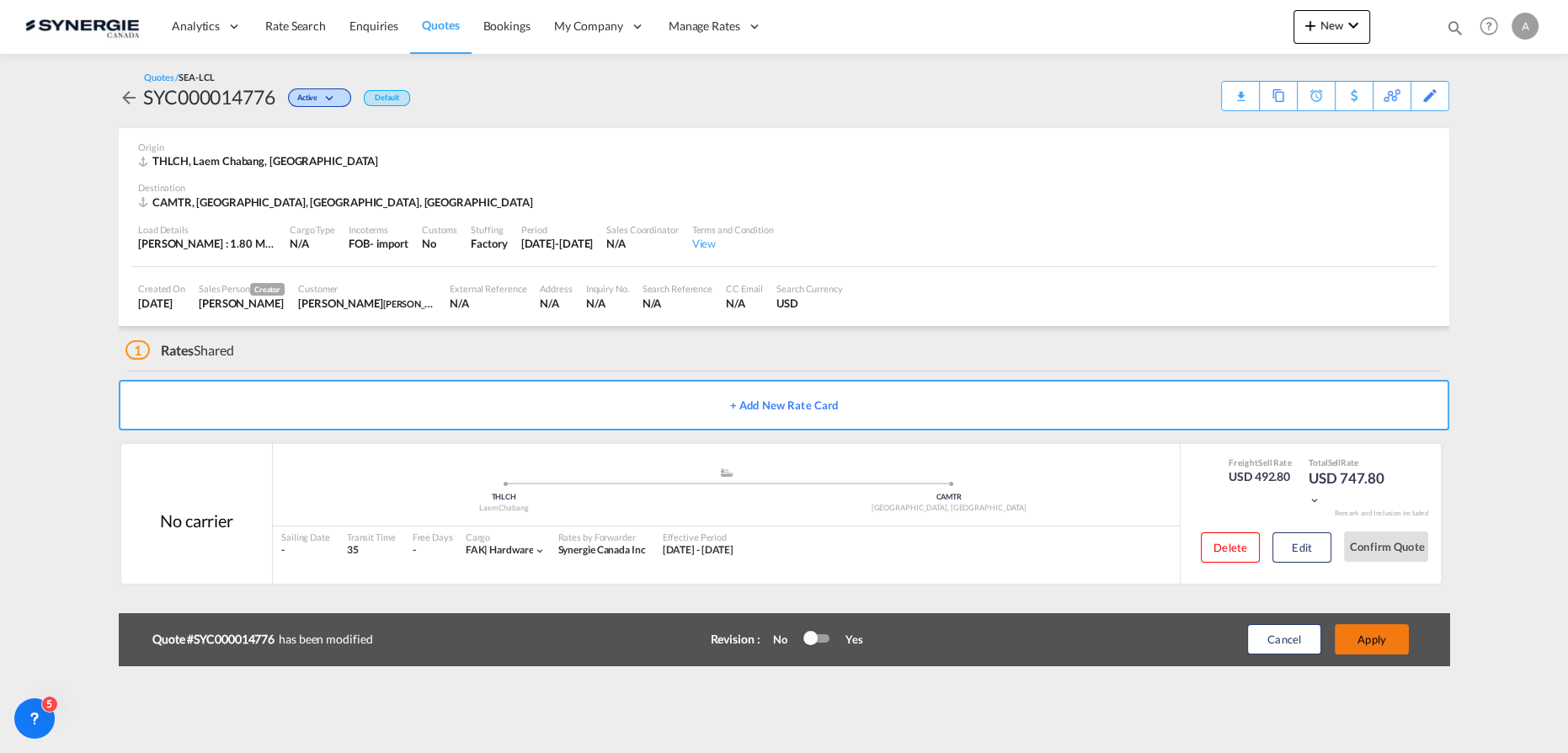
click at [1372, 646] on button "Apply" at bounding box center [1372, 640] width 74 height 30
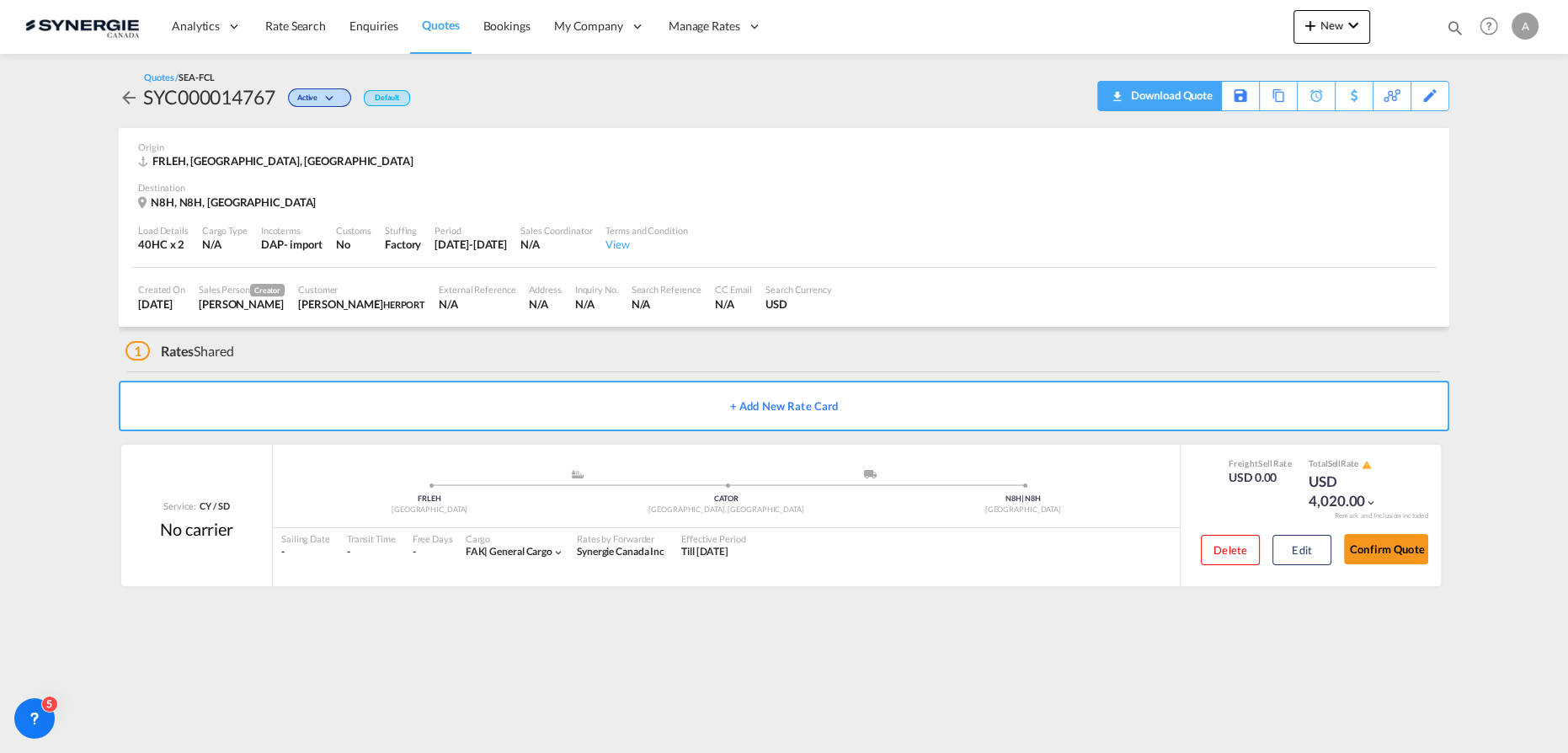
click at [1155, 88] on div "Download Quote" at bounding box center [1169, 95] width 86 height 27
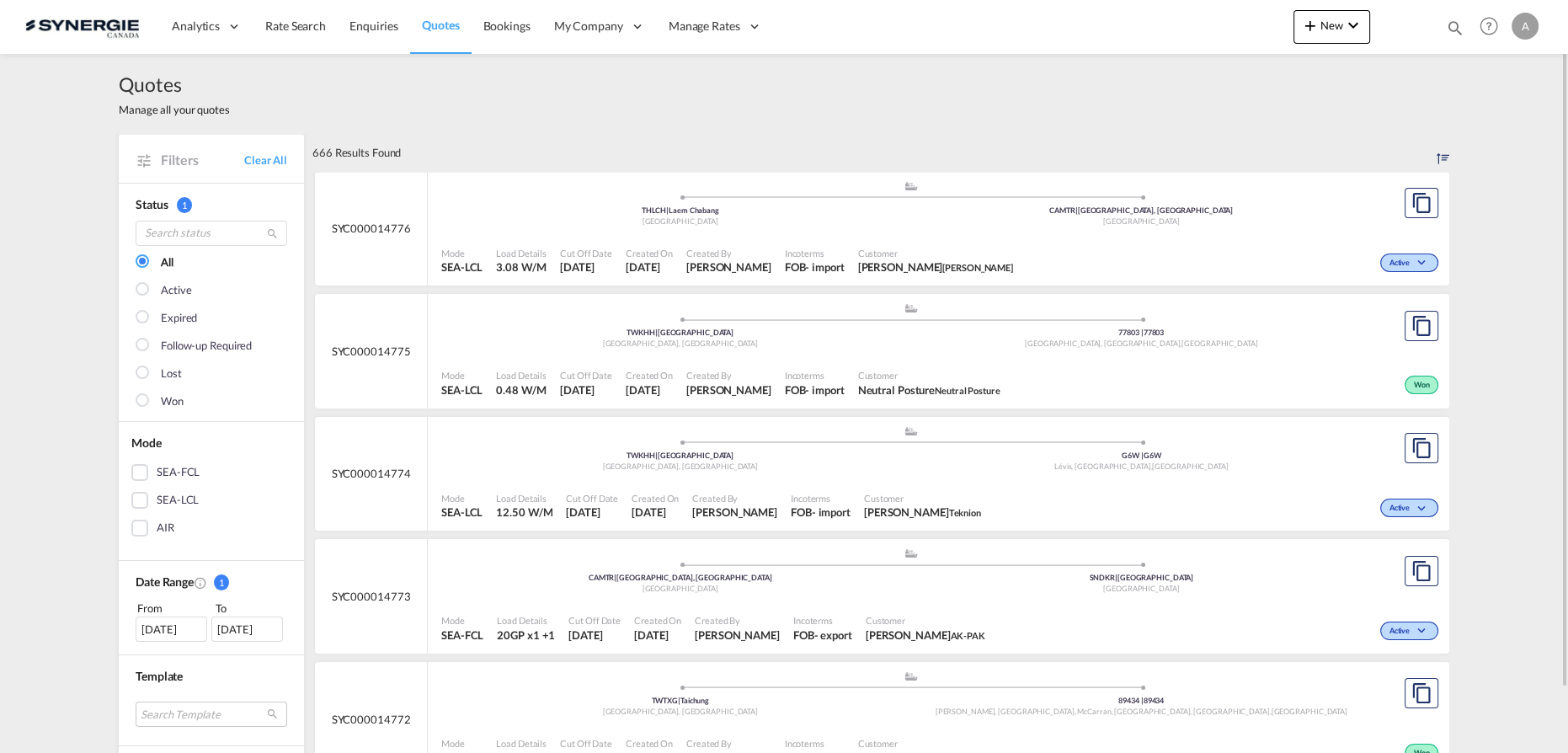
click at [1447, 24] on md-icon "icon-magnify" at bounding box center [1455, 27] width 19 height 19
drag, startPoint x: 1193, startPoint y: 29, endPoint x: 1189, endPoint y: 42, distance: 13.6
click at [1193, 29] on select "Bookings Quotes Enquiries" at bounding box center [1187, 27] width 80 height 30
select select "Quotes"
click at [1147, 12] on select "Bookings Quotes Enquiries" at bounding box center [1187, 27] width 80 height 30
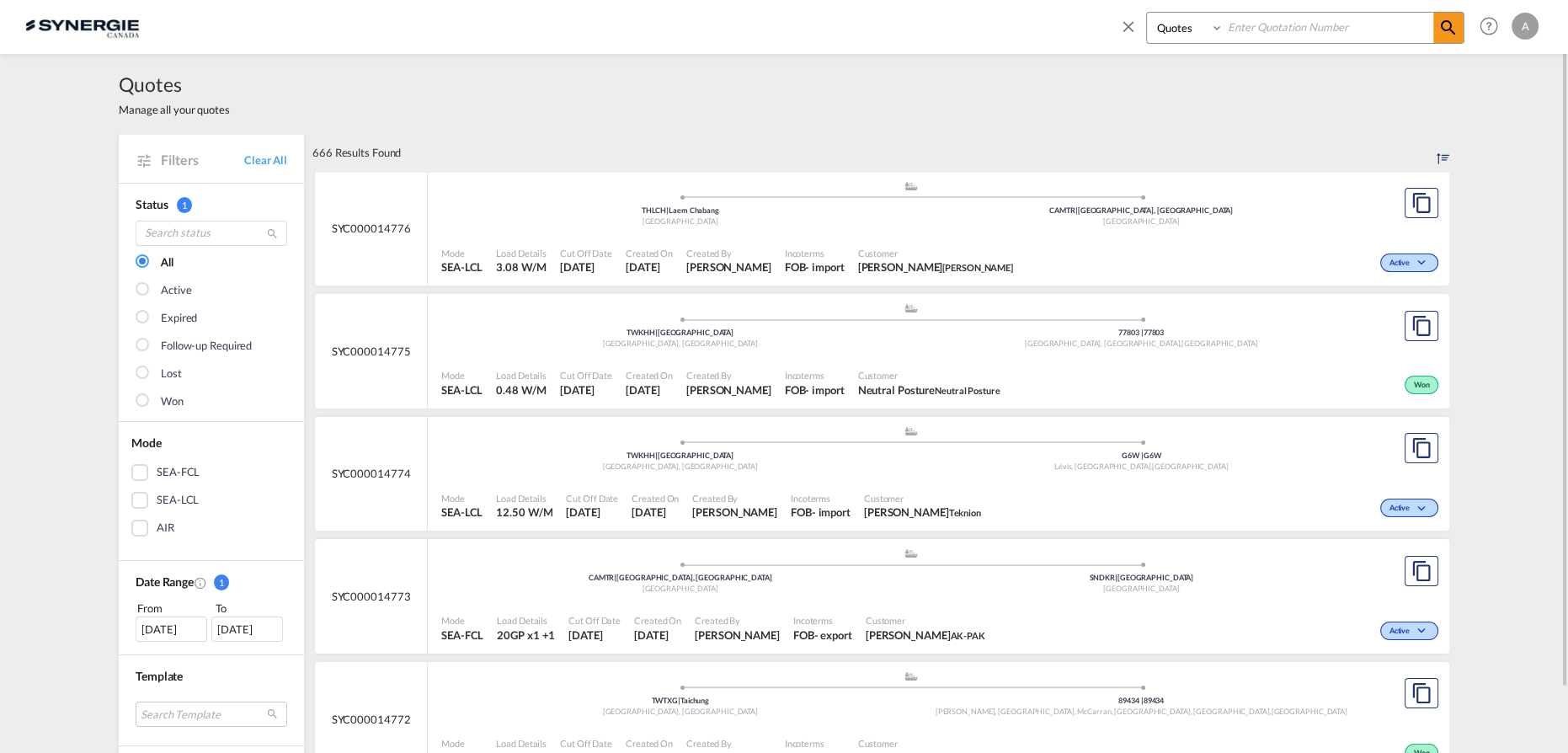
click at [1235, 43] on div "Bookings Quotes Enquiries" at bounding box center [1305, 27] width 318 height 32
type input "14724"
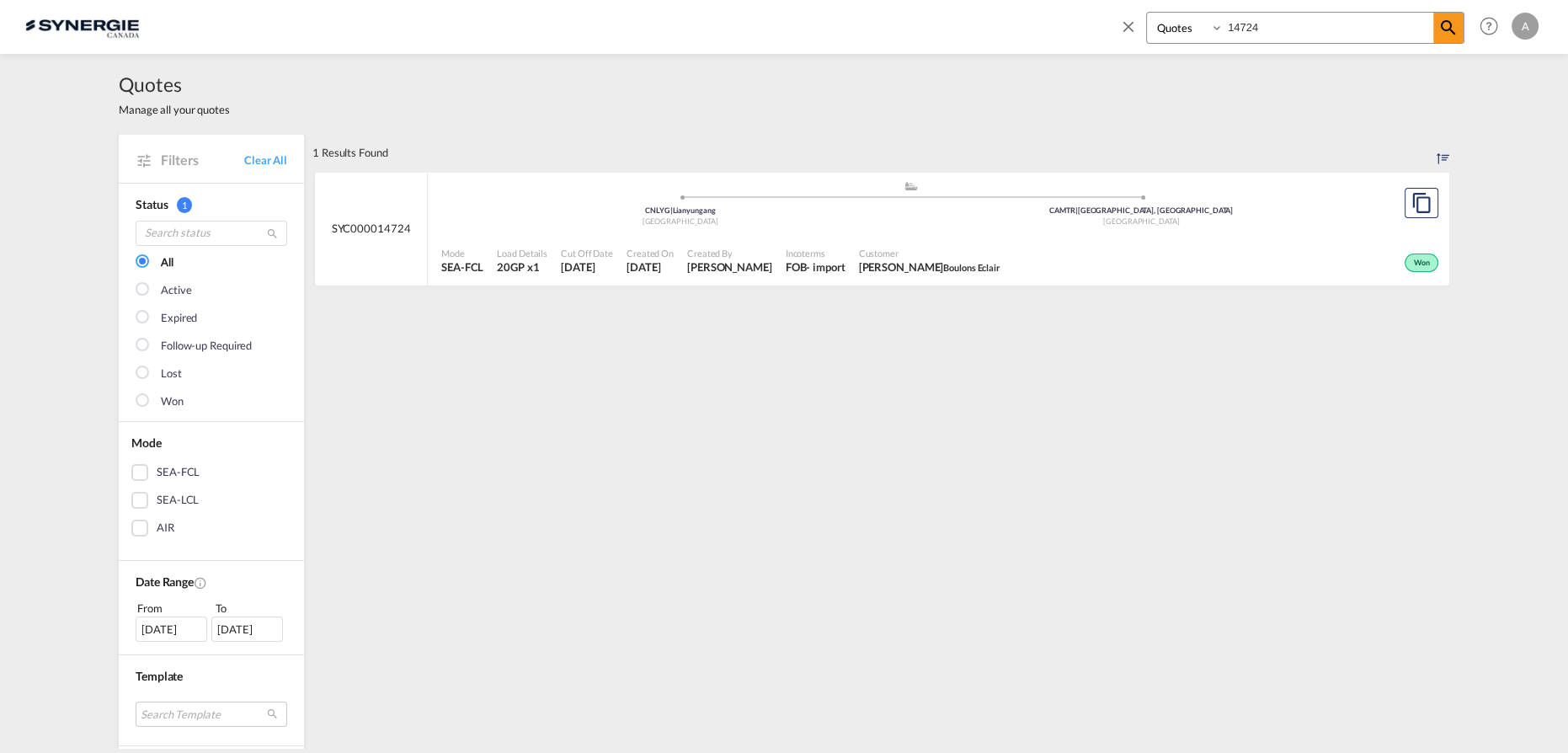
click at [905, 238] on div "Mode SEA-FCL Load Details 20GP x1 Cut Off Date 12 Sep 2025 Created On 12 Sep 20…" at bounding box center [938, 261] width 1021 height 50
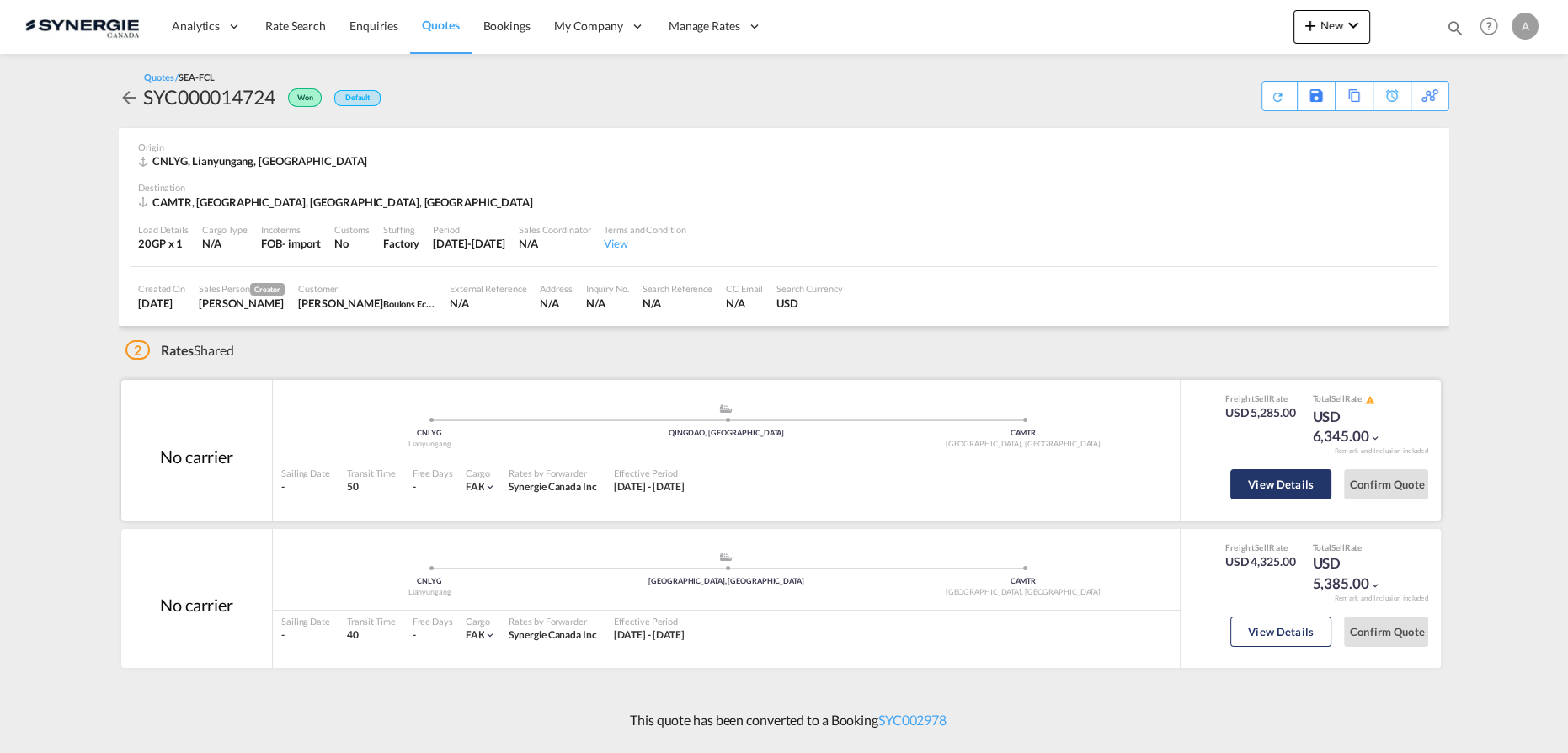
click at [1300, 487] on button "View Details" at bounding box center [1281, 484] width 101 height 30
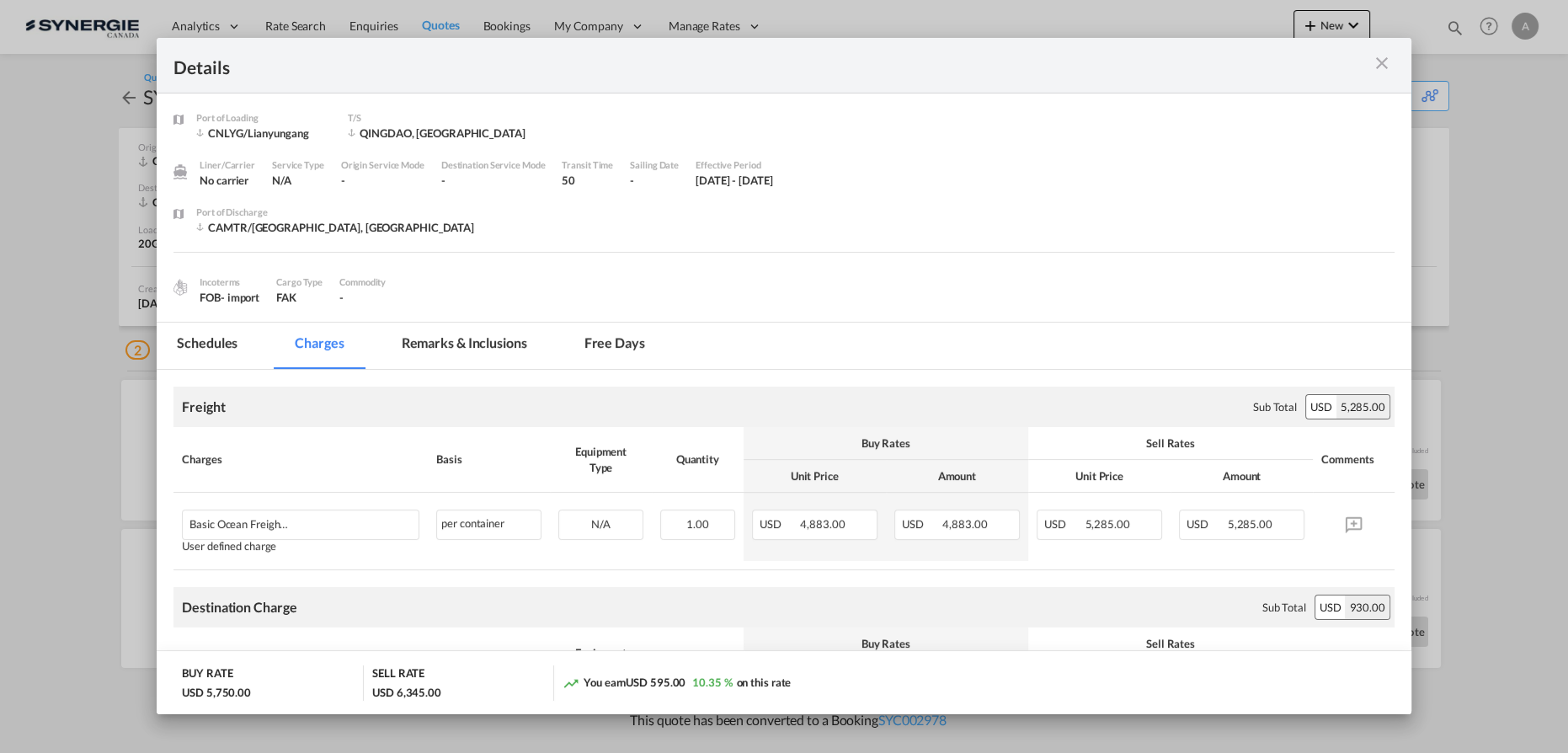
click at [1369, 62] on div "Port of Loading ..." at bounding box center [1334, 65] width 122 height 21
click at [1377, 62] on md-icon "icon-close m-3 fg-AAA8AD cursor" at bounding box center [1381, 63] width 20 height 20
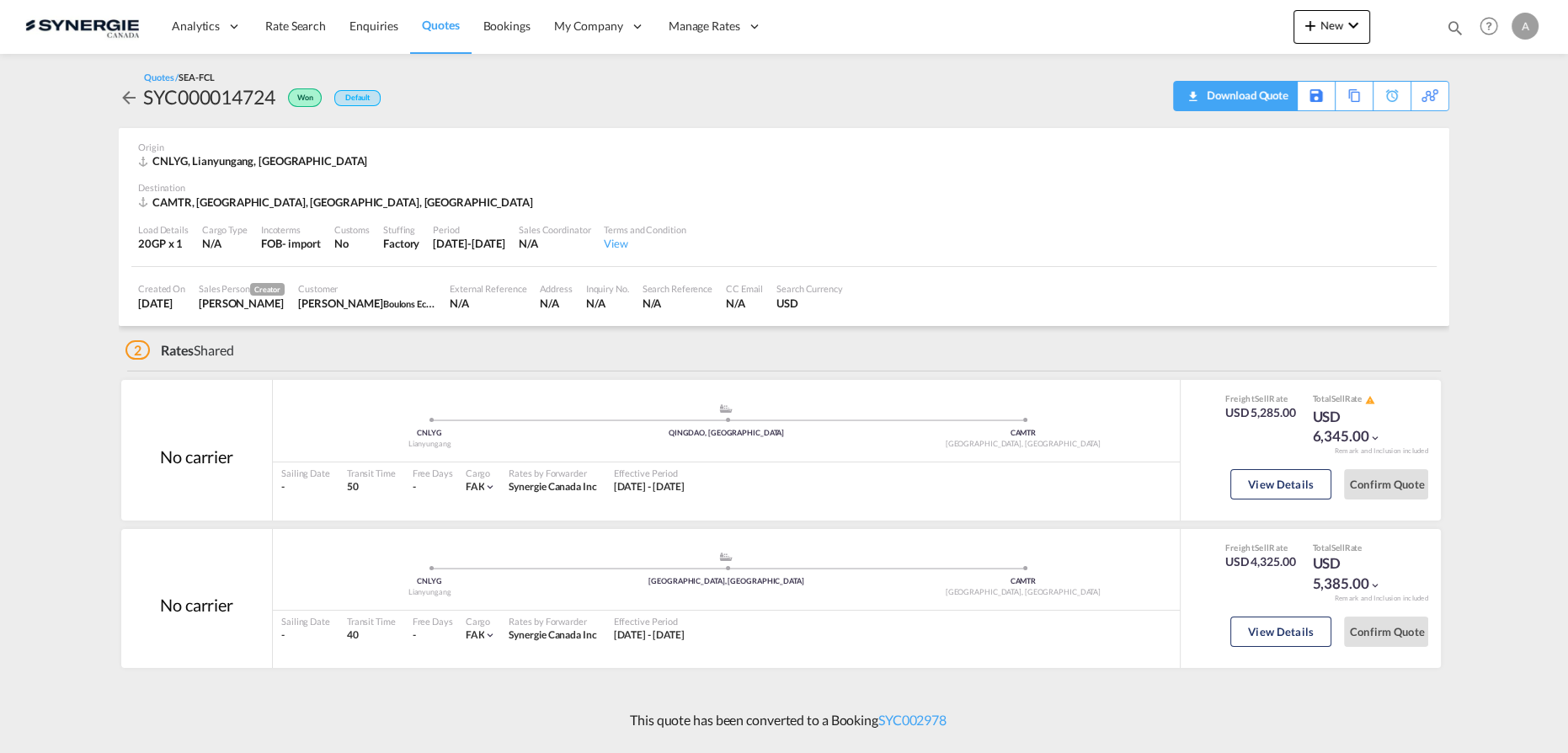
click at [1265, 103] on div "Download Quote" at bounding box center [1245, 95] width 86 height 27
click at [1296, 624] on button "View Details" at bounding box center [1281, 632] width 101 height 30
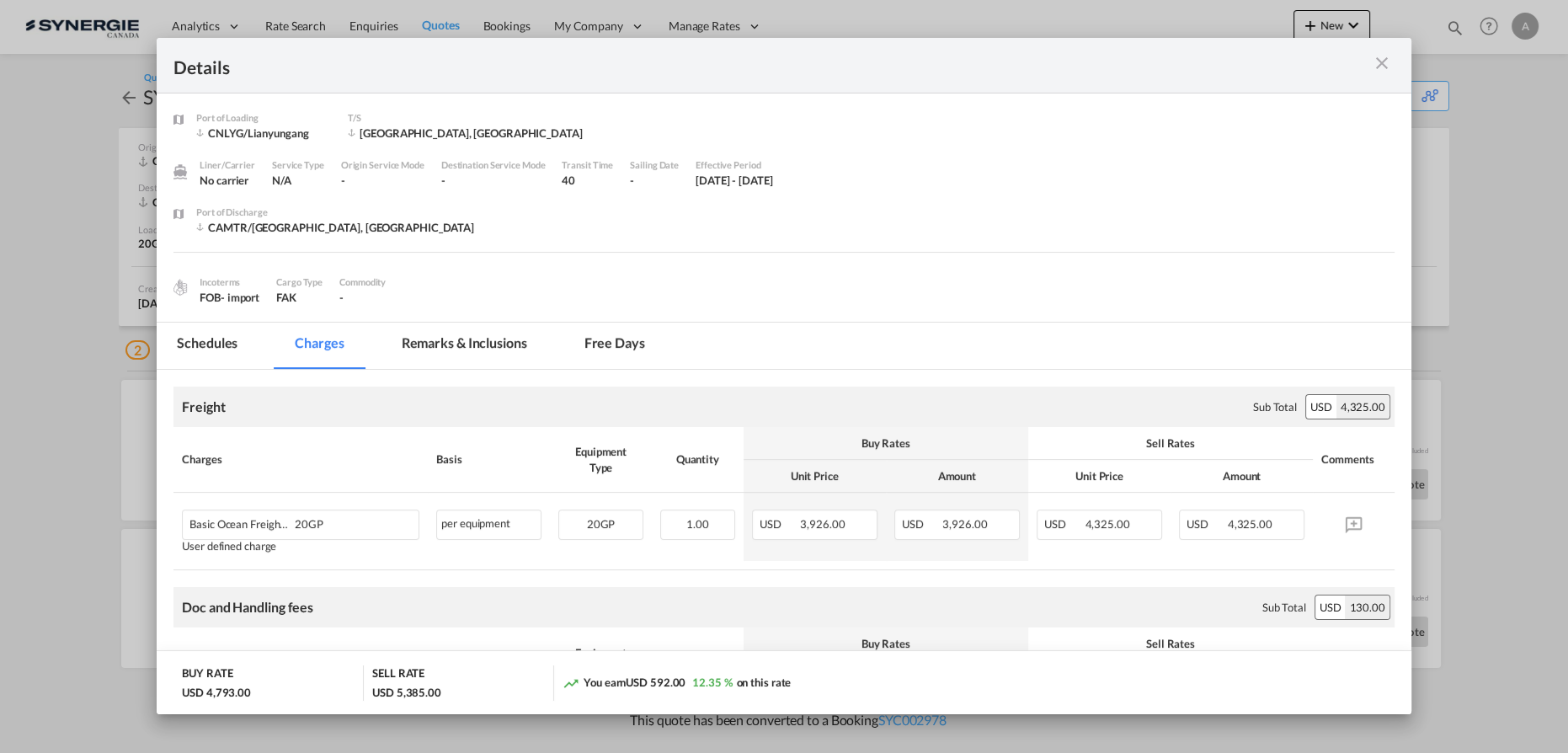
click at [512, 340] on md-tab-item "Remarks & Inclusions" at bounding box center [464, 346] width 166 height 46
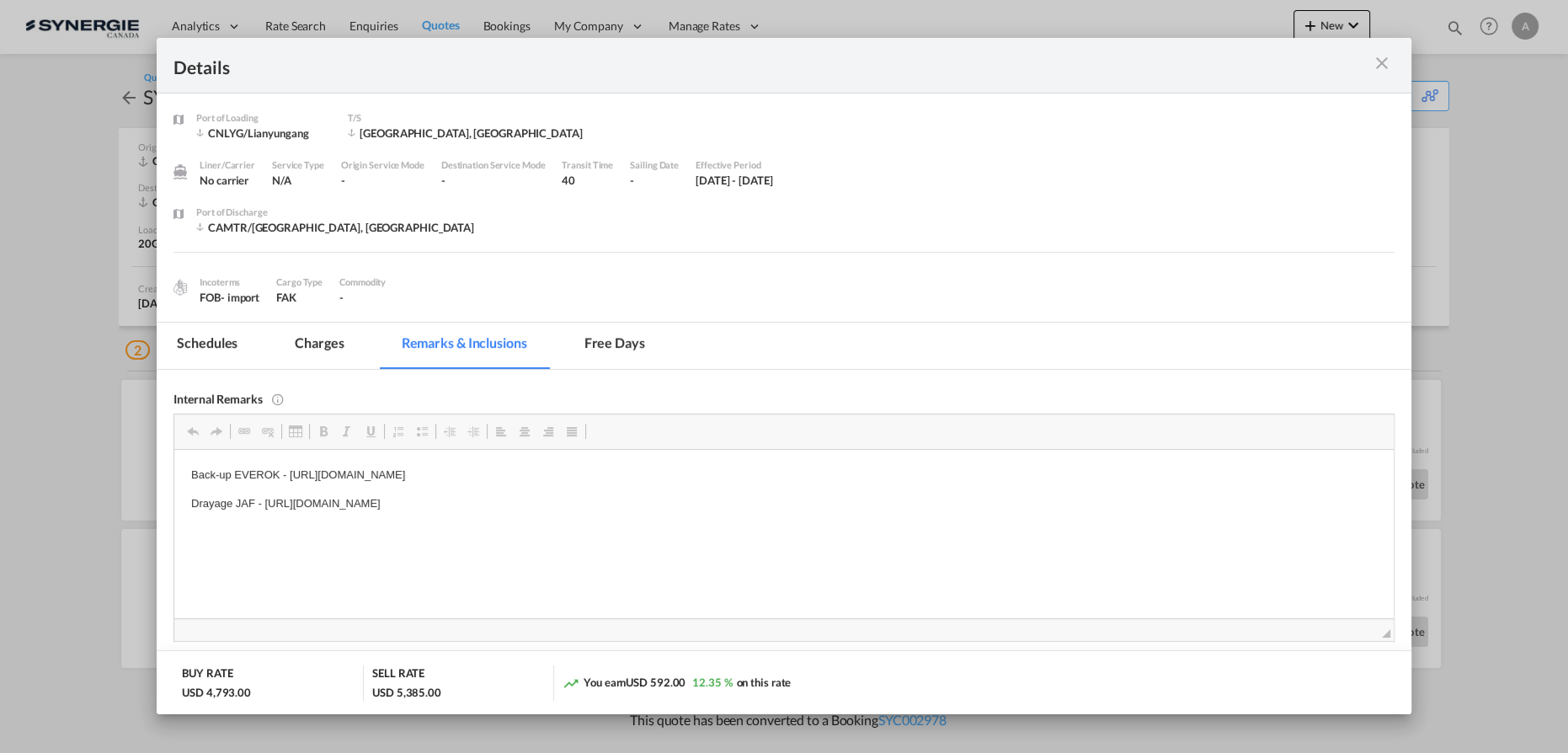
click at [303, 348] on md-tab-item "Charges" at bounding box center [318, 346] width 89 height 46
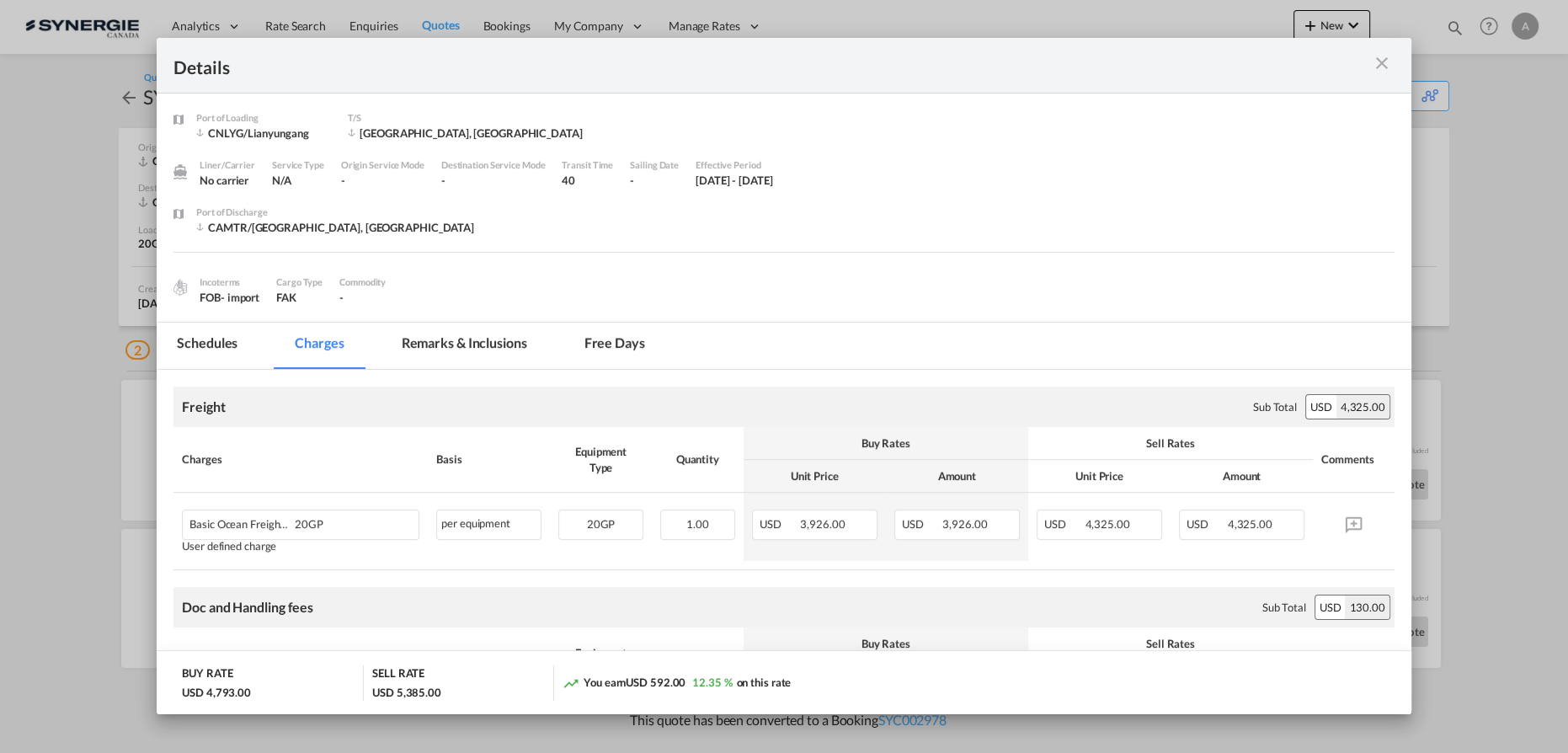
click at [451, 344] on md-tab-item "Remarks & Inclusions" at bounding box center [464, 346] width 166 height 46
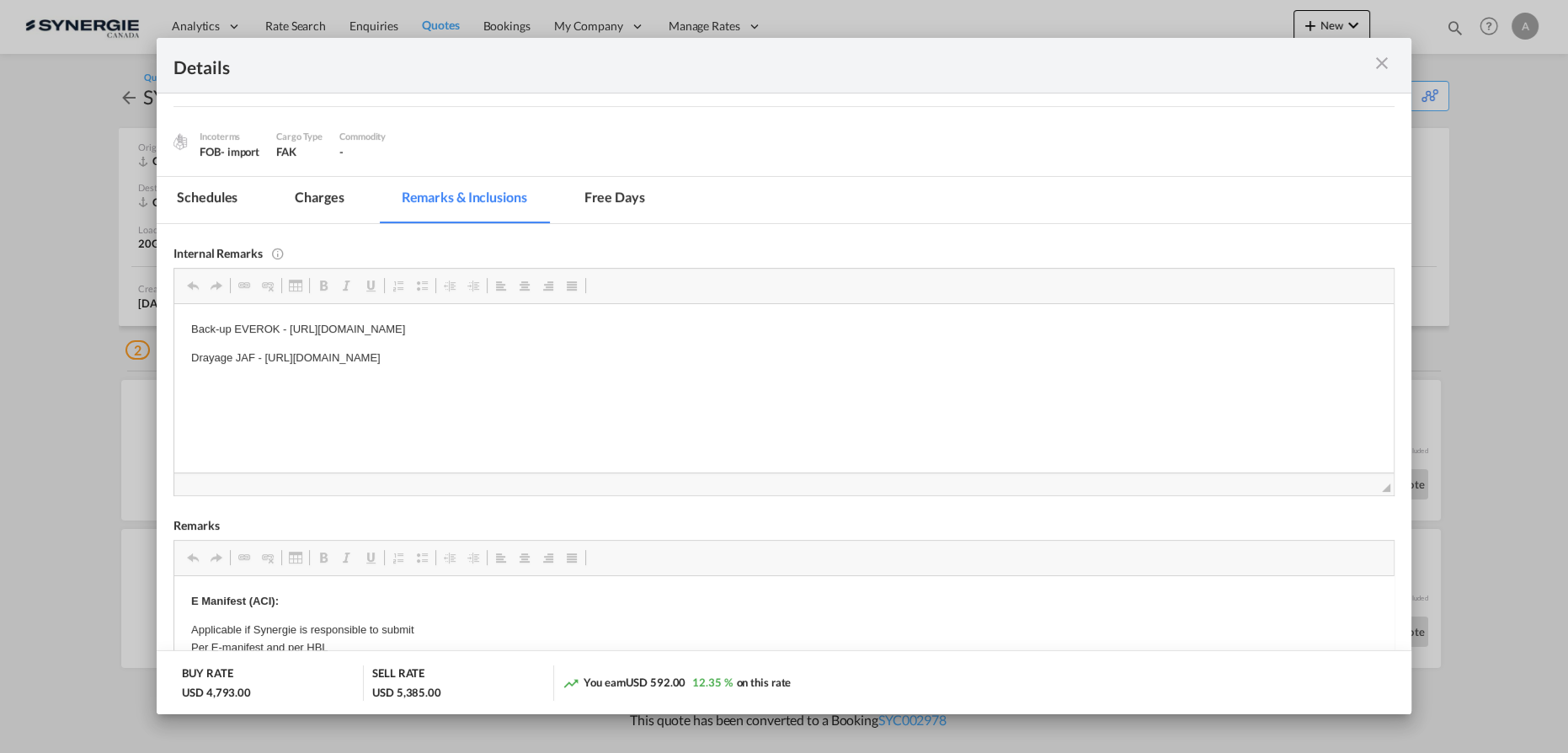
scroll to position [152, 0]
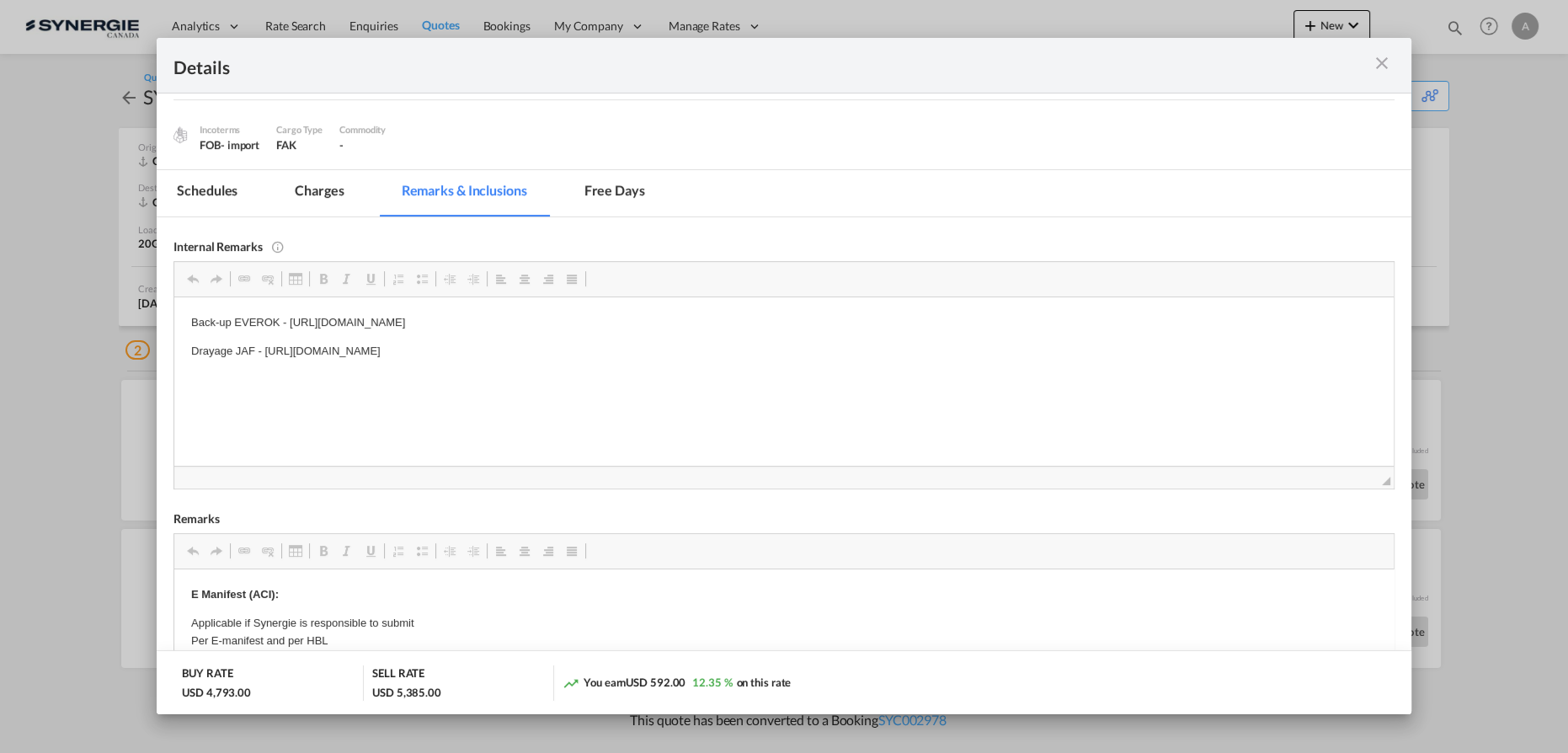
click at [752, 319] on p "Back-up EVEROK - https://app.frontapp.com/open/cnv_qdqiplb?key=IJkx9eaL9oyyT8Y1…" at bounding box center [784, 322] width 1186 height 18
click at [751, 314] on p "Back-up EVEROK - https://app.frontapp.com/open/cnv_qdqiplb?key=IJkx9eaL9oyyT8Y1…" at bounding box center [784, 322] width 1186 height 18
click at [732, 320] on p "Back-up EVEROK - https://app.frontapp.com/open/cnv_qdqiplb?key=IJkx9eaL9oyyT8Y1…" at bounding box center [784, 322] width 1186 height 18
click at [1374, 68] on md-icon "icon-close m-3 fg-AAA8AD cursor" at bounding box center [1381, 63] width 20 height 20
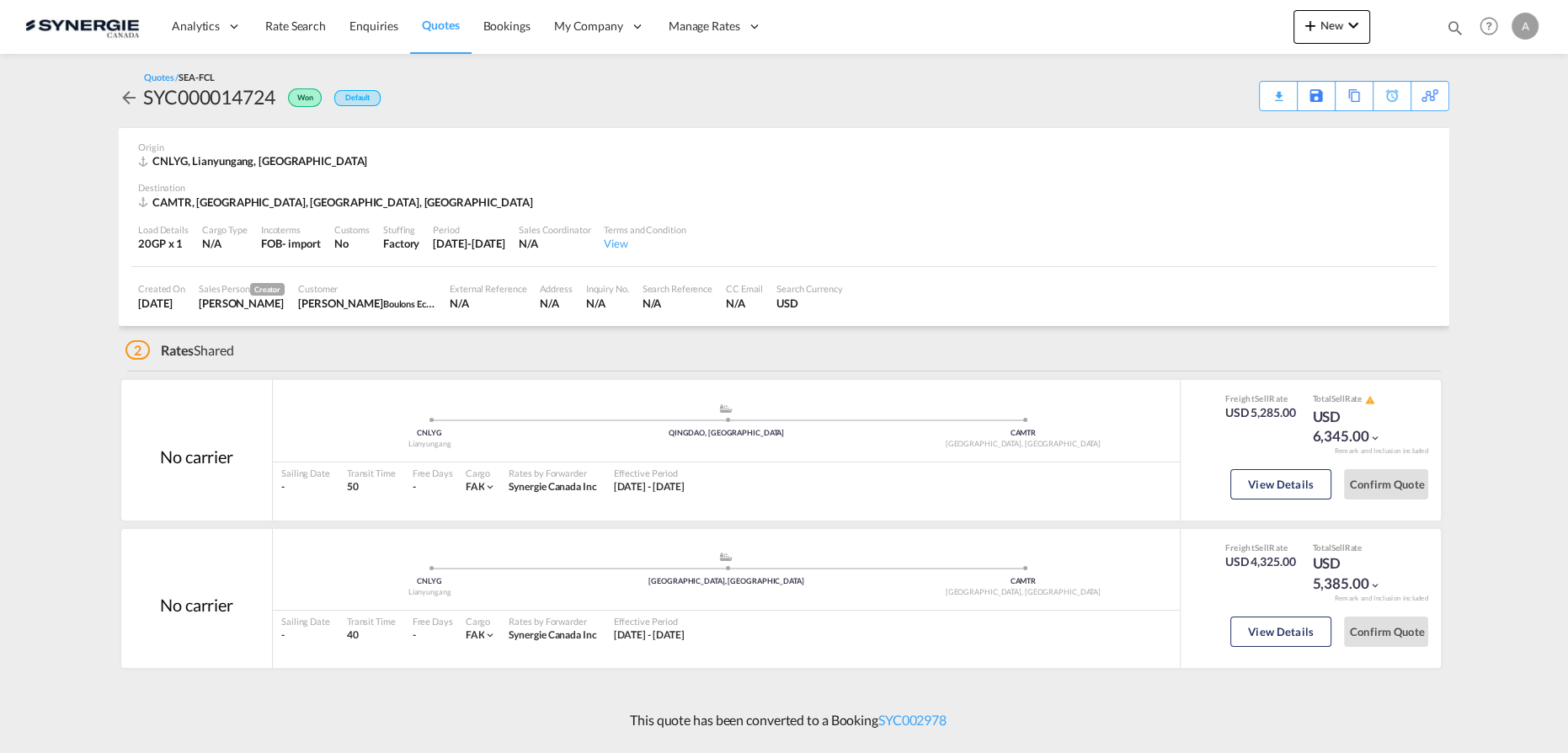
scroll to position [0, 0]
click at [1281, 483] on button "View Details" at bounding box center [1281, 484] width 101 height 30
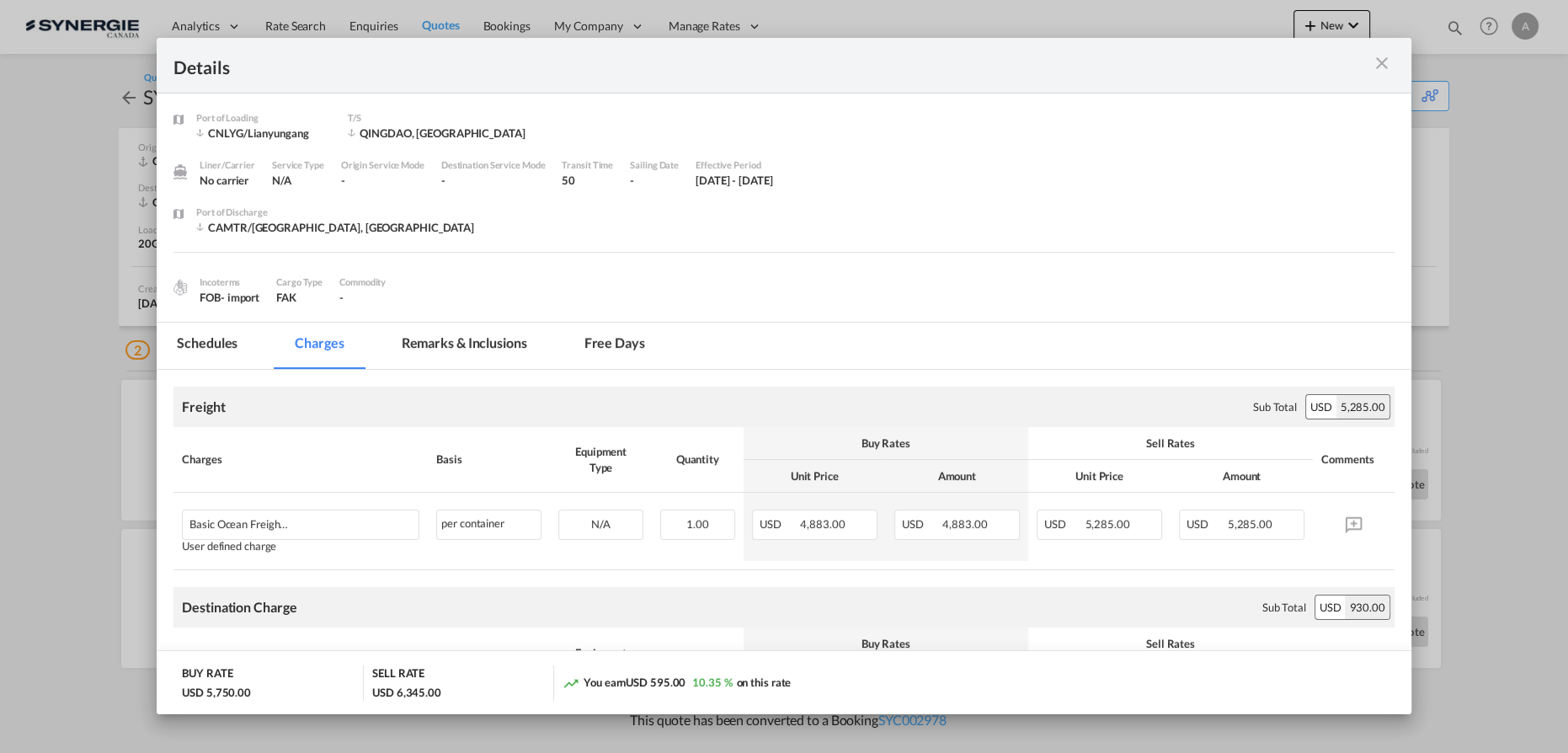
click at [1370, 64] on div "Port of ..." at bounding box center [1334, 65] width 122 height 21
click at [1381, 65] on md-icon "icon-close m-3 fg-AAA8AD cursor" at bounding box center [1381, 63] width 20 height 20
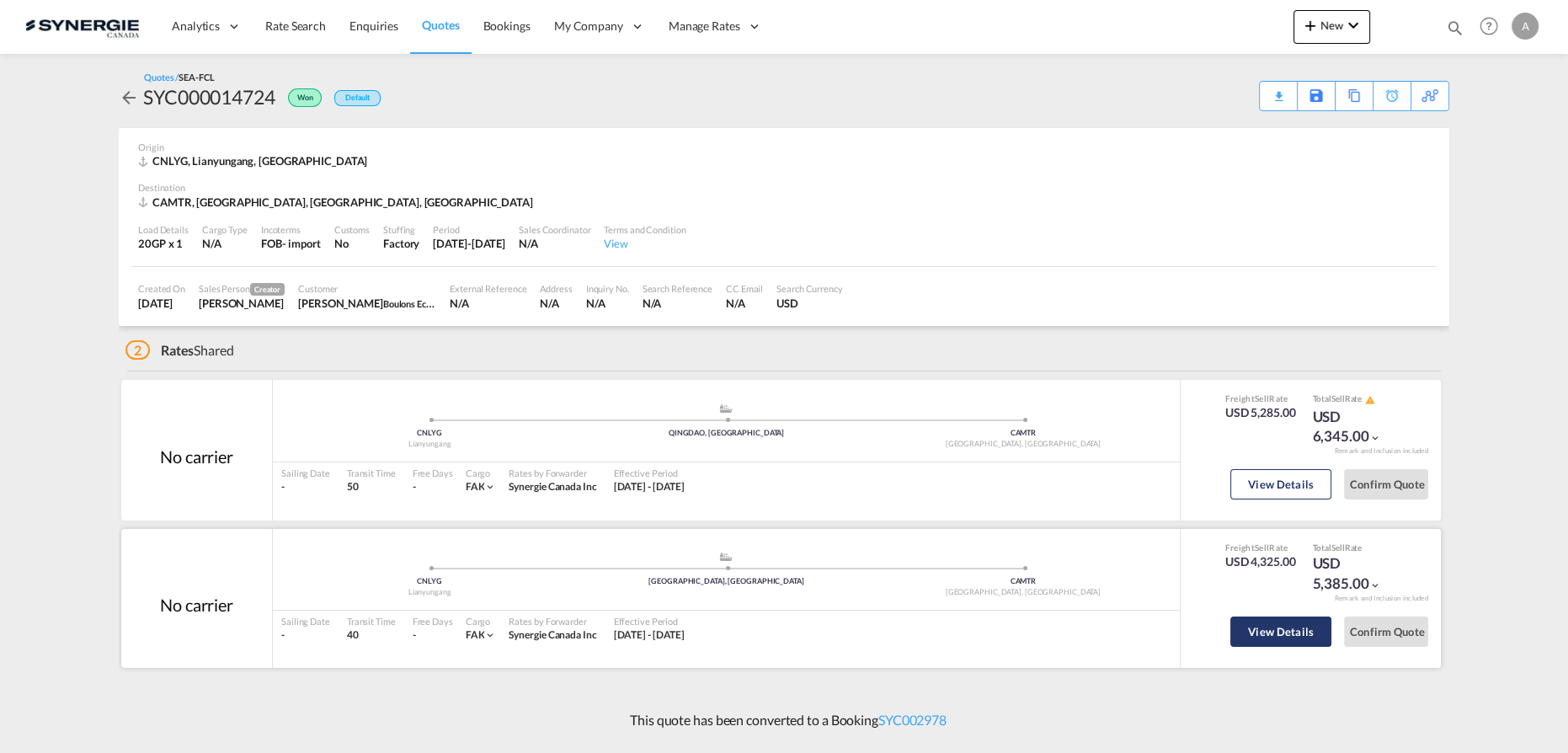
click at [1303, 638] on button "View Details" at bounding box center [1281, 632] width 101 height 30
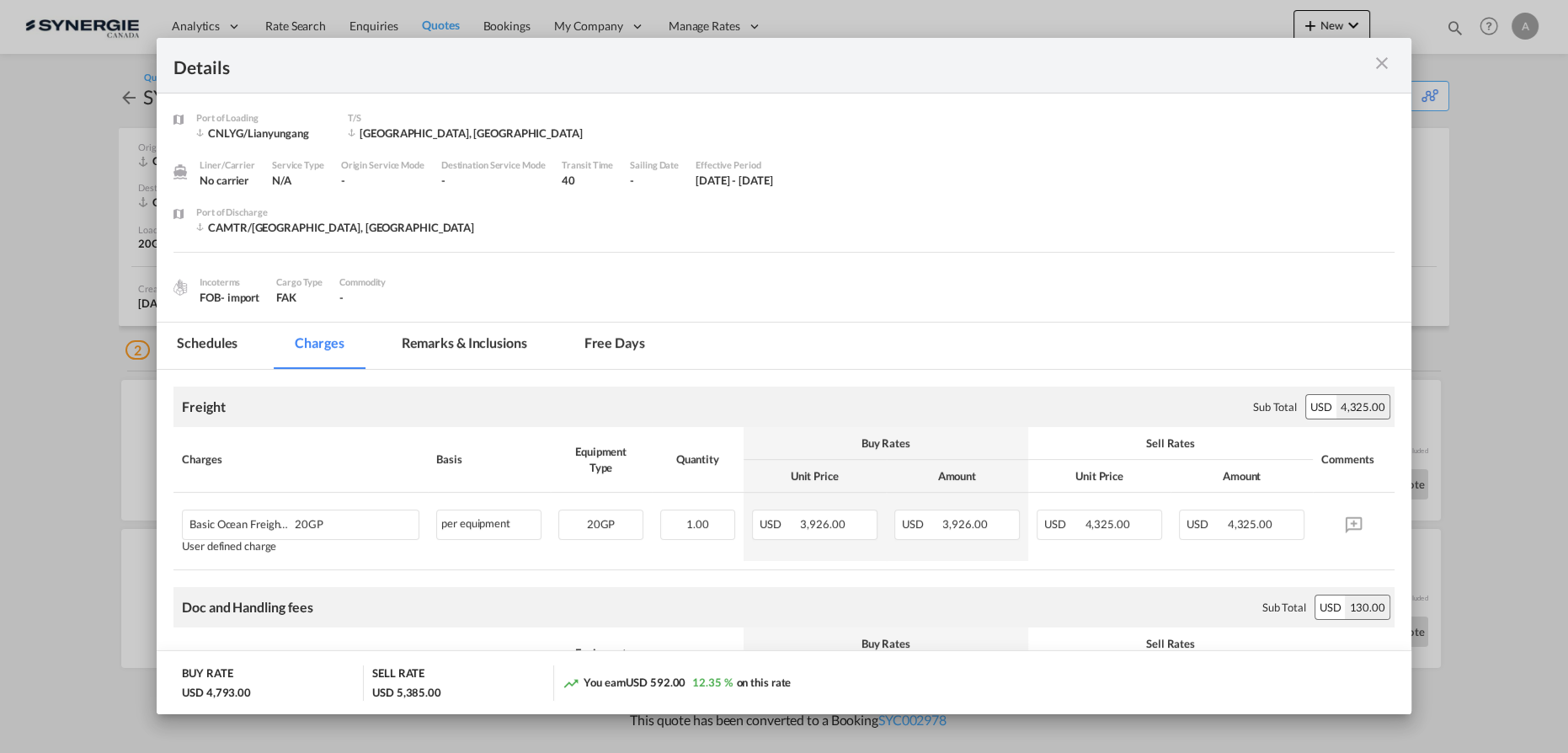
click at [1372, 66] on div "Port of ..." at bounding box center [1334, 65] width 122 height 21
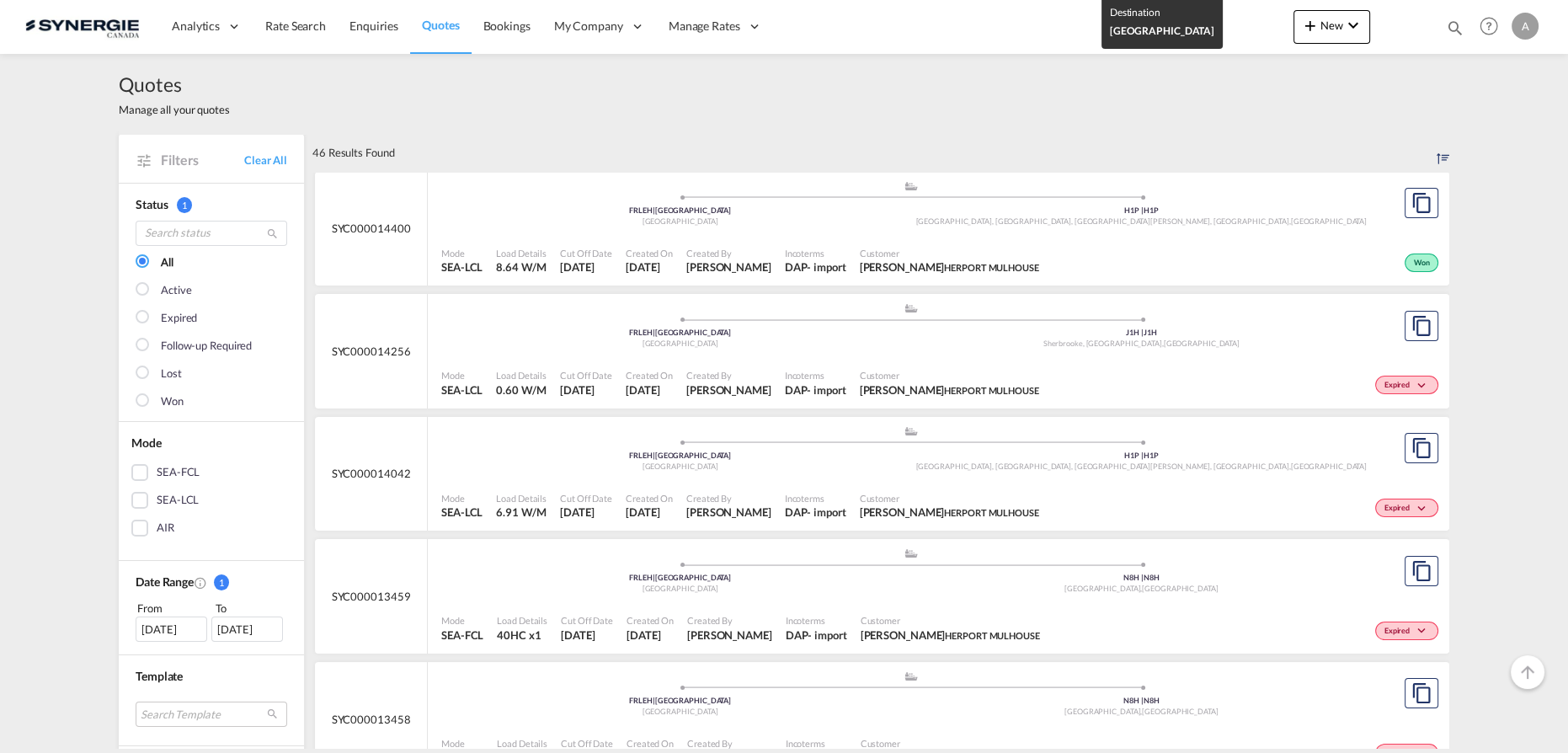
scroll to position [152, 0]
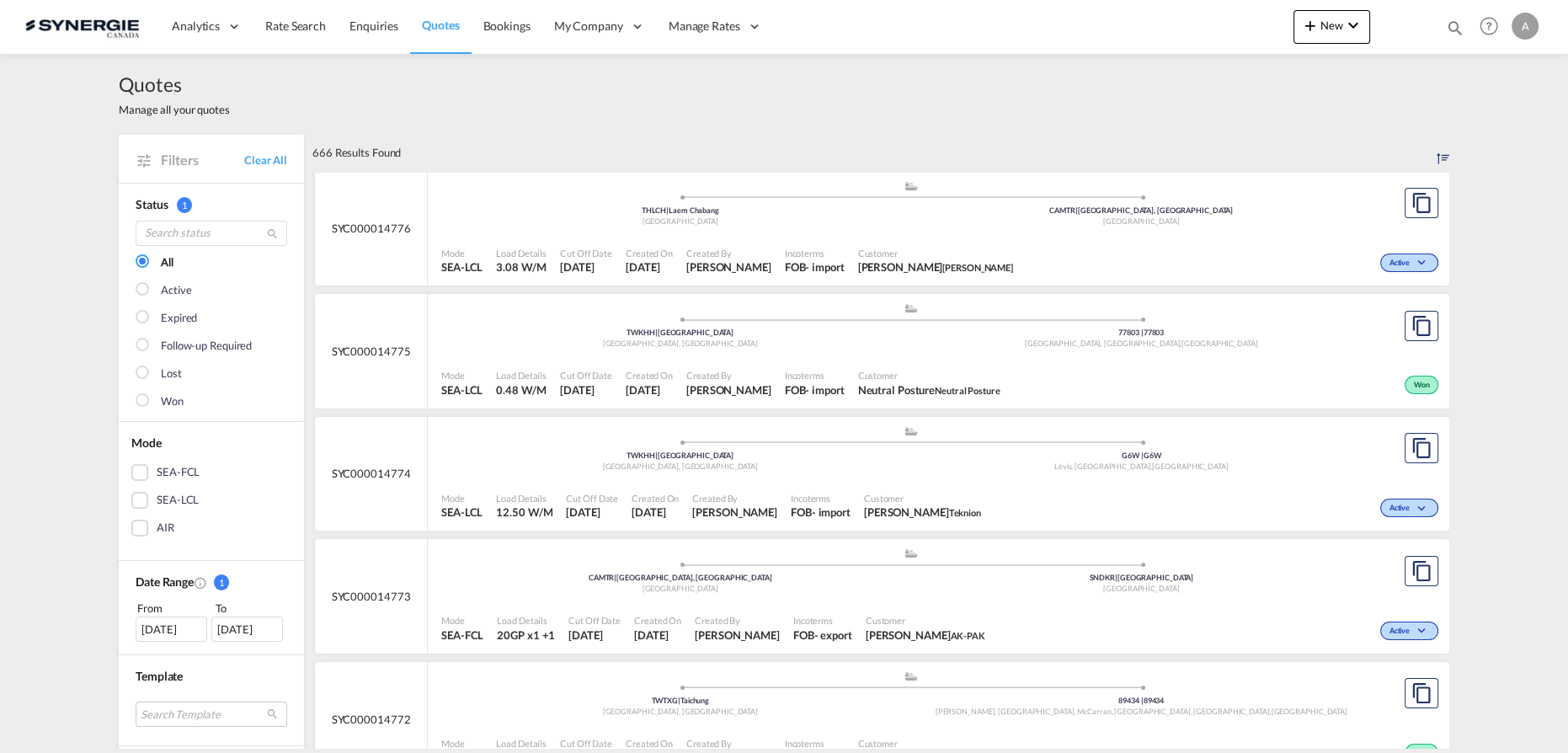
click at [1453, 26] on md-icon "icon-magnify" at bounding box center [1455, 27] width 19 height 19
drag, startPoint x: 1201, startPoint y: 32, endPoint x: 1204, endPoint y: 42, distance: 10.4
click at [1201, 32] on select "Bookings Quotes Enquiries" at bounding box center [1187, 27] width 80 height 30
select select "Quotes"
click at [1147, 12] on select "Bookings Quotes Enquiries" at bounding box center [1187, 27] width 80 height 30
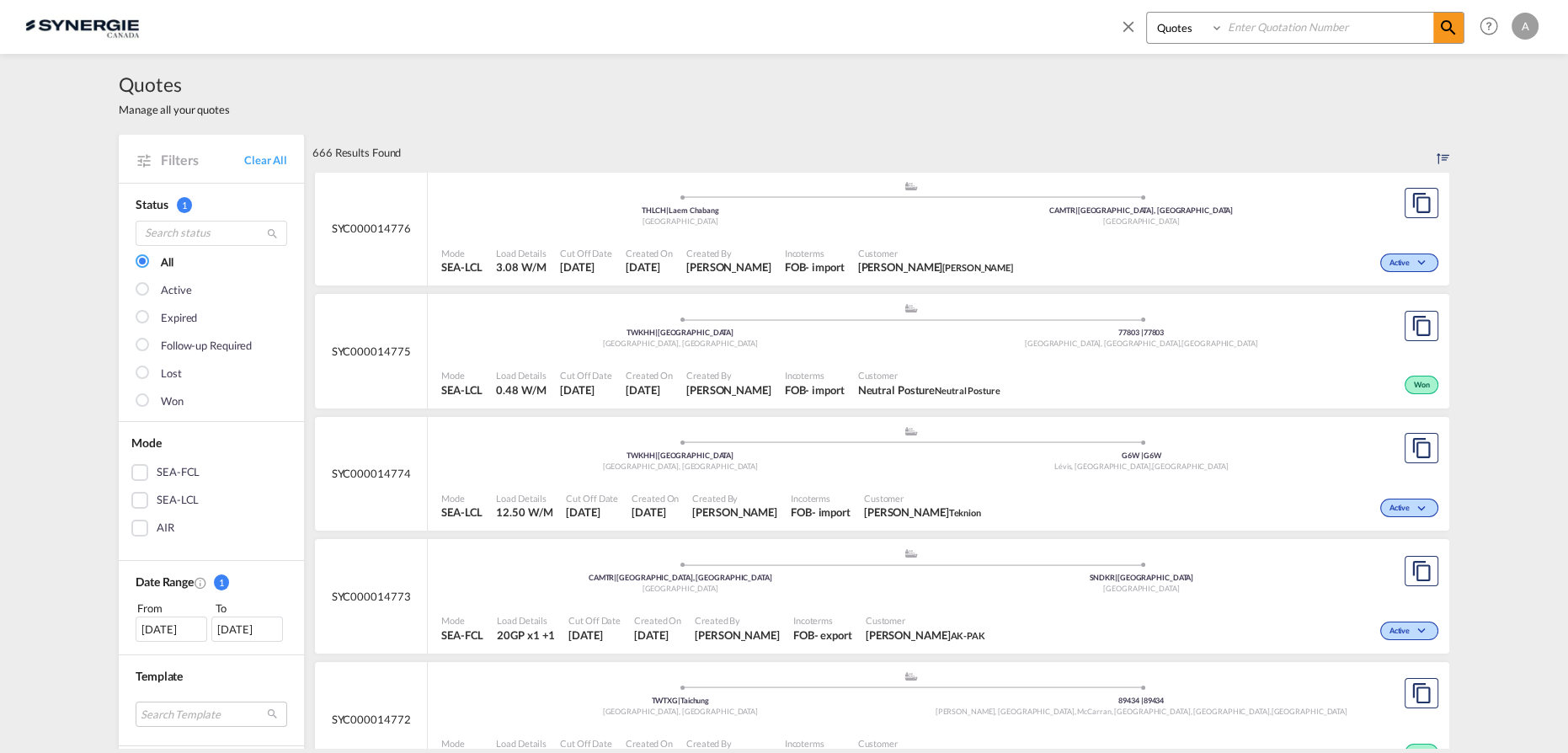
click at [1300, 27] on input at bounding box center [1328, 27] width 210 height 29
type input "14740"
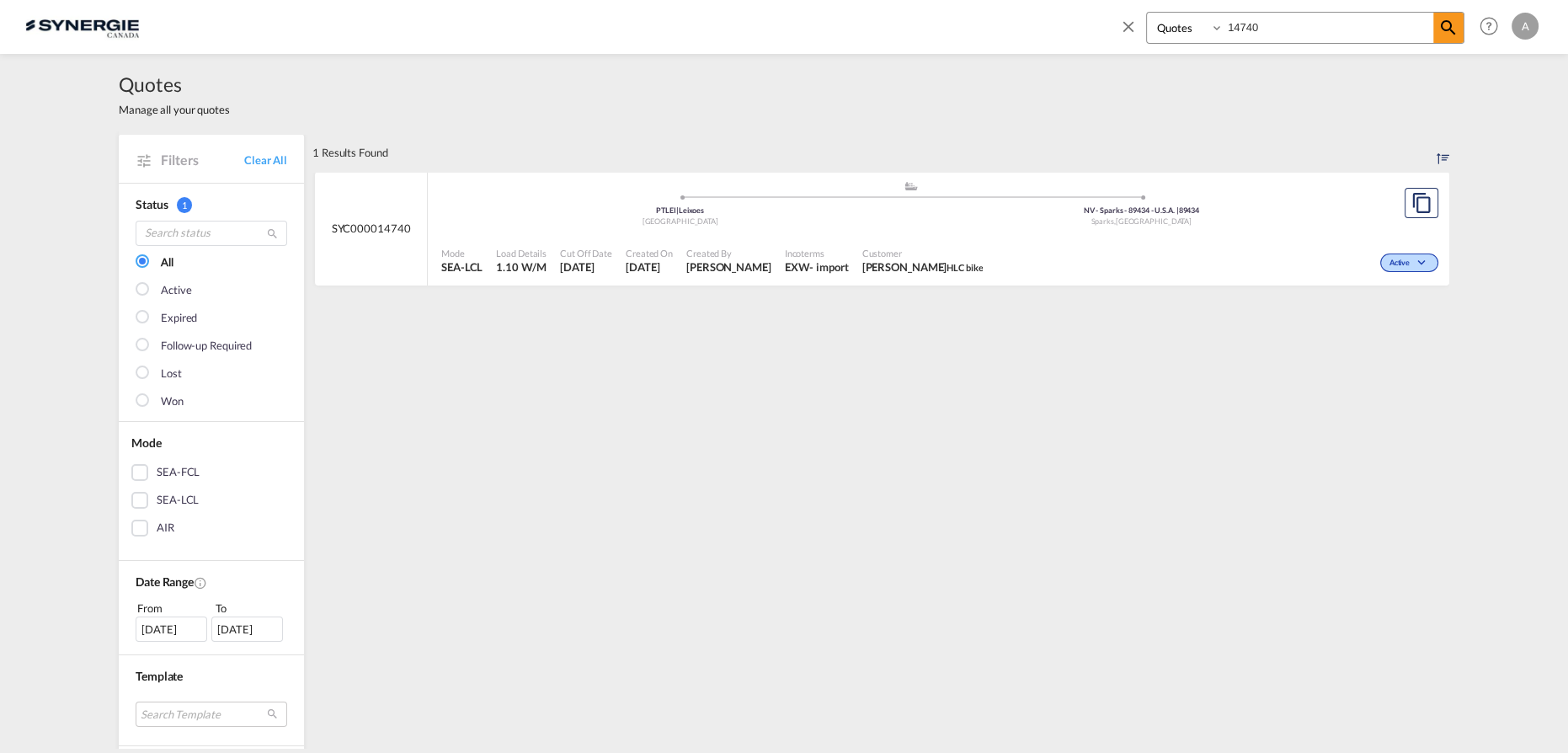
click at [911, 196] on span at bounding box center [1142, 197] width 462 height 4
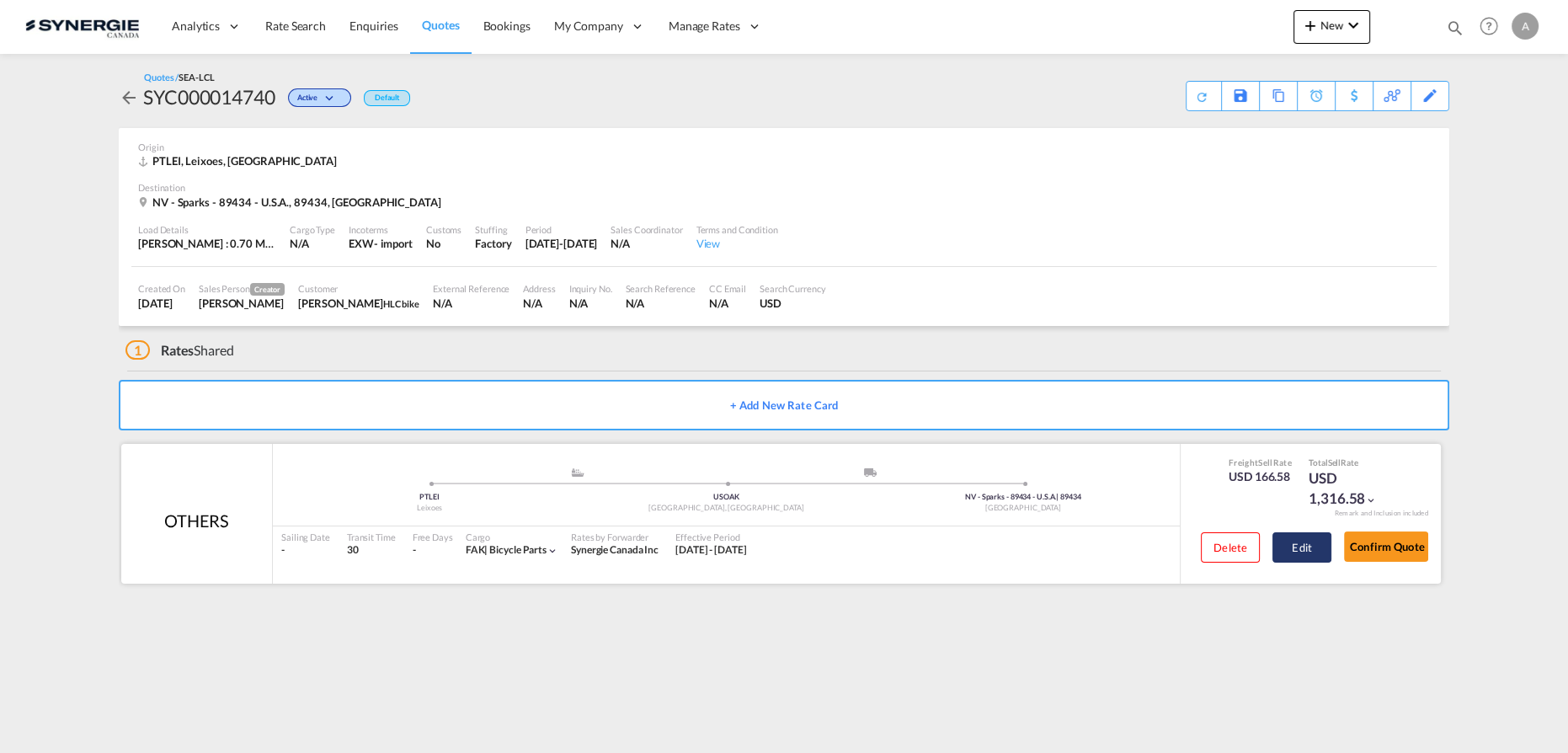
click at [1302, 537] on button "Edit" at bounding box center [1302, 548] width 59 height 30
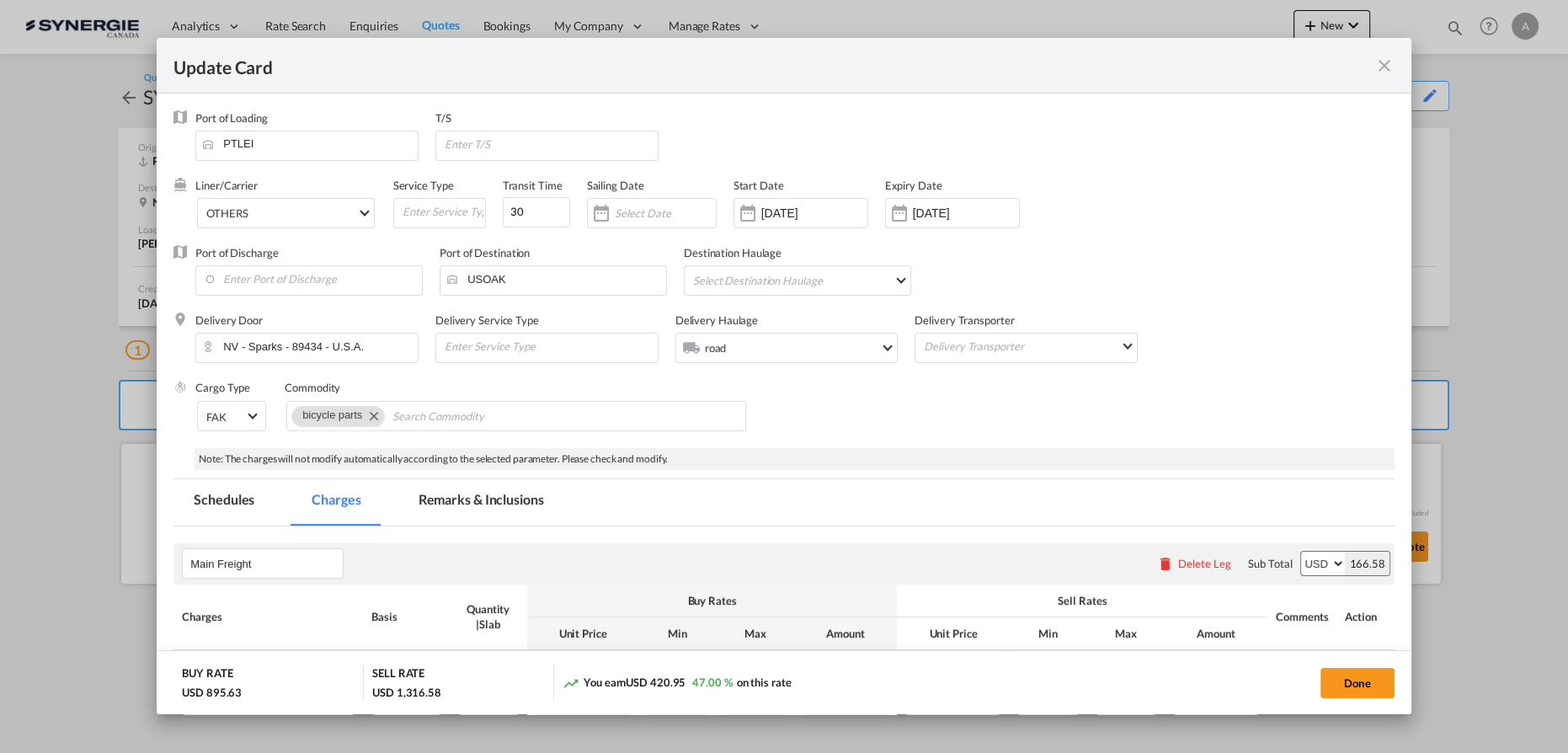
select select "per_w/m"
select select "per_bl"
select select "flat"
select select "per_bl"
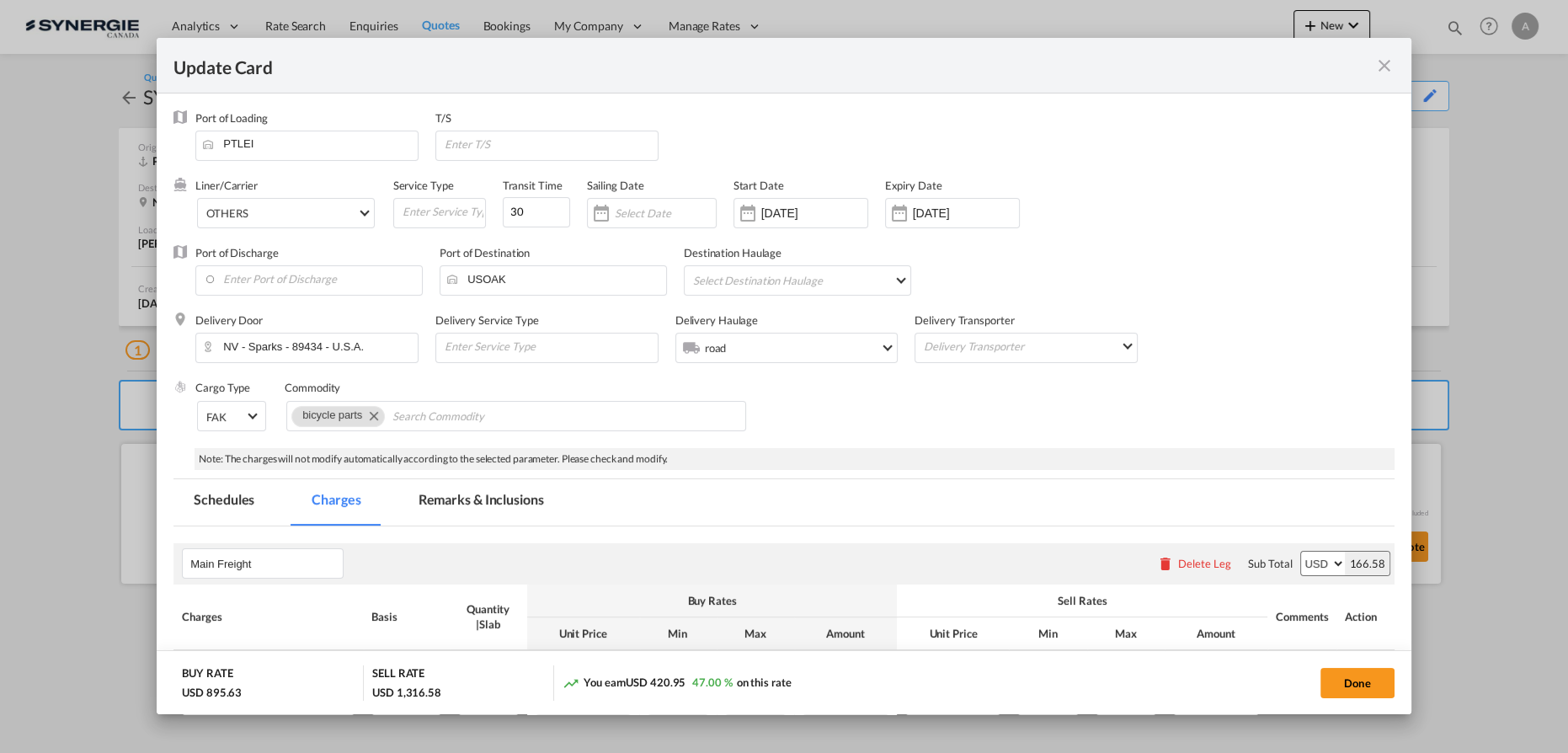
select select "per_shipment"
select select "per_bl"
select select "per_shipment"
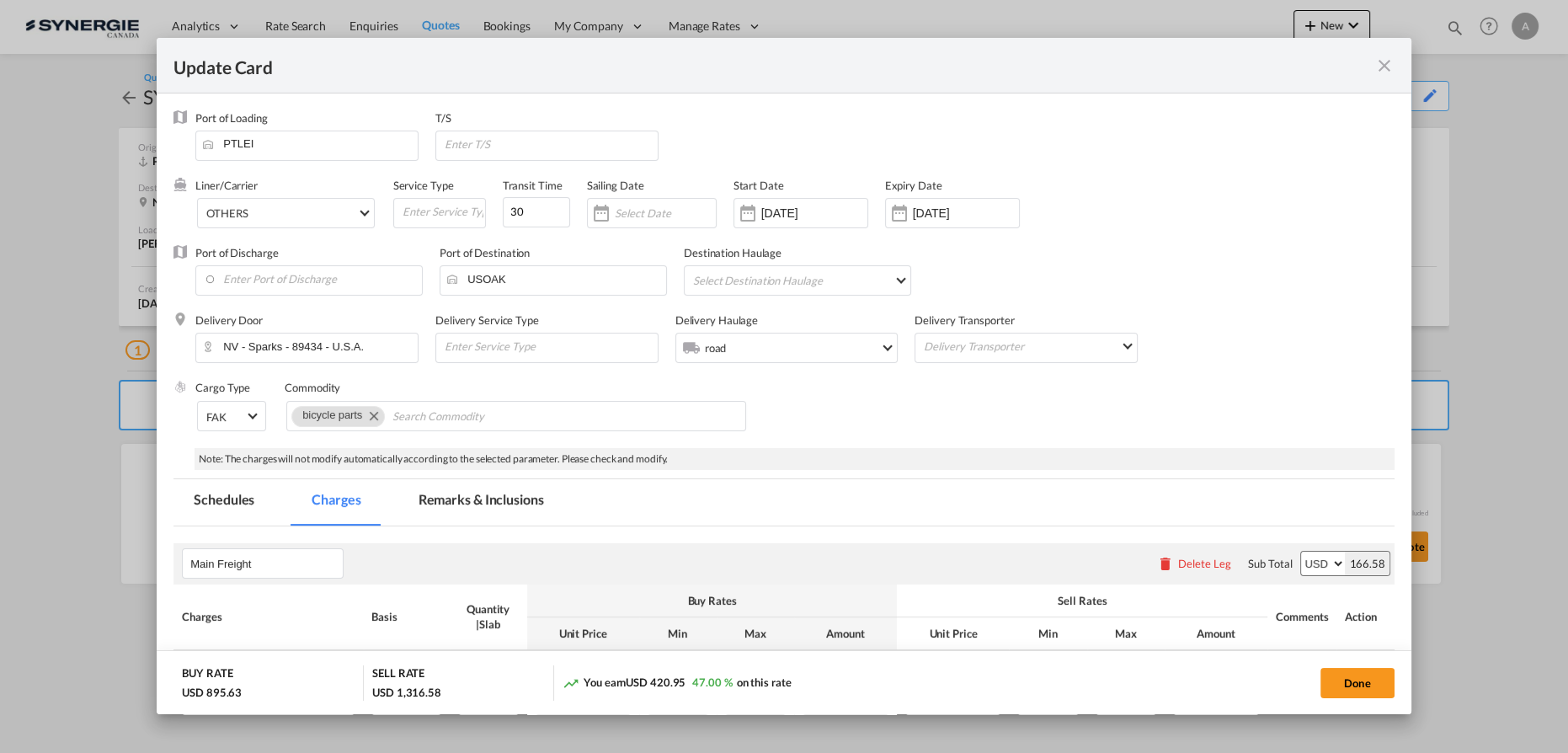
click at [485, 507] on md-tab-item "Remarks & Inclusions" at bounding box center [481, 503] width 166 height 46
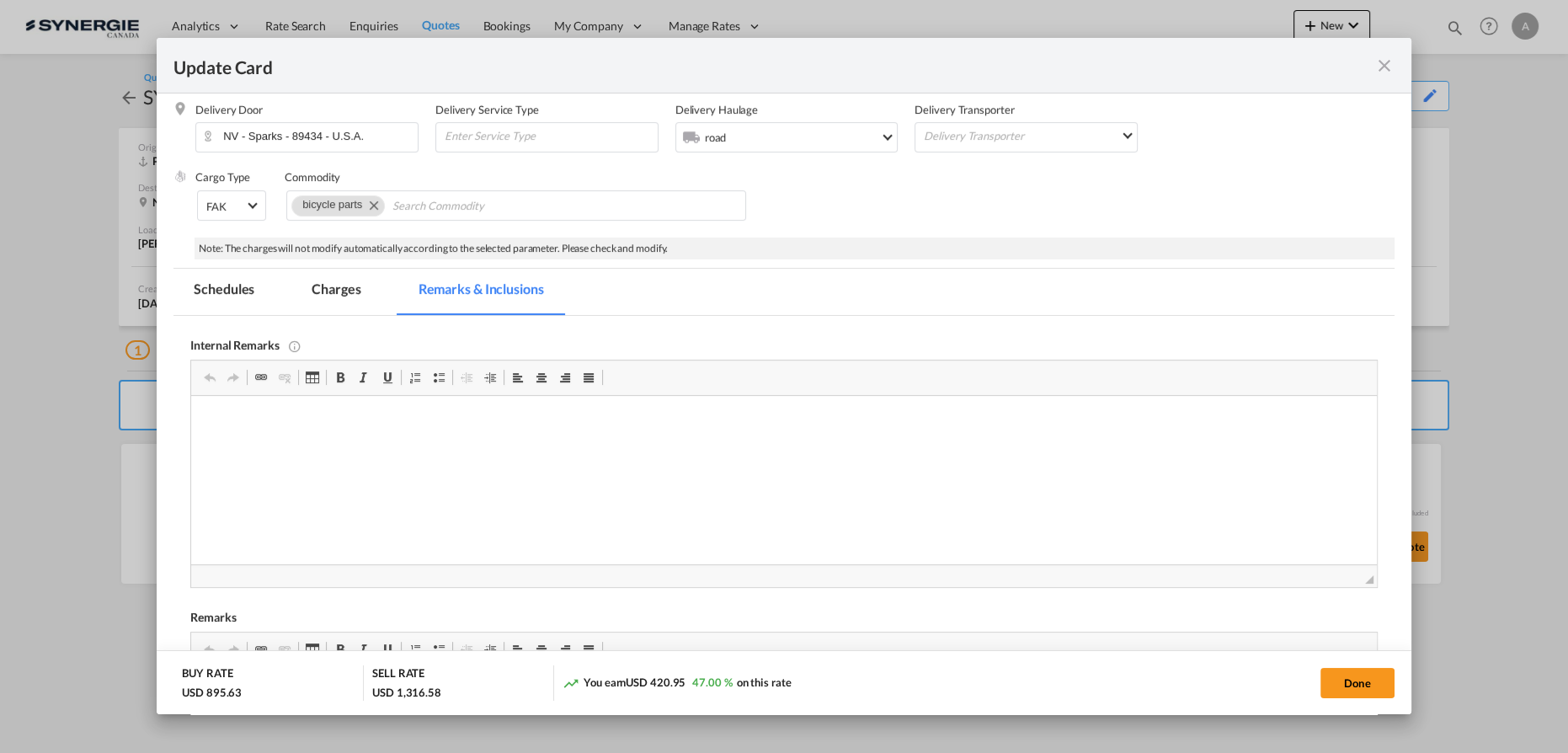
scroll to position [229, 0]
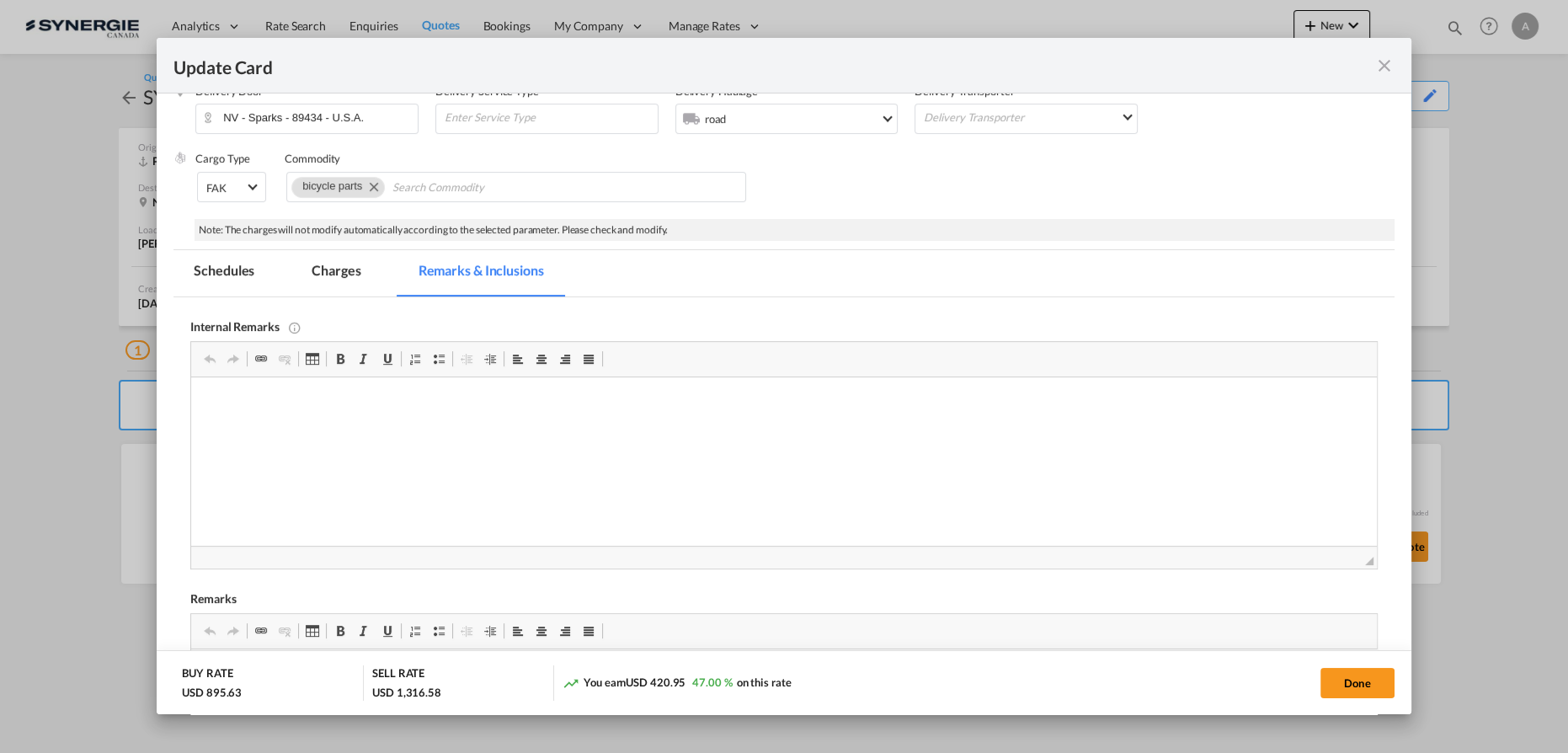
drag, startPoint x: 313, startPoint y: 273, endPoint x: 725, endPoint y: 338, distance: 417.1
click at [313, 273] on md-tab-item "Charges" at bounding box center [336, 273] width 89 height 46
